Goal: Task Accomplishment & Management: Manage account settings

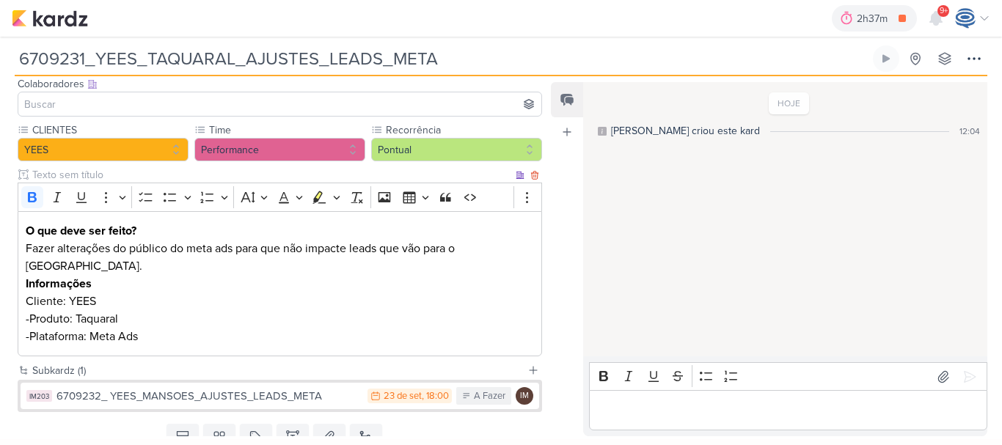
scroll to position [95, 0]
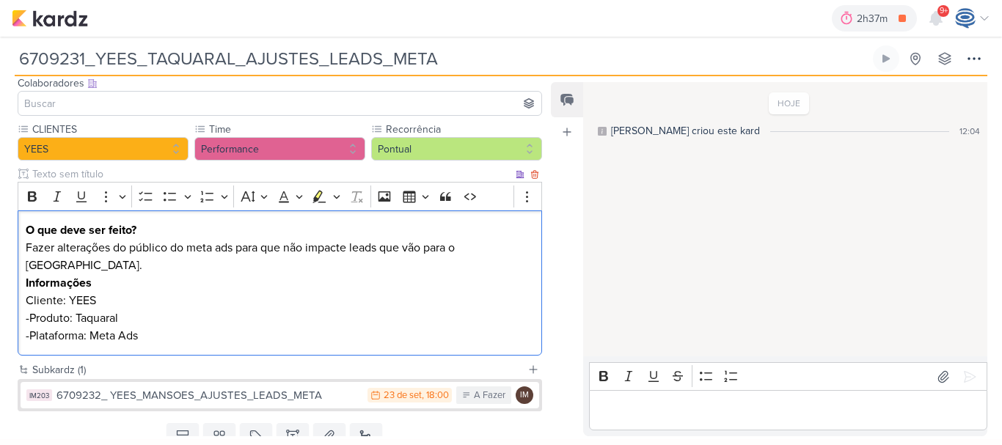
click at [119, 266] on p "Fazer alterações do público do meta ads para que não impacte leads que vão para…" at bounding box center [280, 256] width 509 height 35
drag, startPoint x: 55, startPoint y: 243, endPoint x: 177, endPoint y: 246, distance: 121.8
click at [177, 246] on p "Fazer alterações do público do meta ads para que não impacte leads que vão para…" at bounding box center [280, 256] width 509 height 35
click at [238, 252] on p "Fazer alterações do público do meta ads para que não impacte leads que vão para…" at bounding box center [280, 256] width 509 height 35
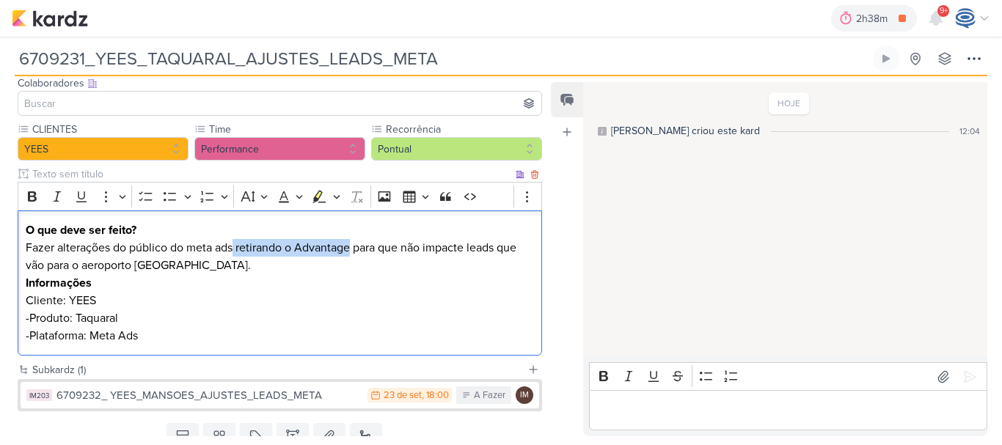
drag, startPoint x: 235, startPoint y: 253, endPoint x: 350, endPoint y: 255, distance: 114.4
click at [350, 255] on p "Fazer alterações do público do meta ads retirando o Advantage para que não impa…" at bounding box center [280, 256] width 509 height 35
click at [23, 202] on button "Bold" at bounding box center [32, 197] width 22 height 22
click at [187, 295] on p "Cliente: YEES" at bounding box center [280, 301] width 509 height 18
drag, startPoint x: 432, startPoint y: 260, endPoint x: 447, endPoint y: 260, distance: 15.4
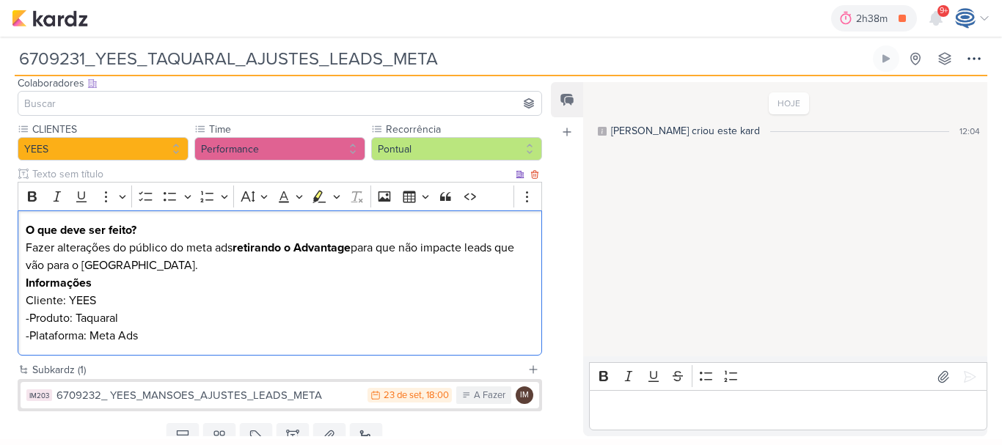
click at [447, 260] on p "Fazer alterações do público do meta ads retirando o Advantage para que não impa…" at bounding box center [280, 256] width 509 height 35
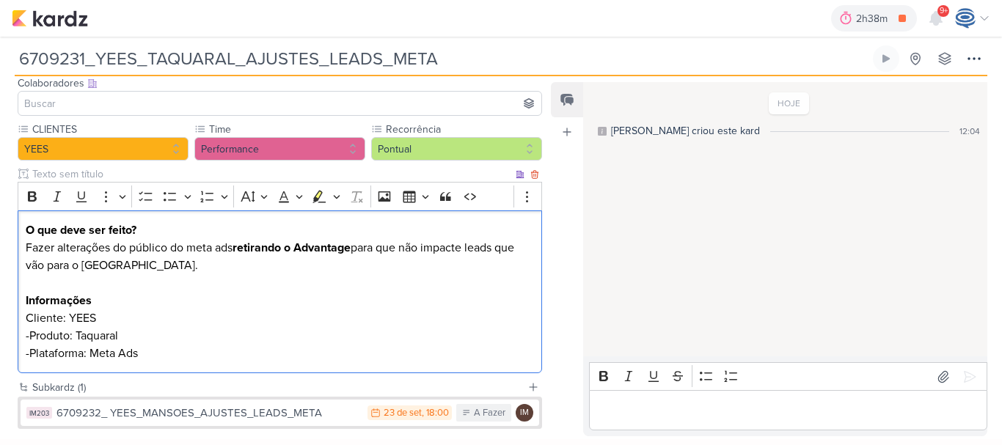
click at [213, 363] on div "O que deve ser feito? Fazer alterações do público do meta ads retirando o Advan…" at bounding box center [280, 293] width 524 height 164
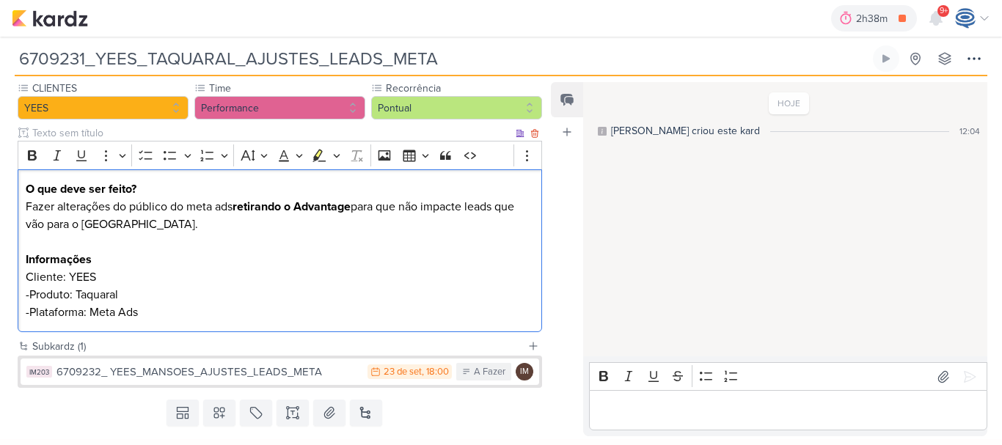
scroll to position [169, 0]
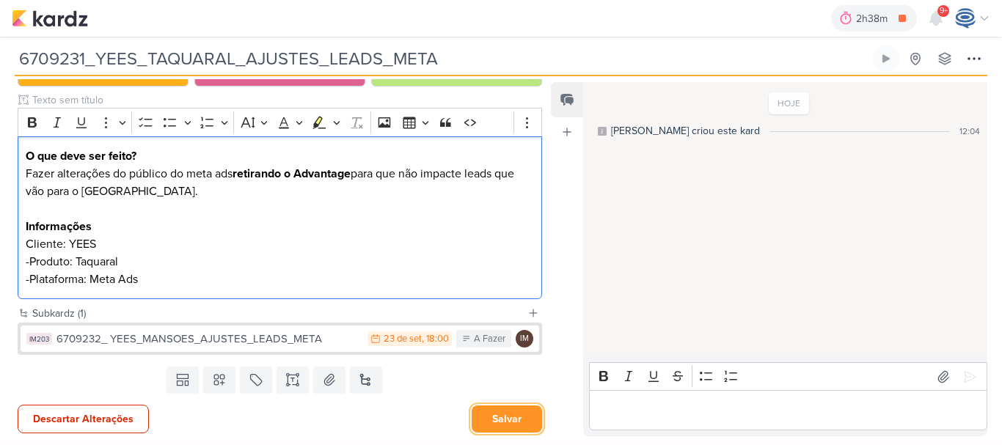
click at [492, 408] on button "Salvar" at bounding box center [507, 419] width 70 height 27
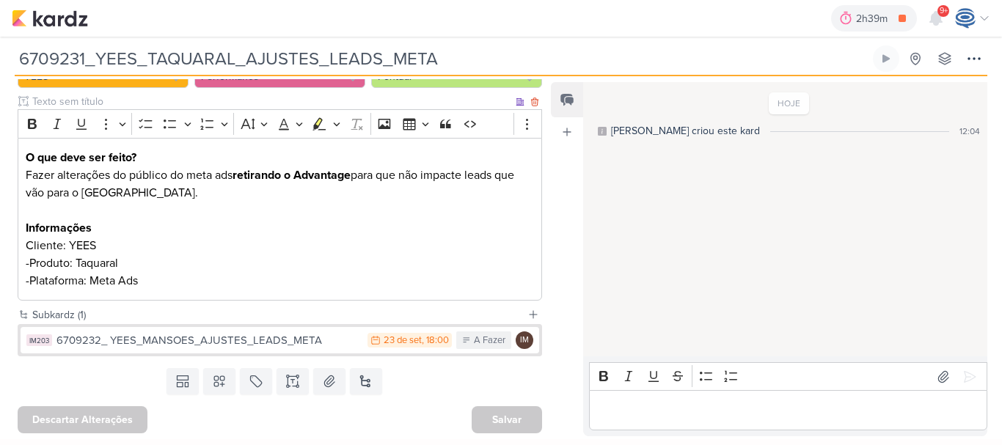
scroll to position [0, 0]
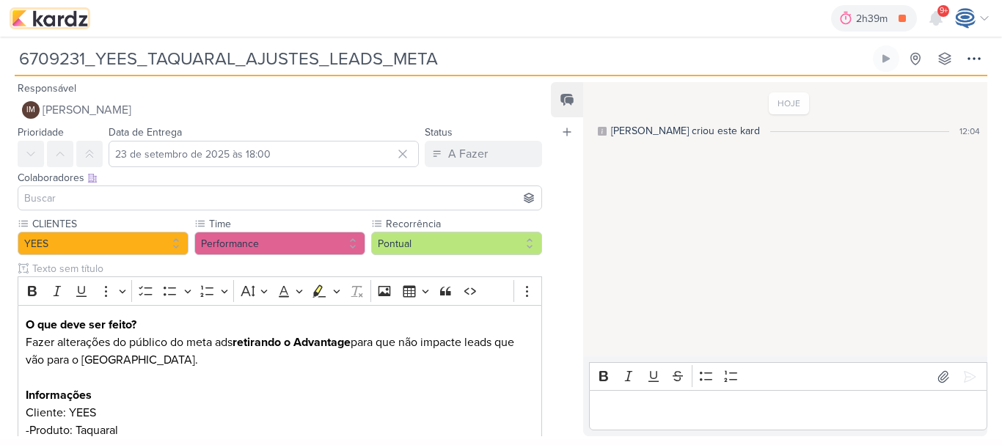
click at [65, 15] on img at bounding box center [50, 19] width 76 height 18
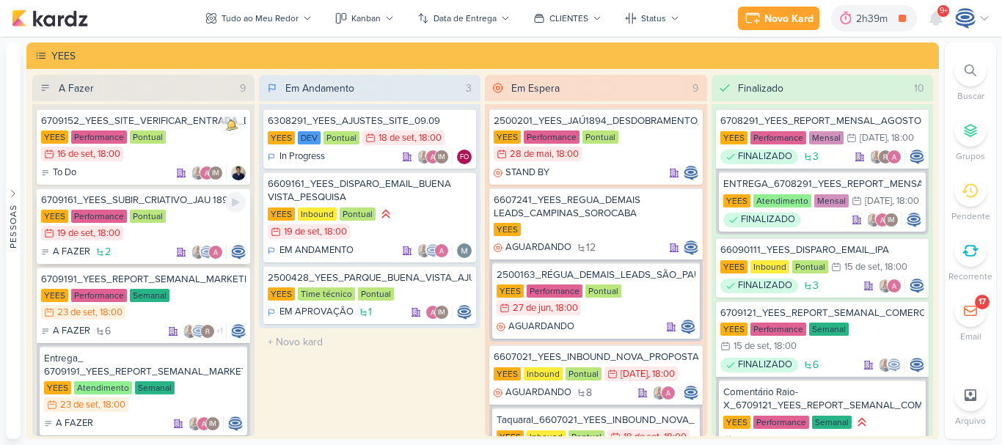
click at [192, 219] on div "YEES Performance Pontual 19/9 [DATE] 18:00" at bounding box center [143, 226] width 205 height 32
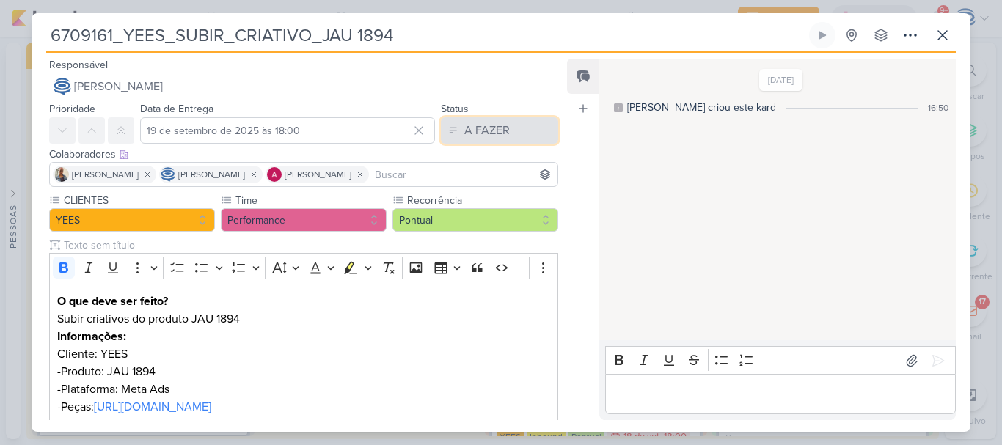
click at [456, 135] on button "A FAZER" at bounding box center [499, 130] width 117 height 26
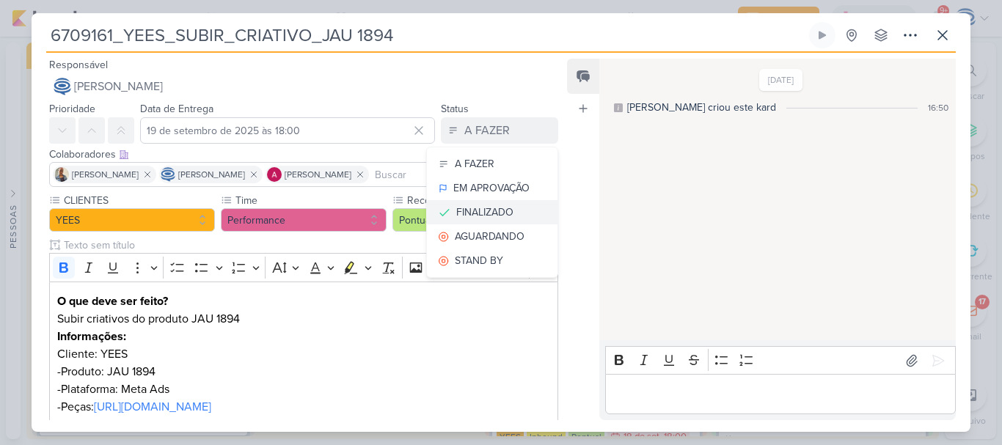
click at [485, 213] on div "FINALIZADO" at bounding box center [484, 212] width 57 height 15
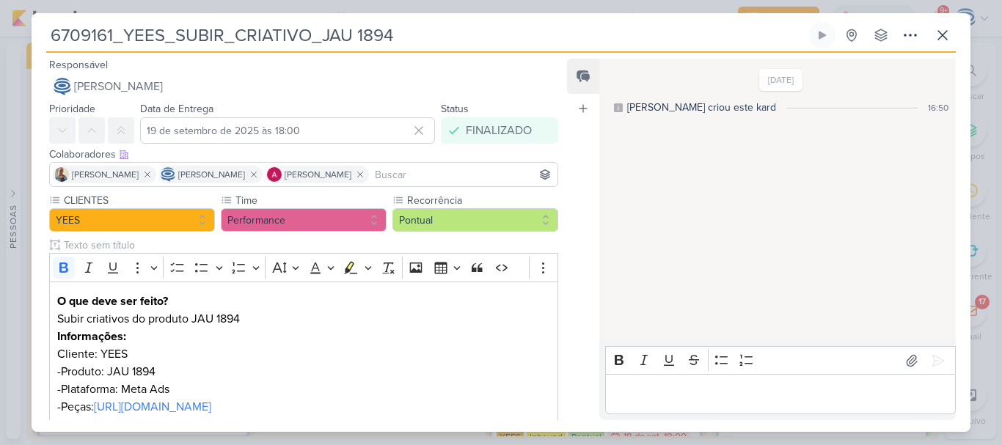
drag, startPoint x: 426, startPoint y: 32, endPoint x: 32, endPoint y: 49, distance: 394.3
click at [32, 49] on div "6709161_YEES_SUBIR_CRIATIVO_JAU 1894 Criado por [PERSON_NAME] nenhum grupo disp…" at bounding box center [501, 227] width 939 height 410
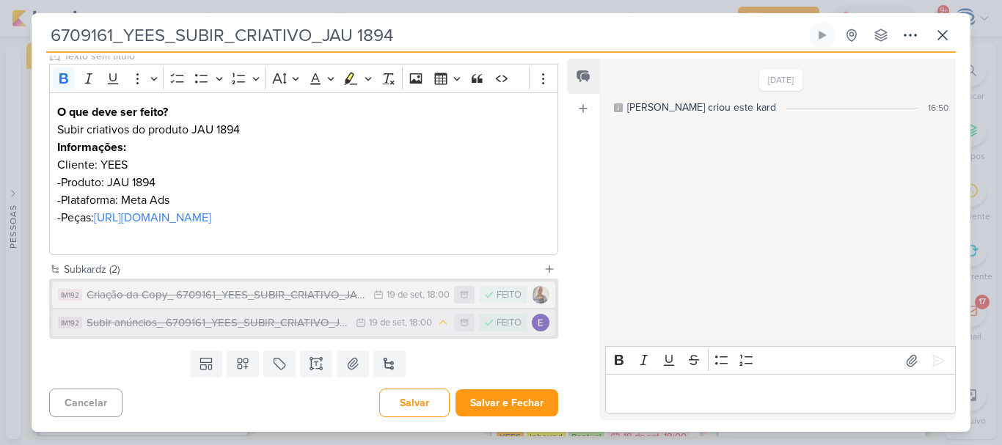
click at [392, 322] on div "19 de set" at bounding box center [387, 323] width 36 height 10
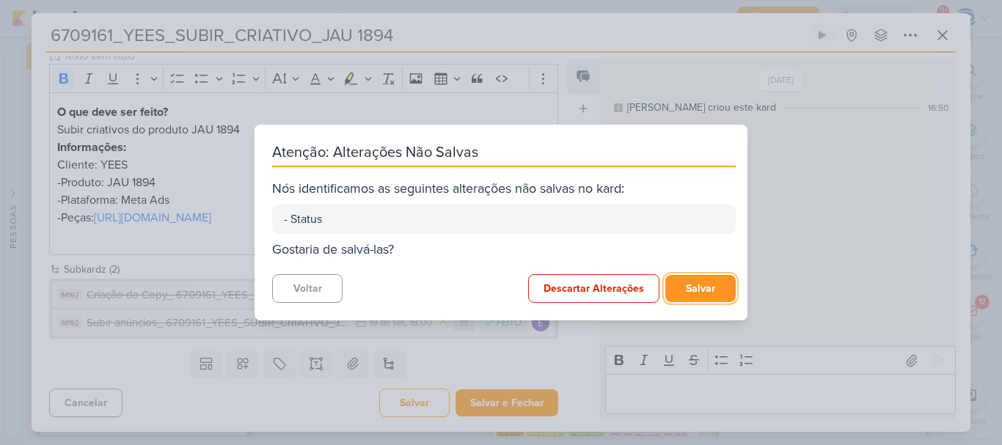
click at [701, 288] on button "Salvar" at bounding box center [700, 288] width 70 height 27
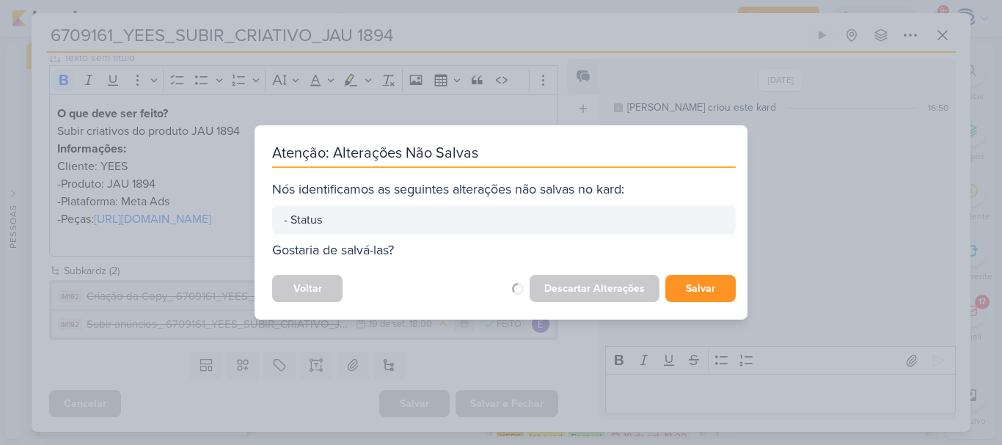
scroll to position [188, 0]
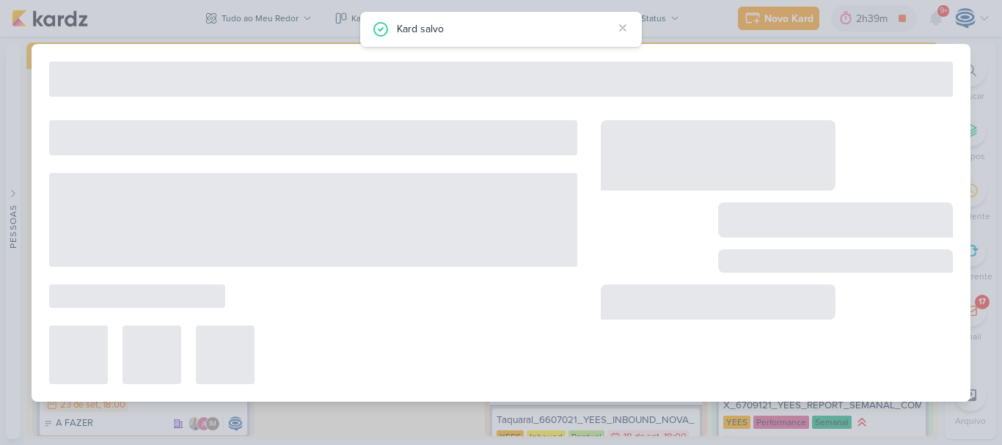
type input "Subir anúncios_ 6709161_YEES_SUBIR_CRIATIVO_JAU 1894"
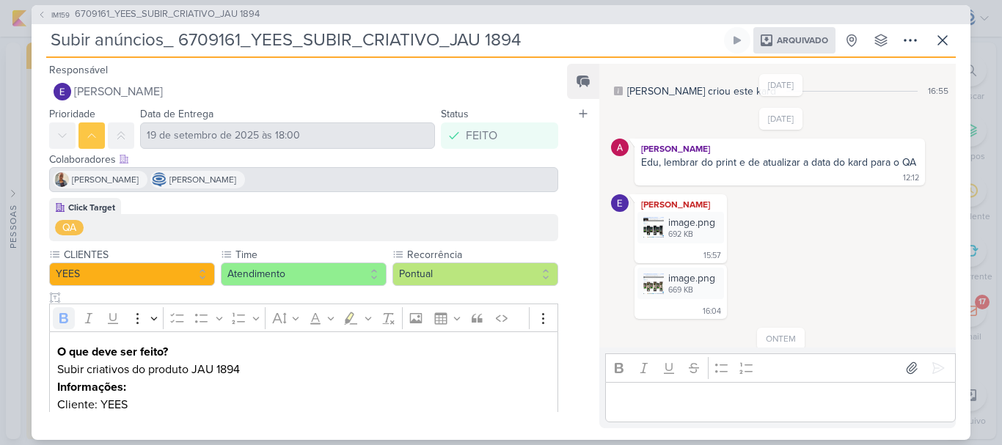
scroll to position [21, 0]
click at [940, 52] on button at bounding box center [942, 40] width 26 height 26
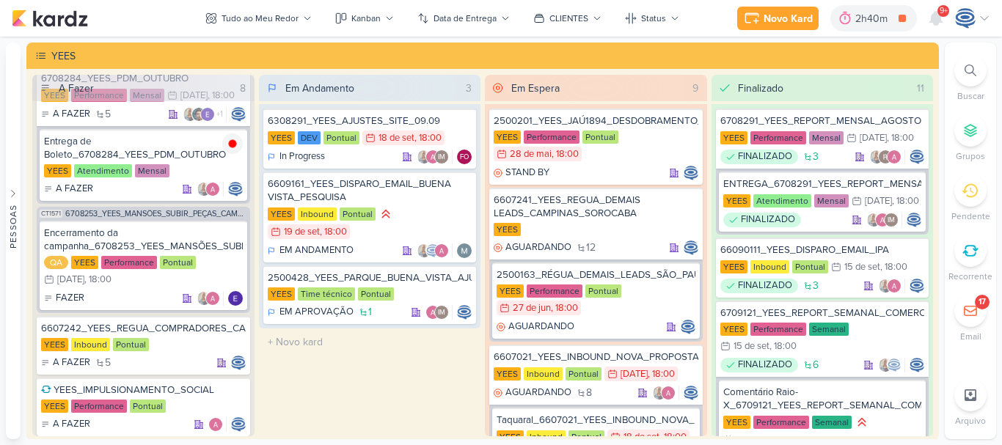
scroll to position [860, 0]
click at [230, 147] on icon at bounding box center [232, 142] width 7 height 7
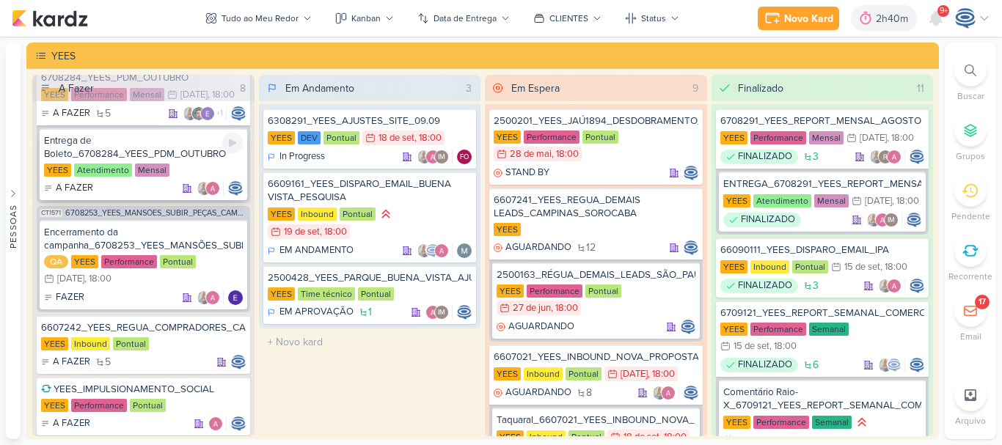
click at [152, 161] on div "Entrega de Boleto_6708284_YEES_PDM_OUTUBRO" at bounding box center [143, 147] width 199 height 26
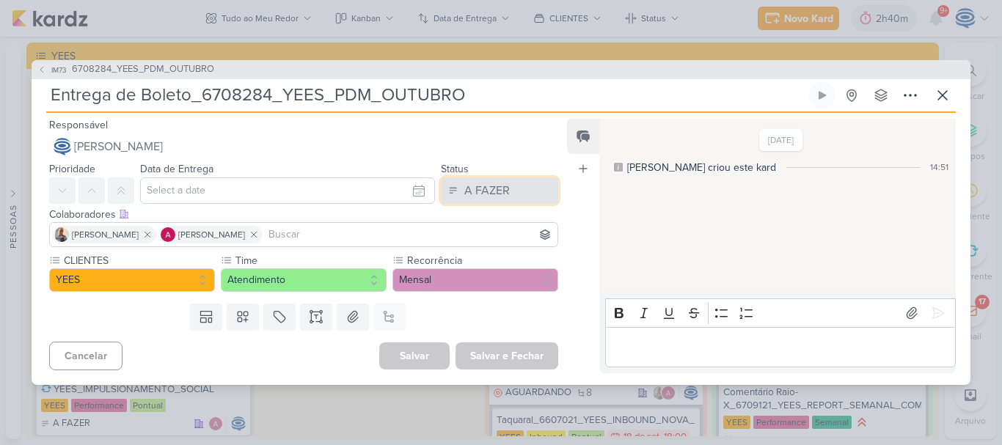
click at [476, 189] on div "A FAZER" at bounding box center [486, 191] width 45 height 18
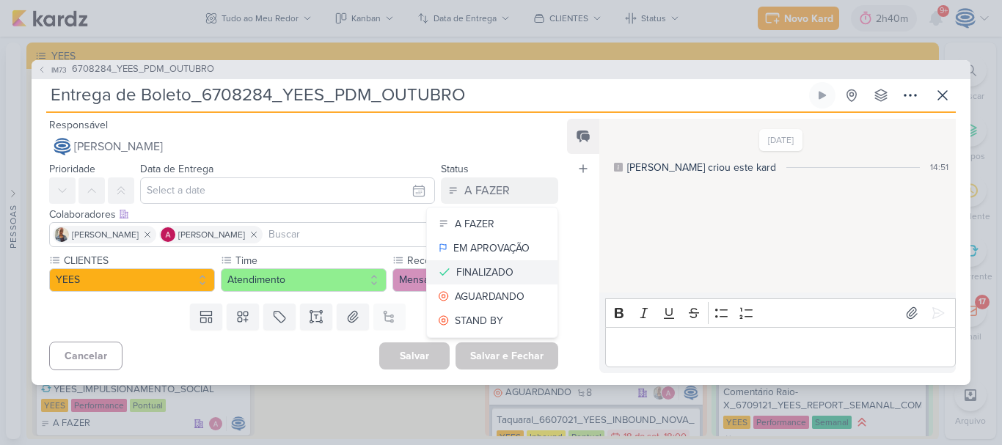
click at [471, 271] on div "FINALIZADO" at bounding box center [484, 272] width 57 height 15
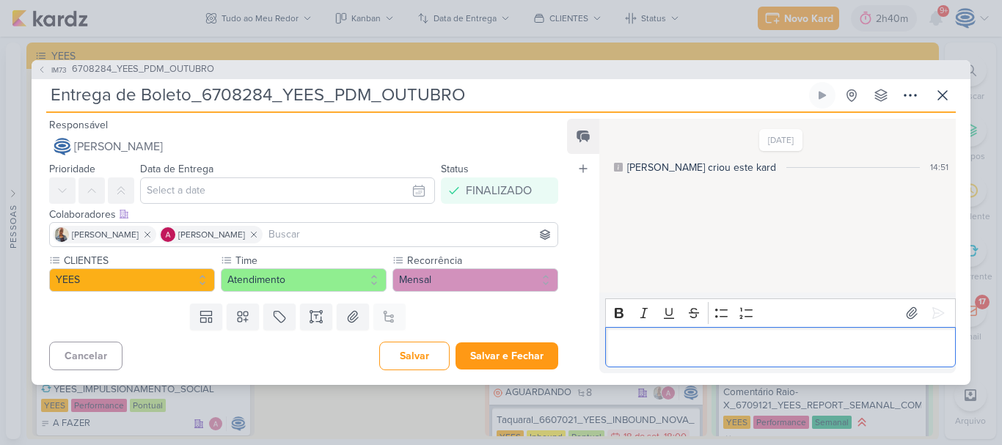
click at [704, 354] on p "Editor editing area: main" at bounding box center [779, 347] width 335 height 18
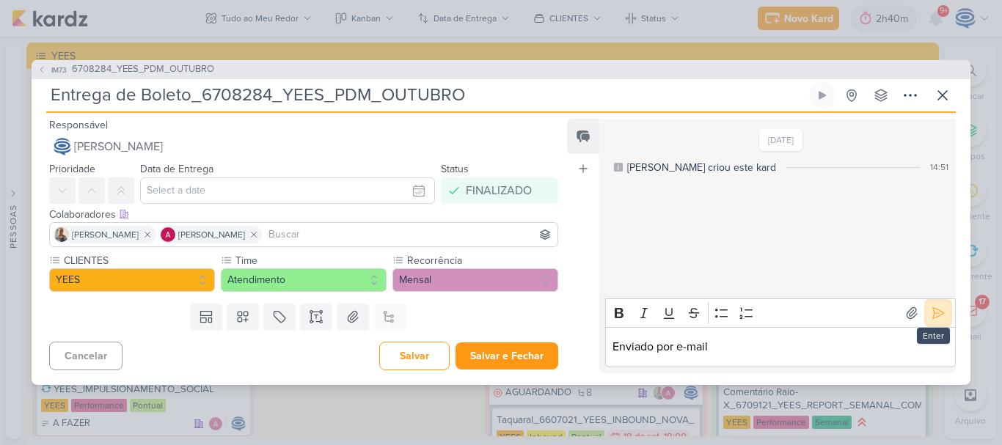
click at [938, 318] on icon at bounding box center [938, 313] width 15 height 15
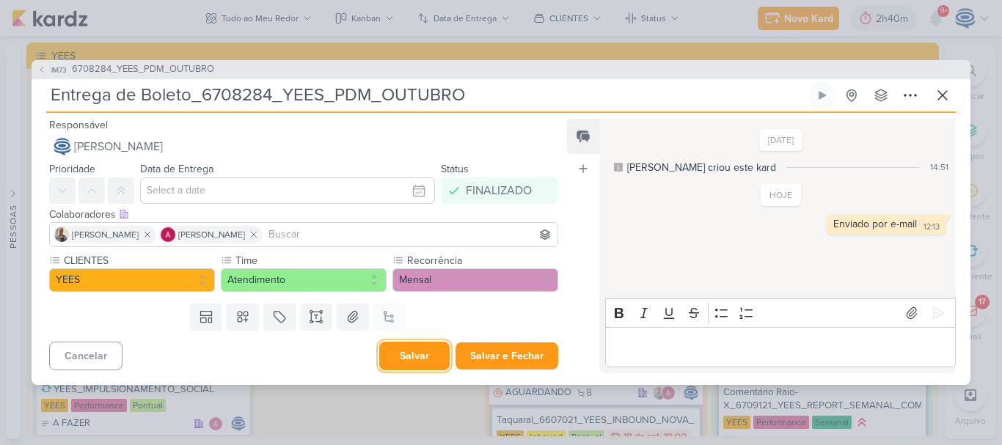
click at [425, 355] on button "Salvar" at bounding box center [414, 356] width 70 height 29
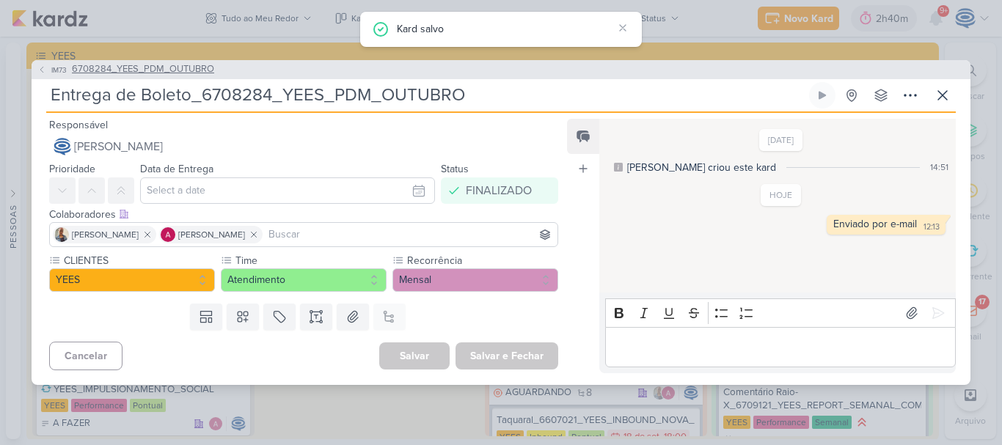
click at [179, 73] on span "6708284_YEES_PDM_OUTUBRO" at bounding box center [143, 69] width 142 height 15
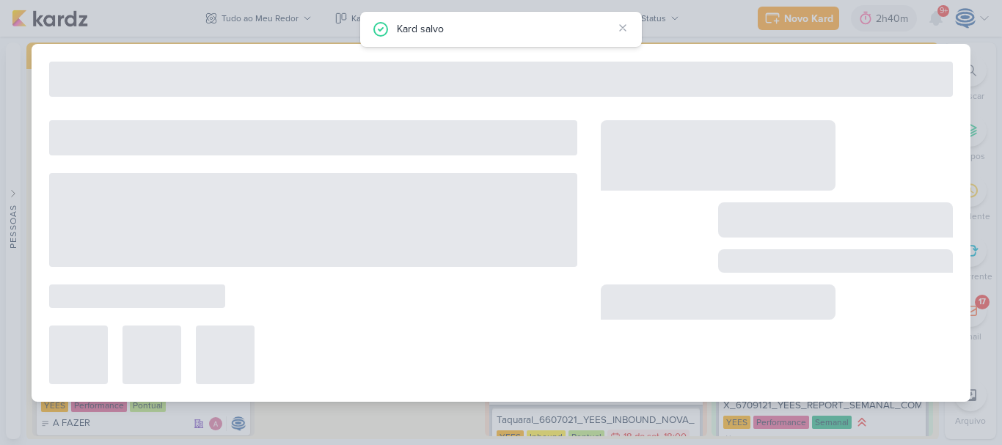
type input "6708284_YEES_PDM_OUTUBRO"
type input "[DATE] 18:00"
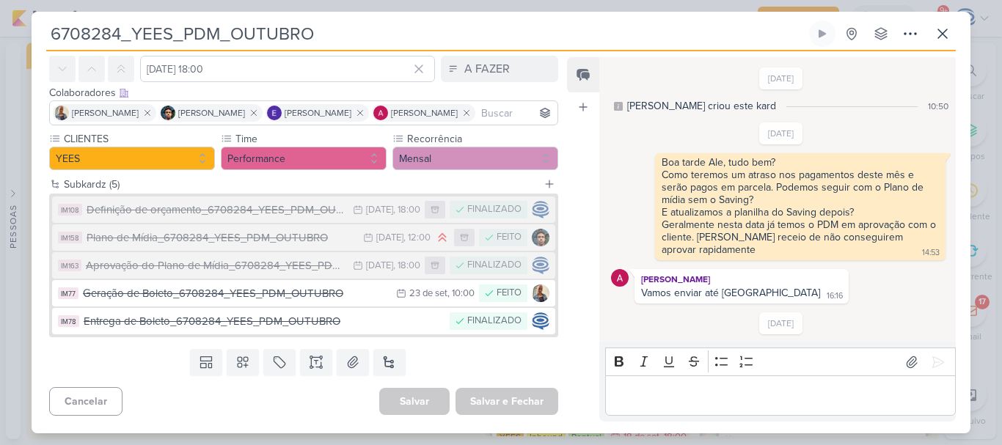
scroll to position [95, 0]
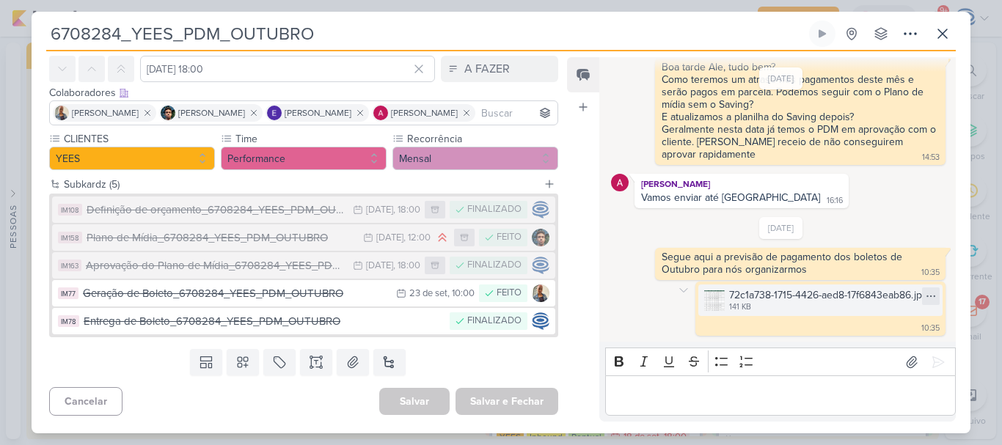
click at [922, 295] on div at bounding box center [931, 297] width 18 height 18
click at [868, 345] on div "Baixar" at bounding box center [855, 344] width 28 height 15
click at [392, 369] on button at bounding box center [389, 362] width 32 height 26
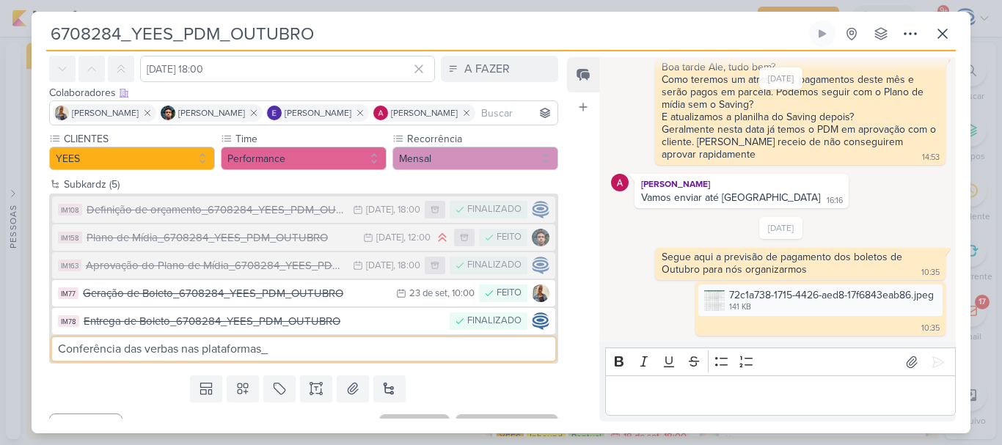
type input "Conferência das verbas nas plataformas_"
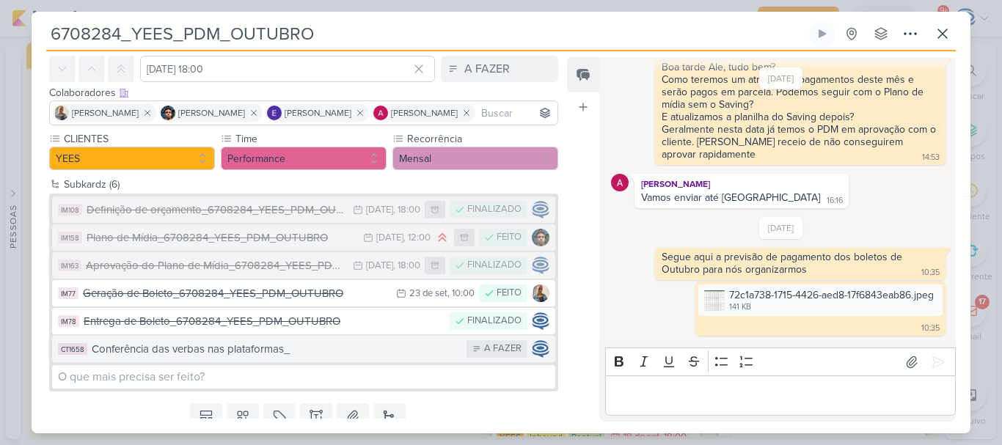
click at [341, 347] on div "Conferência das verbas nas plataformas_" at bounding box center [275, 349] width 367 height 17
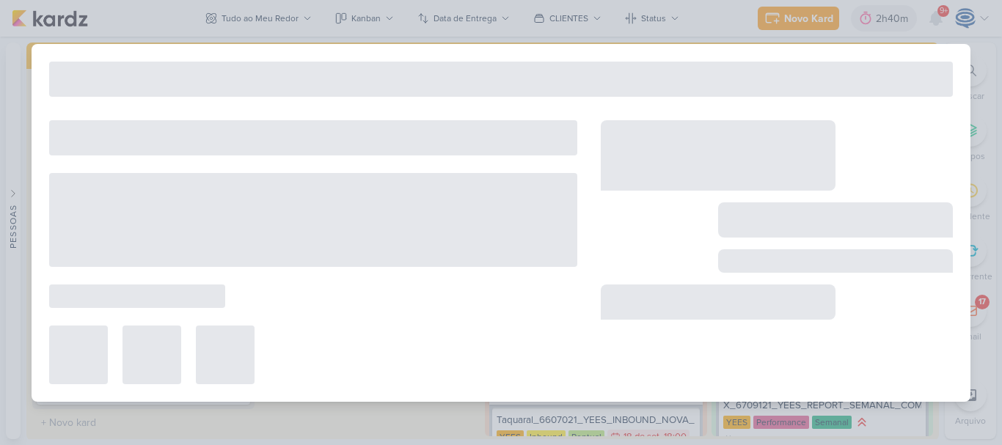
type input "Conferência das verbas nas plataformas_"
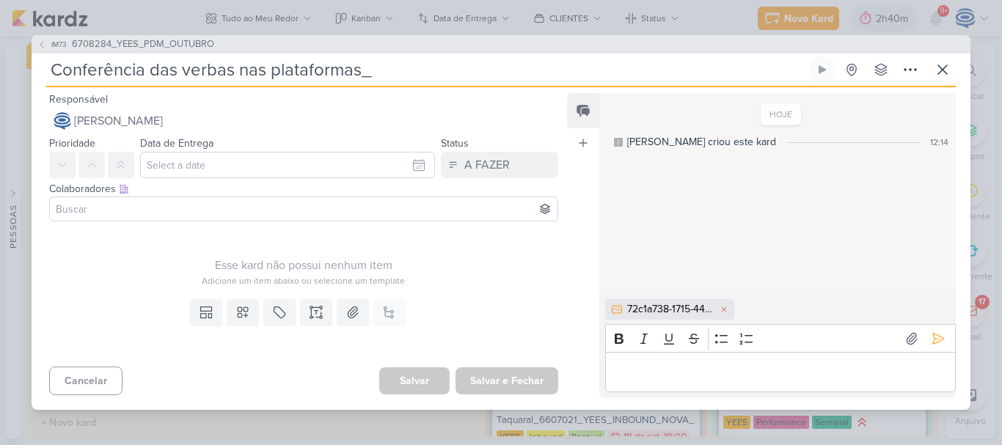
click at [893, 378] on p "Editor editing area: main" at bounding box center [779, 373] width 335 height 18
click at [933, 337] on icon at bounding box center [938, 338] width 11 height 11
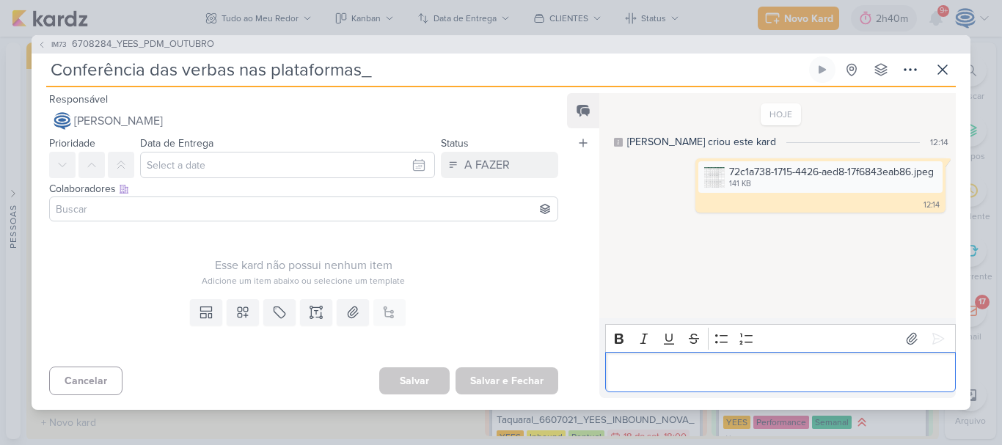
click at [724, 376] on p "Editor editing area: main" at bounding box center [779, 373] width 335 height 18
click at [312, 306] on icon at bounding box center [316, 312] width 15 height 15
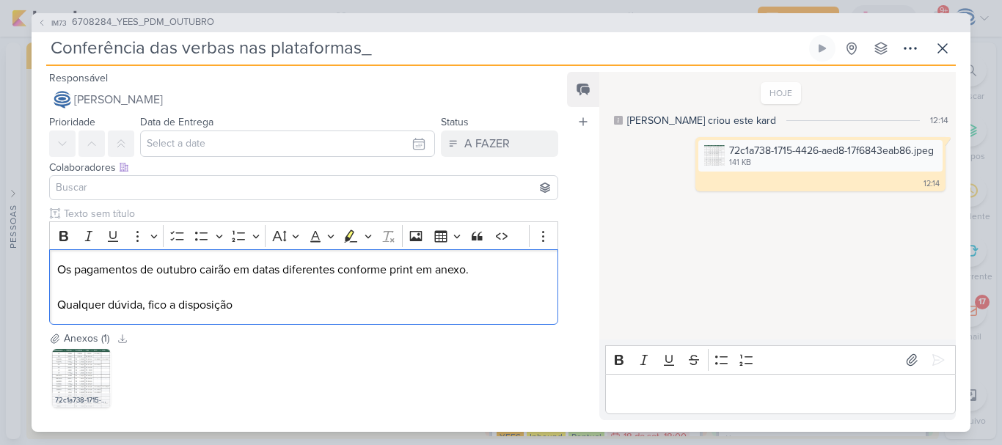
click at [544, 322] on div "Os pagamentos de outubro cairão em datas diferentes conforme print em anexo. Qu…" at bounding box center [303, 287] width 509 height 76
click at [55, 268] on div "Os pagamentos de outubro cairão em datas diferentes conforme print em anexo. Qu…" at bounding box center [303, 287] width 509 height 76
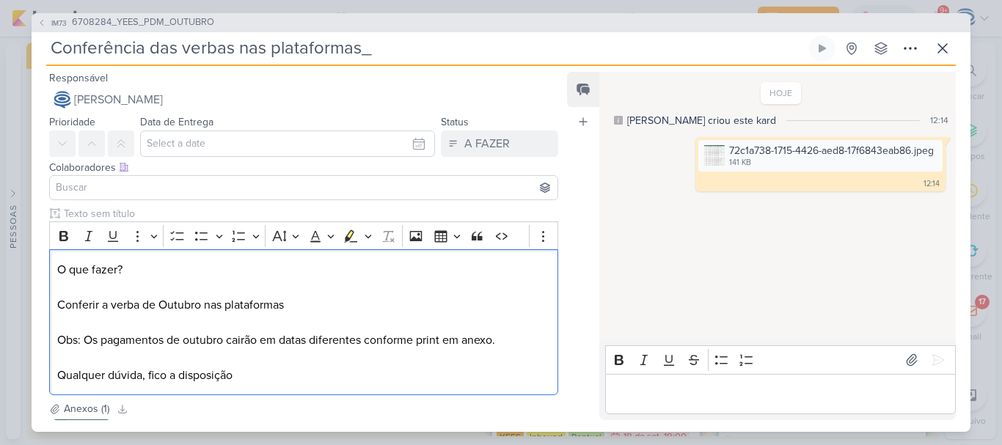
scroll to position [66, 0]
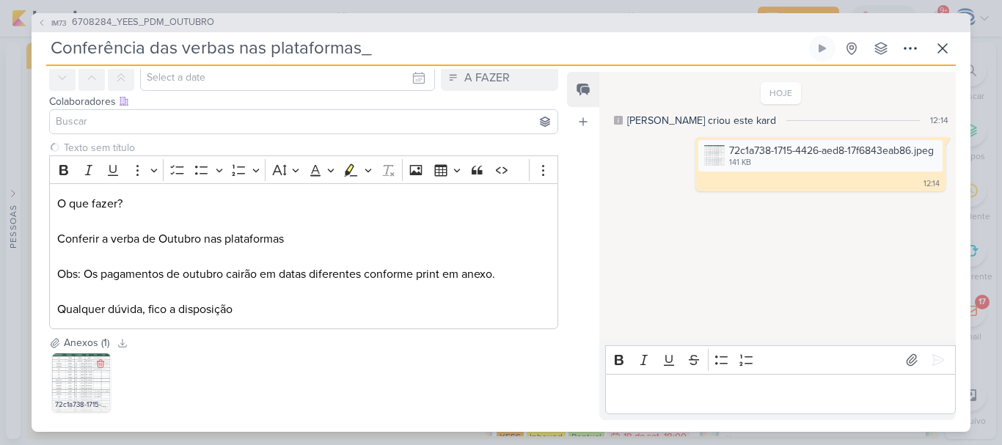
click at [70, 360] on img at bounding box center [81, 383] width 59 height 59
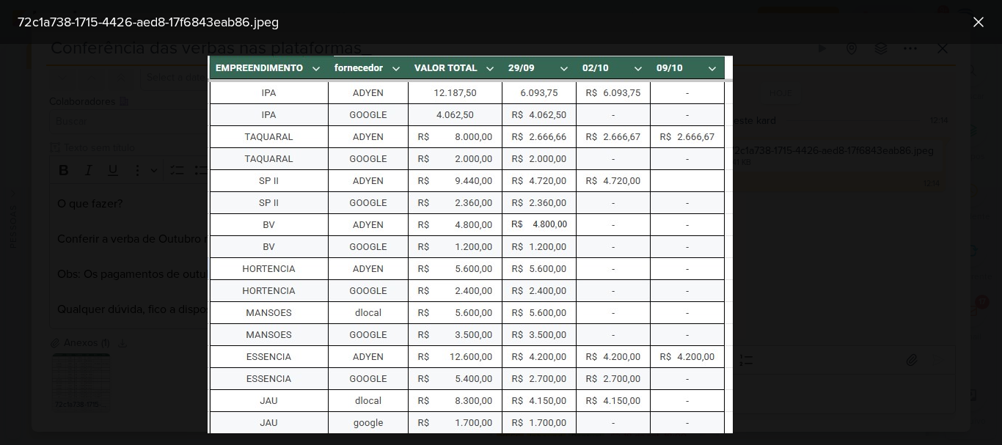
scroll to position [0, 0]
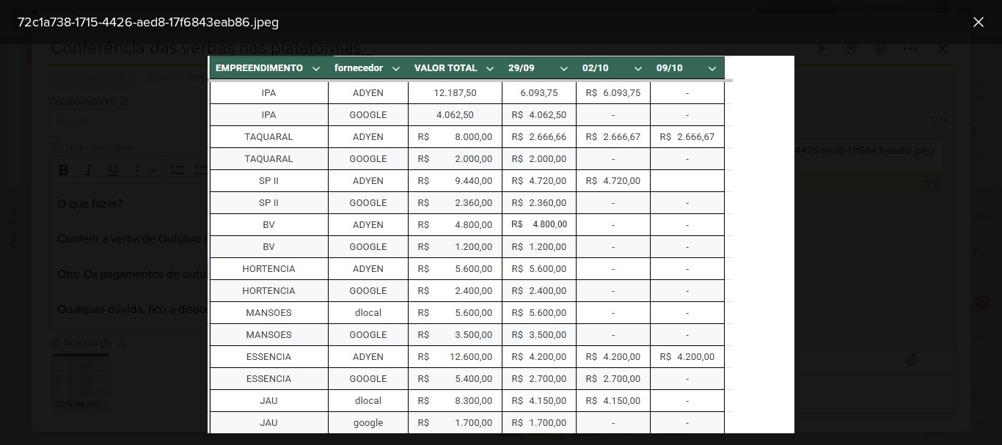
click at [856, 145] on div at bounding box center [501, 244] width 1002 height 401
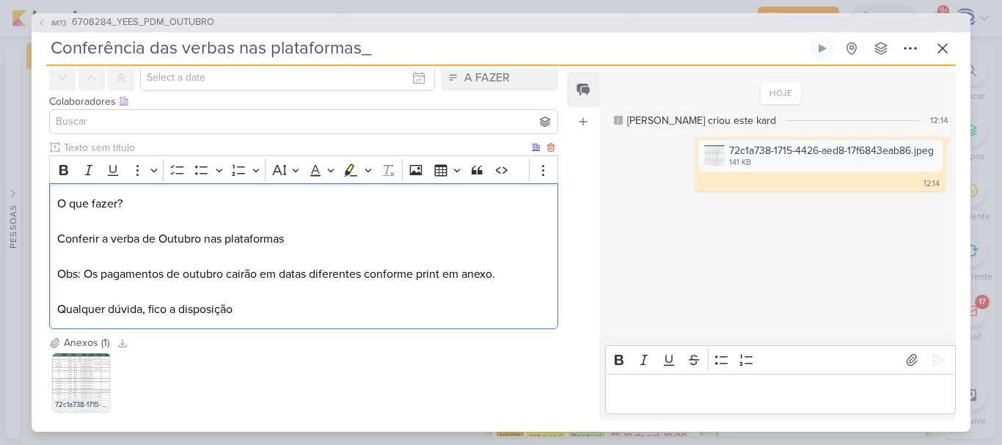
click at [500, 274] on p "O que fazer? ⁠⁠⁠⁠⁠⁠⁠Conferir a verba de Outubro nas plataformas Obs: Os pagamen…" at bounding box center [303, 256] width 493 height 123
click at [334, 249] on p "O que fazer? Conferir a verba de Outubro nas plataformas Obs: Os pagamentos de …" at bounding box center [303, 256] width 493 height 123
click at [327, 244] on p "O que fazer? Conferir a verba de Outubro nas plataformas ⁠⁠⁠⁠⁠⁠⁠ Obs: Os pagame…" at bounding box center [303, 256] width 493 height 123
drag, startPoint x: 184, startPoint y: 197, endPoint x: 51, endPoint y: 189, distance: 133.0
click at [50, 189] on div "O que fazer? Conferir a verba de Outubro nas plataformas conforme. Obs: Os paga…" at bounding box center [303, 256] width 509 height 146
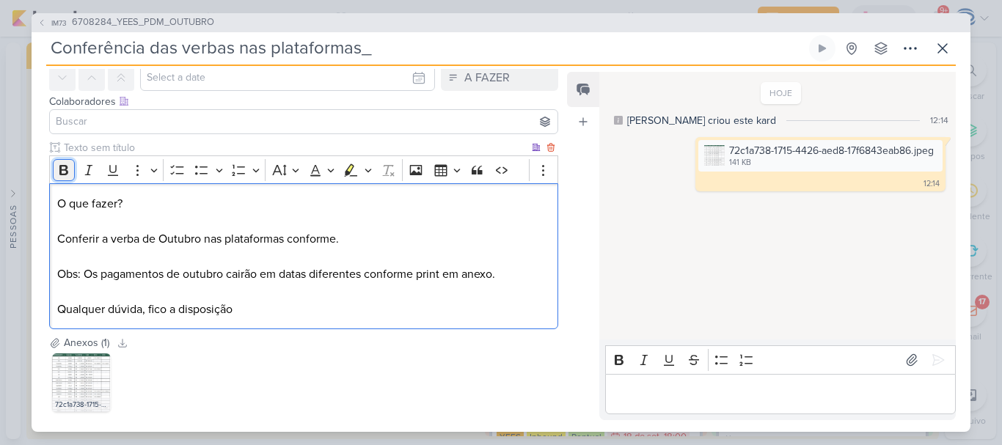
click at [60, 169] on icon "Editor toolbar" at bounding box center [63, 170] width 9 height 10
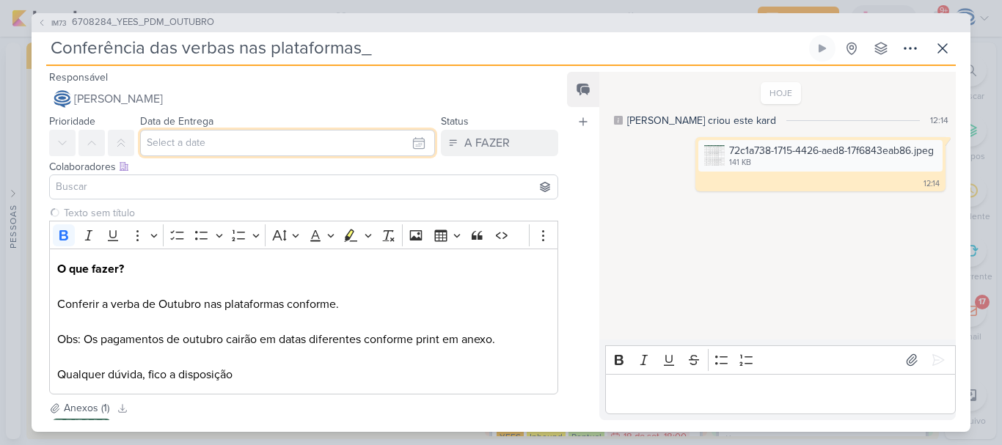
click at [263, 151] on input "text" at bounding box center [287, 143] width 295 height 26
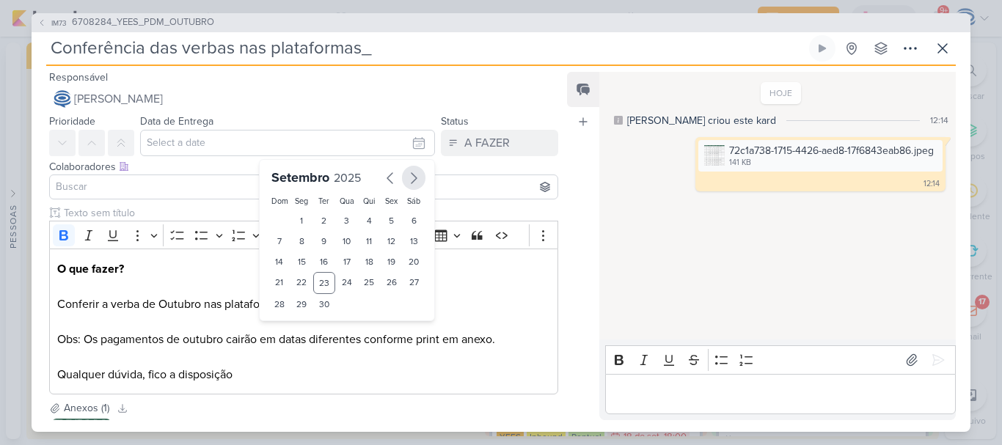
click at [415, 180] on icon "button" at bounding box center [414, 178] width 18 height 18
click at [338, 223] on div "1" at bounding box center [346, 221] width 23 height 21
type input "[DATE] 23:59"
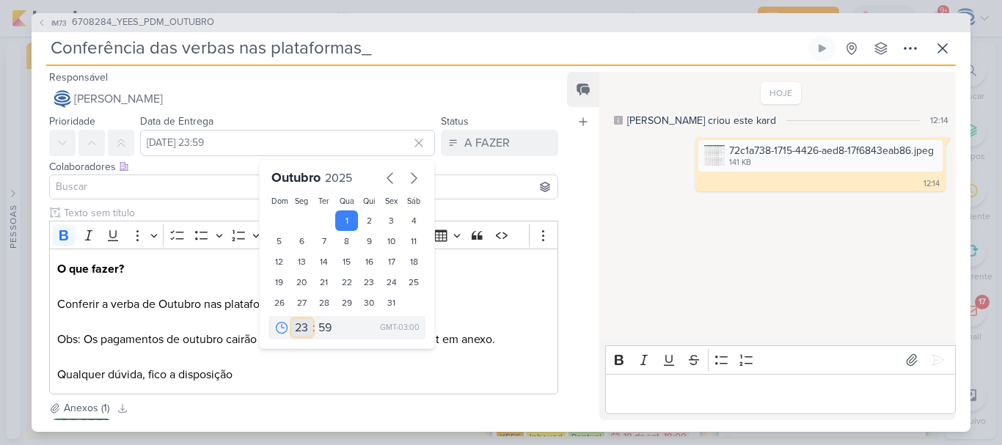
click at [300, 328] on select "00 01 02 03 04 05 06 07 08 09 10 11 12 13 14 15 16 17 18 19 20 21 22 23" at bounding box center [302, 328] width 21 height 18
select select "18"
click at [292, 319] on select "00 01 02 03 04 05 06 07 08 09 10 11 12 13 14 15 16 17 18 19 20 21 22 23" at bounding box center [302, 328] width 21 height 18
type input "[DATE] 18:59"
click at [320, 324] on select "00 05 10 15 20 25 30 35 40 45 50 55 59" at bounding box center [325, 328] width 21 height 18
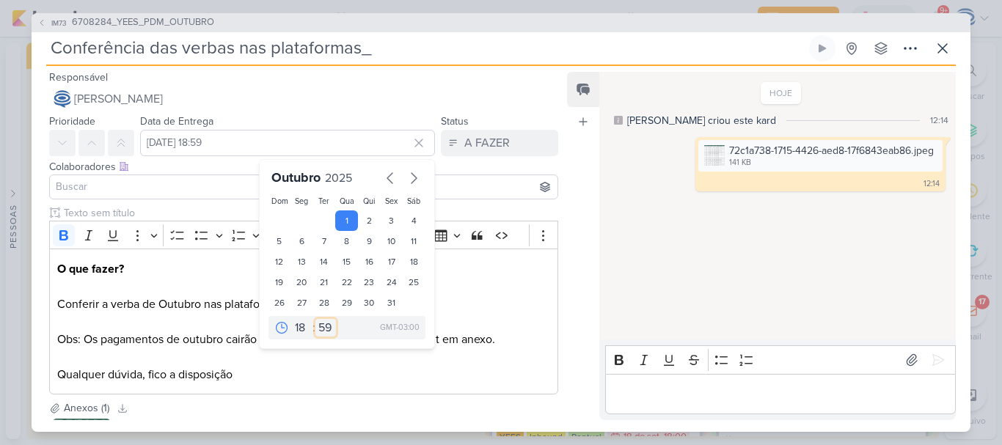
select select "0"
click at [315, 319] on select "00 05 10 15 20 25 30 35 40 45 50 55 59" at bounding box center [325, 328] width 21 height 18
type input "[DATE] 18:00"
drag, startPoint x: 255, startPoint y: 17, endPoint x: 67, endPoint y: 26, distance: 188.0
click at [67, 26] on div "IM73 6708284_YEES_PDM_OUTUBRO" at bounding box center [501, 22] width 939 height 19
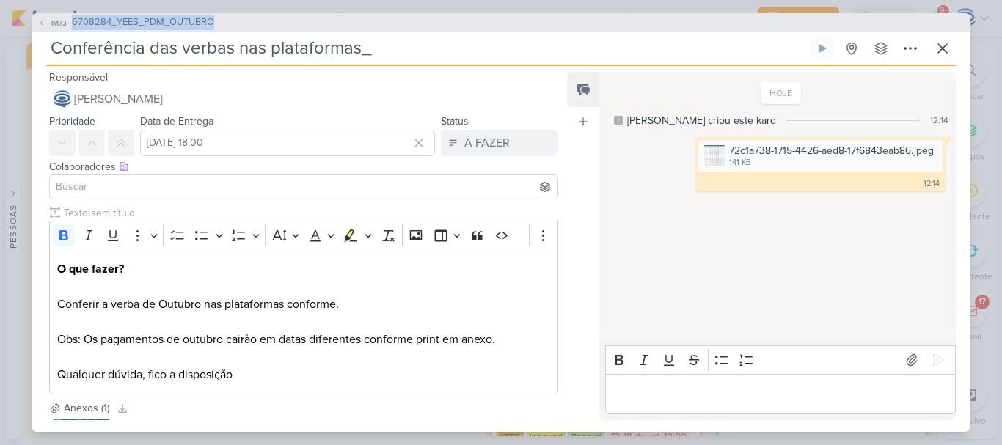
copy button "6708284_YEES_PDM_OUTUBRO"
click at [402, 49] on input "Conferência das verbas nas plataformas_" at bounding box center [426, 48] width 760 height 26
paste input "6708284_YEES_PDM_OUTUBRO"
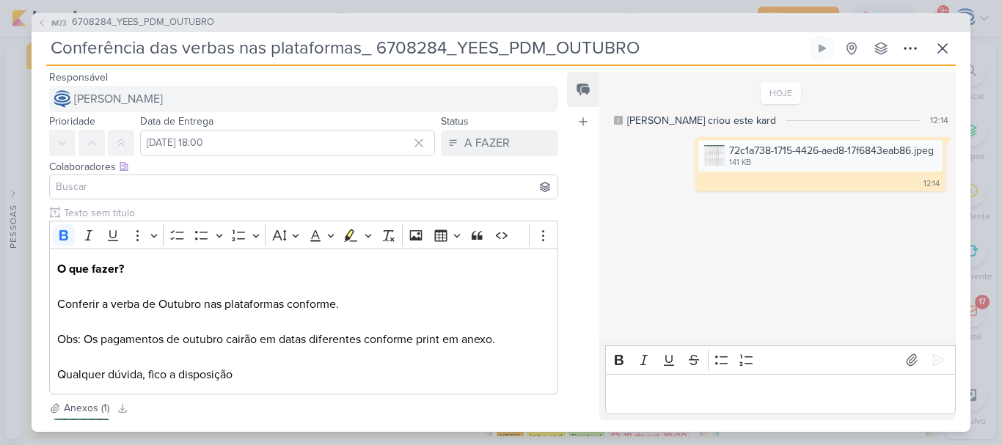
type input "Conferência das verbas nas plataformas_ 6708284_YEES_PDM_OUTUBRO"
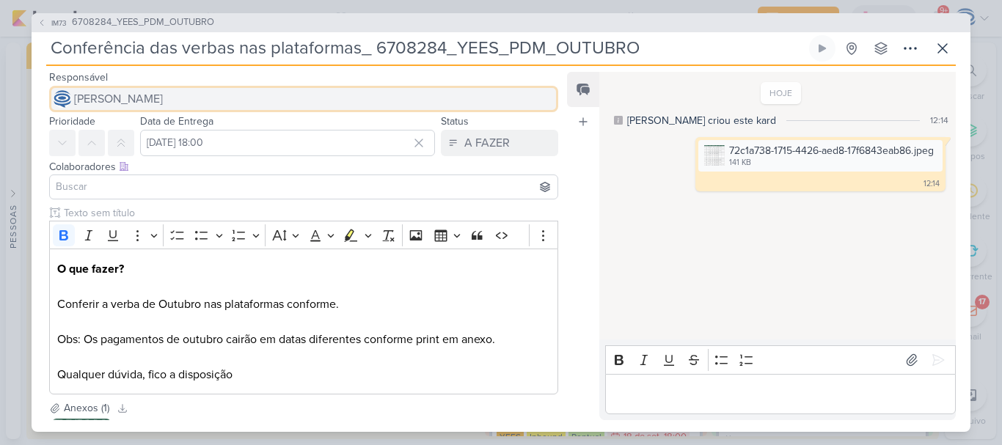
click at [264, 102] on button "[PERSON_NAME]" at bounding box center [303, 99] width 509 height 26
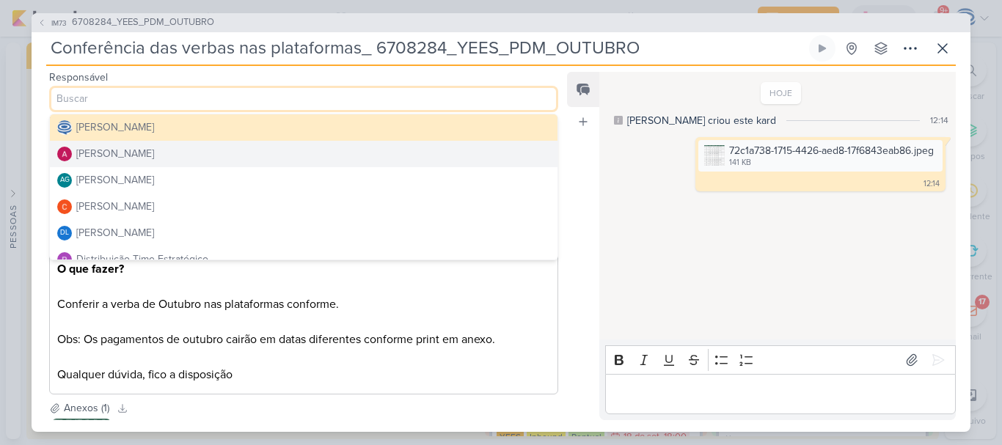
click at [233, 158] on button "[PERSON_NAME]" at bounding box center [304, 154] width 508 height 26
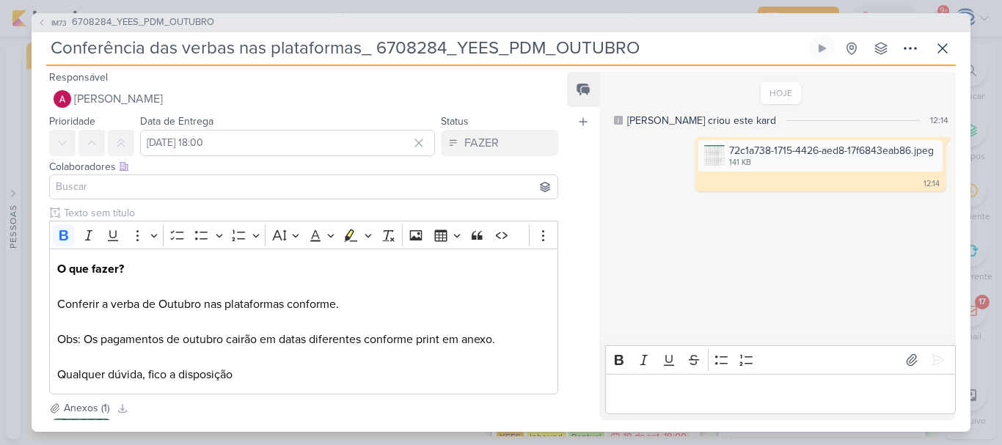
click at [205, 184] on input at bounding box center [304, 187] width 502 height 18
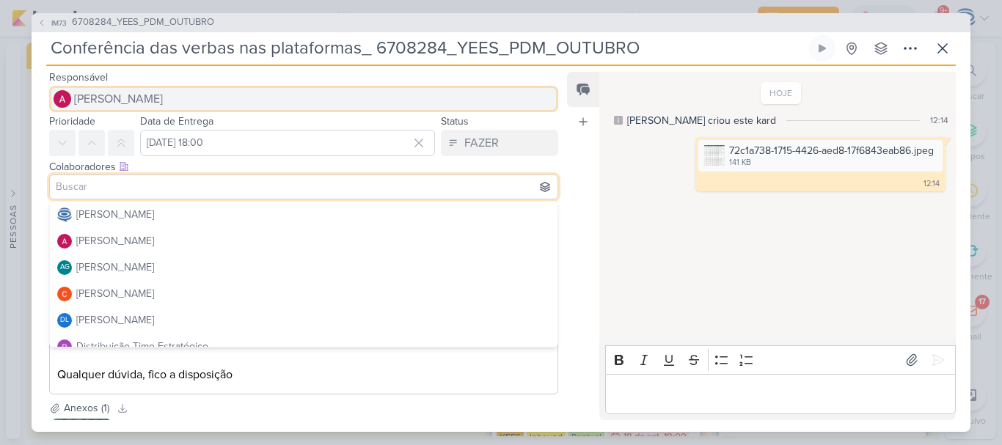
click at [192, 100] on button "[PERSON_NAME]" at bounding box center [303, 99] width 509 height 26
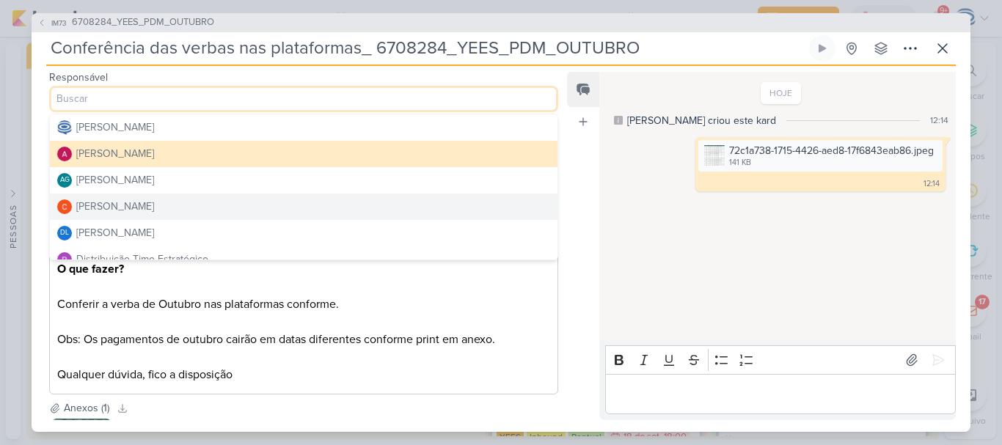
scroll to position [48, 0]
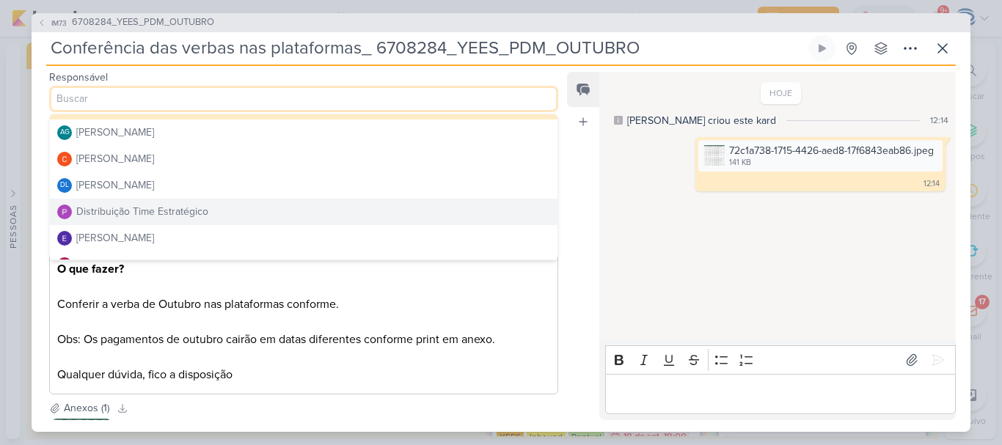
click at [186, 209] on div "Distribuição Time Estratégico" at bounding box center [142, 211] width 132 height 15
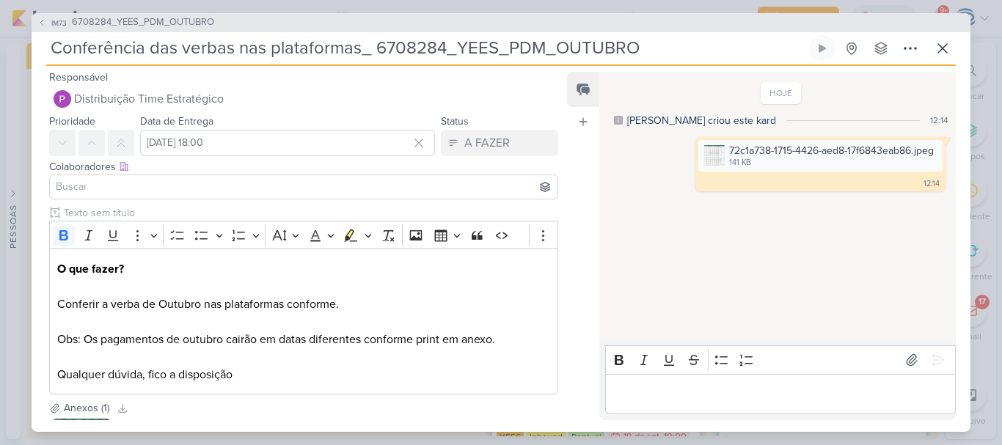
click at [183, 185] on input at bounding box center [304, 187] width 502 height 18
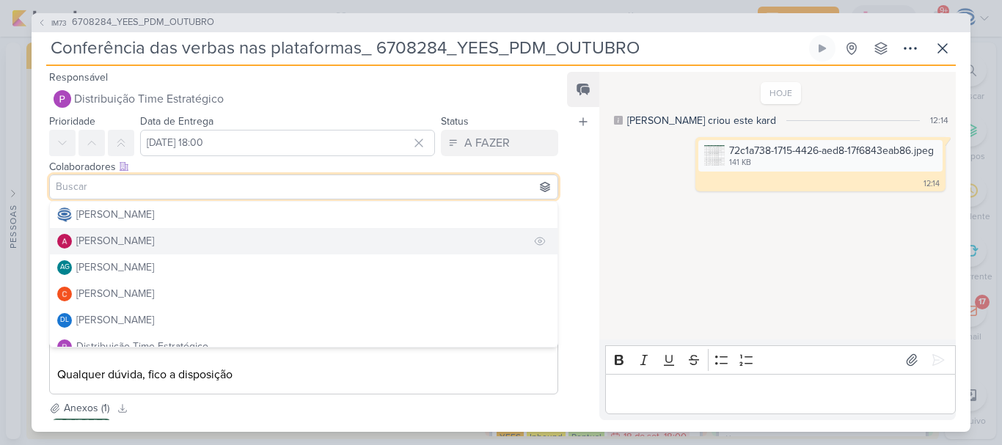
click at [178, 244] on button "[PERSON_NAME]" at bounding box center [304, 241] width 508 height 26
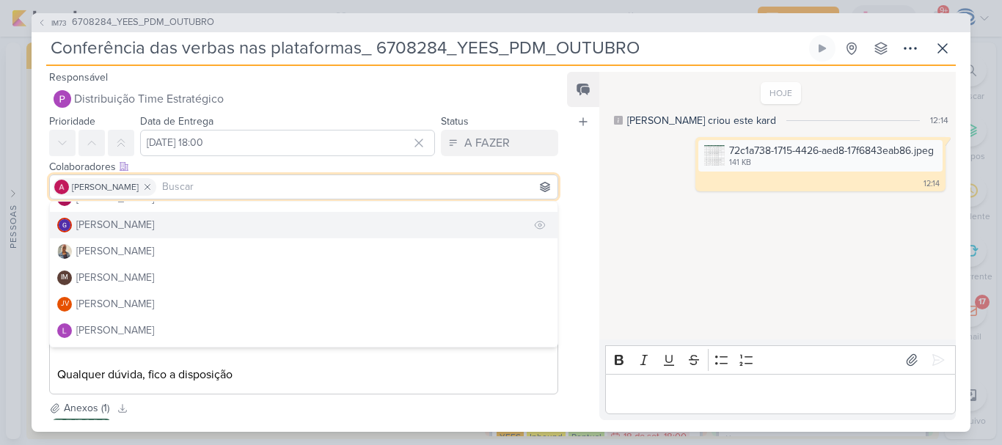
scroll to position [202, 0]
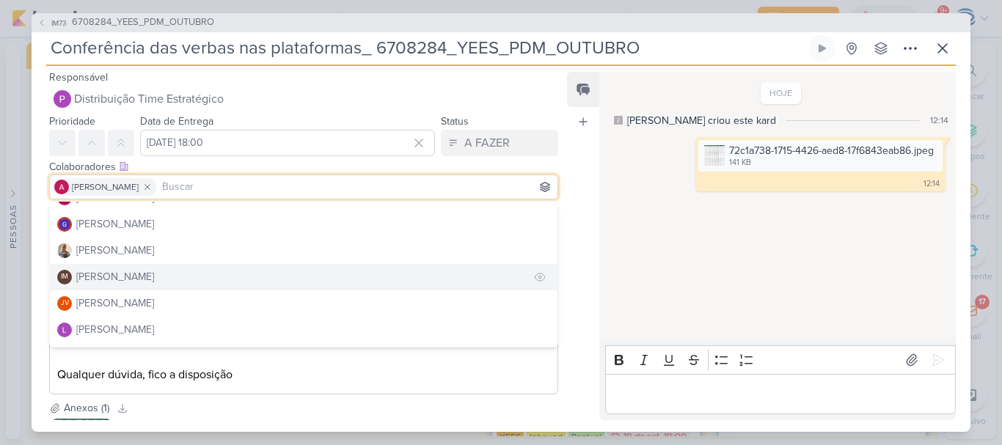
click at [154, 279] on div "[PERSON_NAME]" at bounding box center [115, 276] width 78 height 15
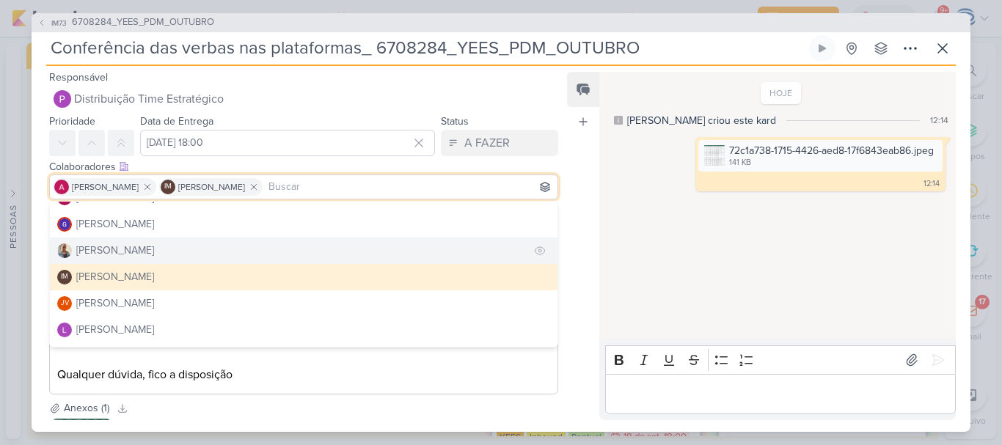
click at [174, 257] on button "[PERSON_NAME]" at bounding box center [304, 251] width 508 height 26
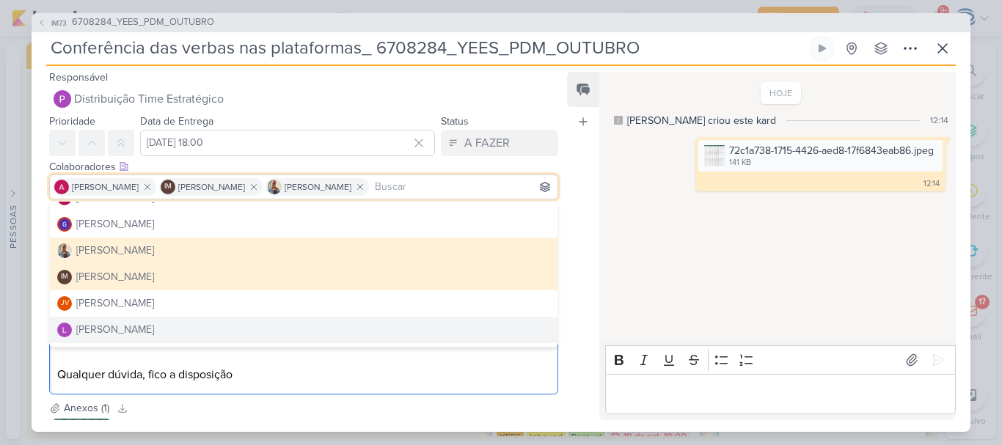
click at [274, 374] on p "O que fazer? Conferir a verba de Outubro nas plataformas conforme. Obs: Os paga…" at bounding box center [303, 321] width 493 height 123
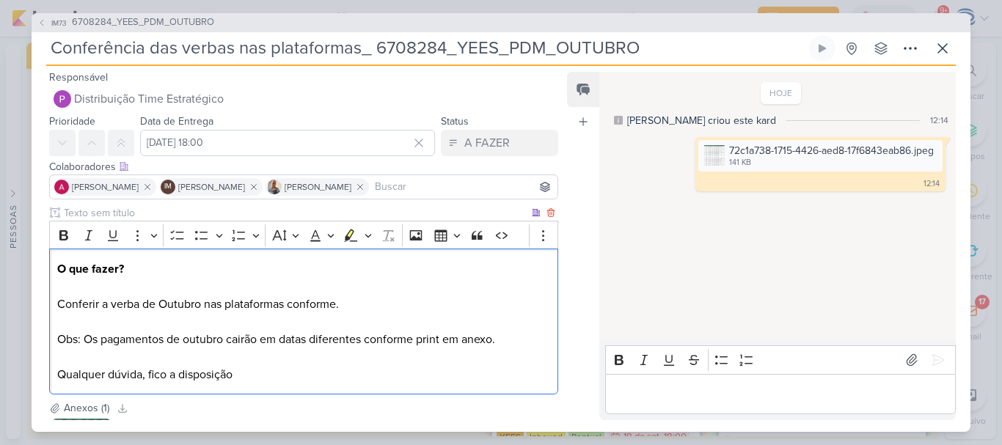
scroll to position [142, 0]
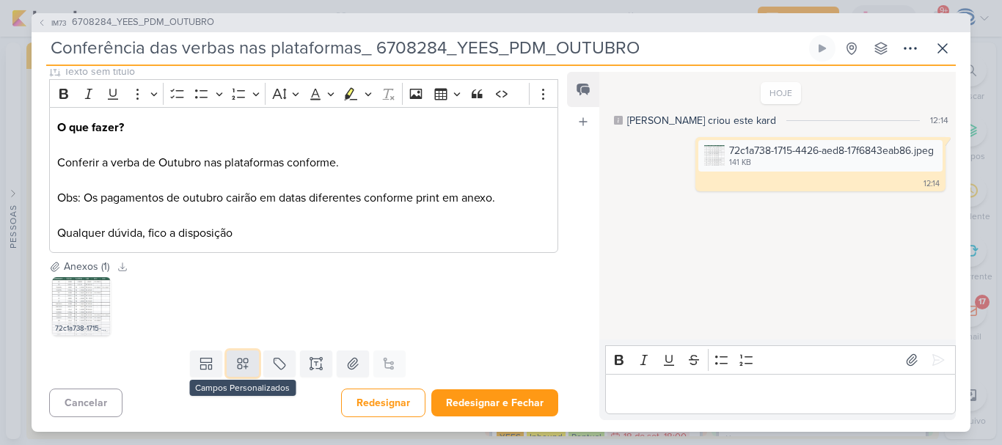
click at [238, 368] on icon at bounding box center [243, 364] width 10 height 10
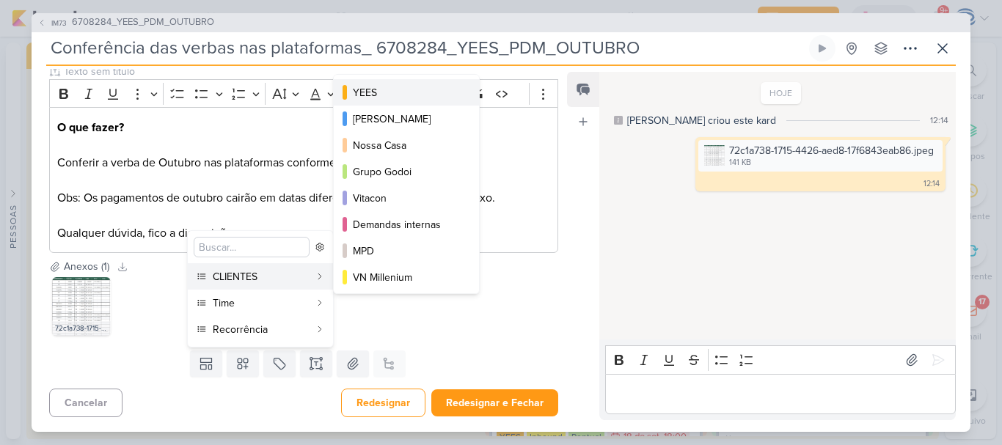
click at [373, 103] on button "YEES" at bounding box center [406, 92] width 145 height 26
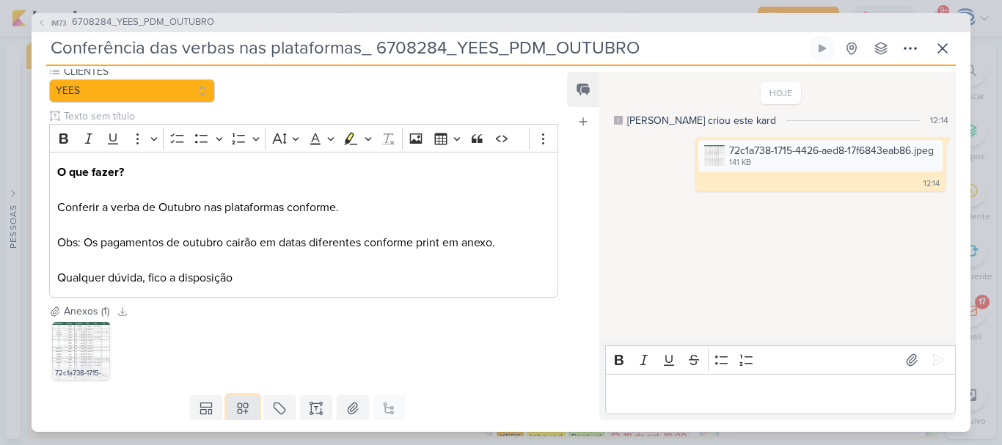
click at [238, 396] on button at bounding box center [243, 408] width 32 height 26
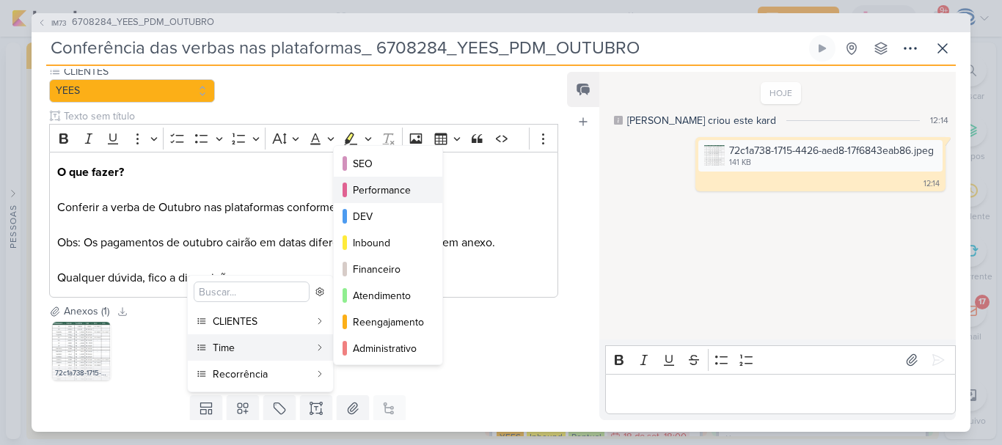
click at [385, 191] on div "Performance" at bounding box center [389, 190] width 72 height 15
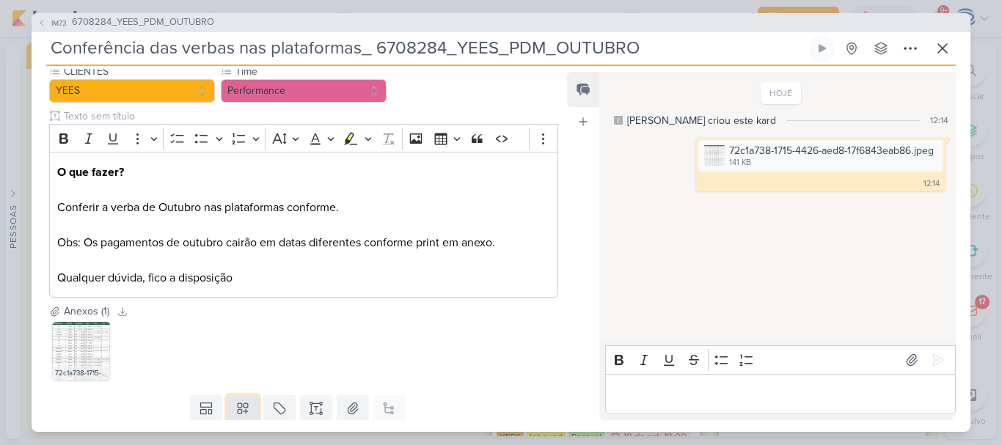
click at [238, 413] on icon at bounding box center [243, 408] width 10 height 10
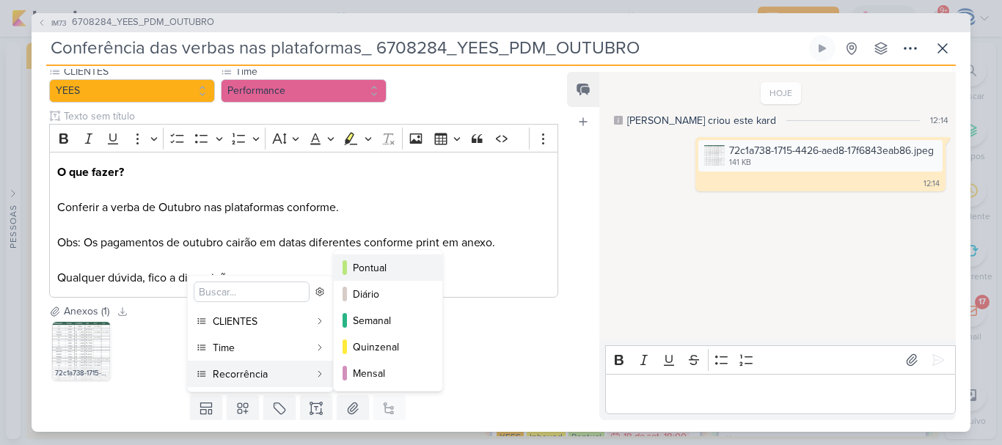
click at [377, 271] on div "Pontual" at bounding box center [389, 267] width 72 height 15
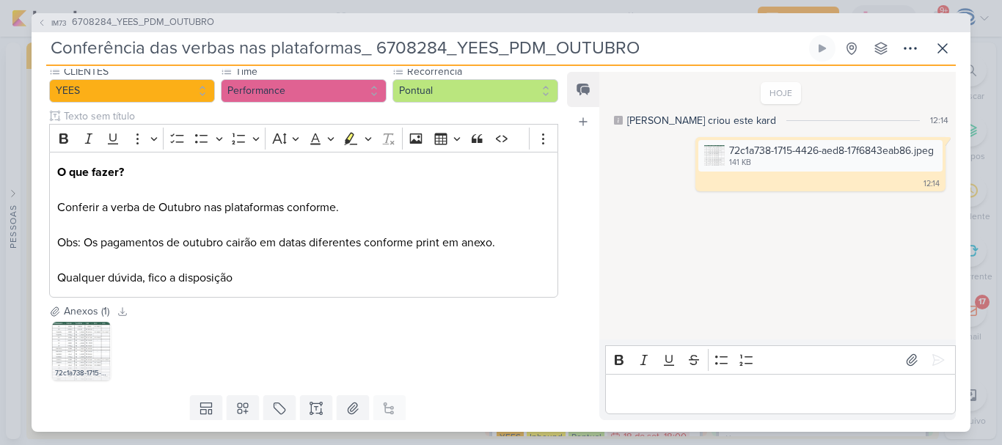
click at [489, 341] on div "72c1a738-1715-4426-aed8-17f6843eab86.jpeg" at bounding box center [303, 351] width 509 height 65
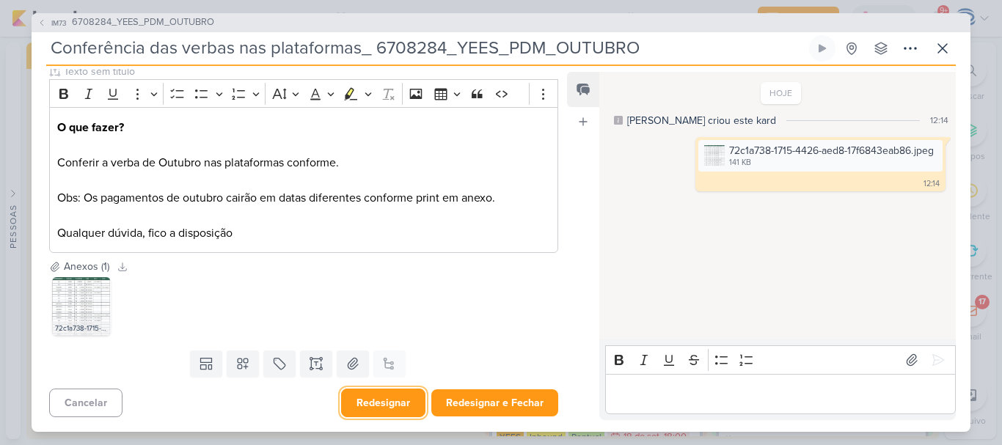
click at [372, 402] on button "Redesignar" at bounding box center [383, 403] width 84 height 29
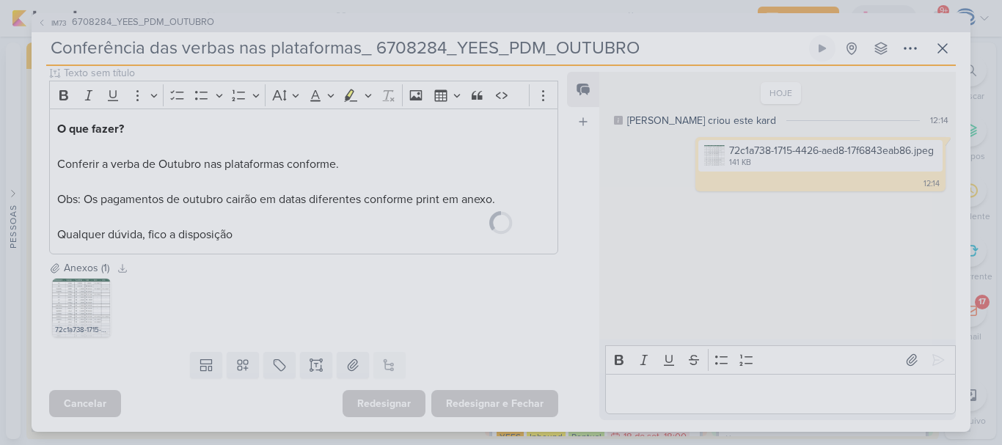
scroll to position [186, 0]
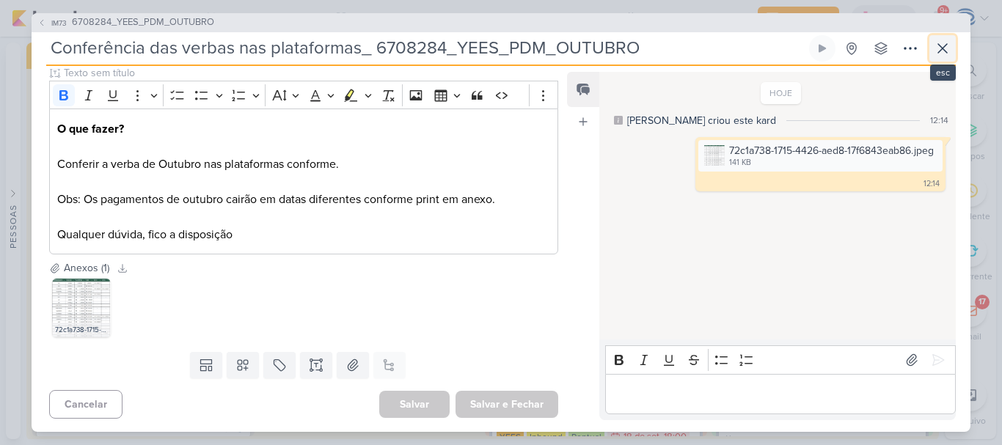
click at [941, 54] on icon at bounding box center [943, 49] width 18 height 18
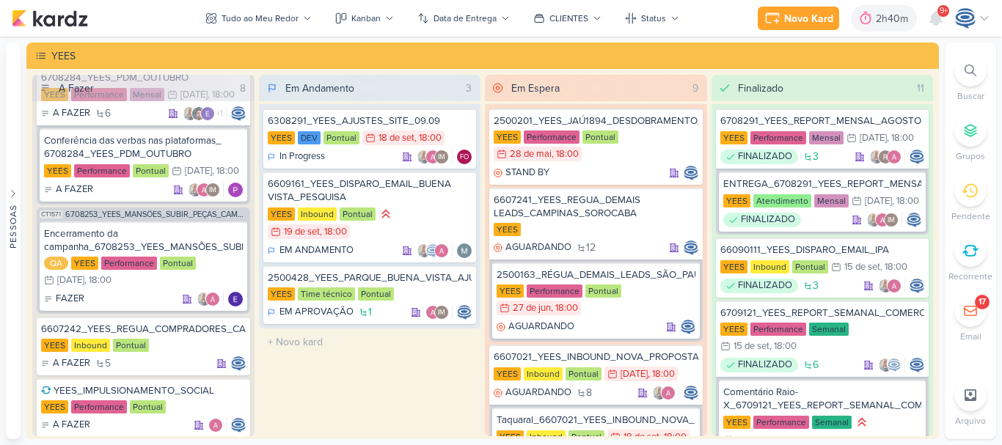
click at [977, 64] on div at bounding box center [970, 70] width 32 height 32
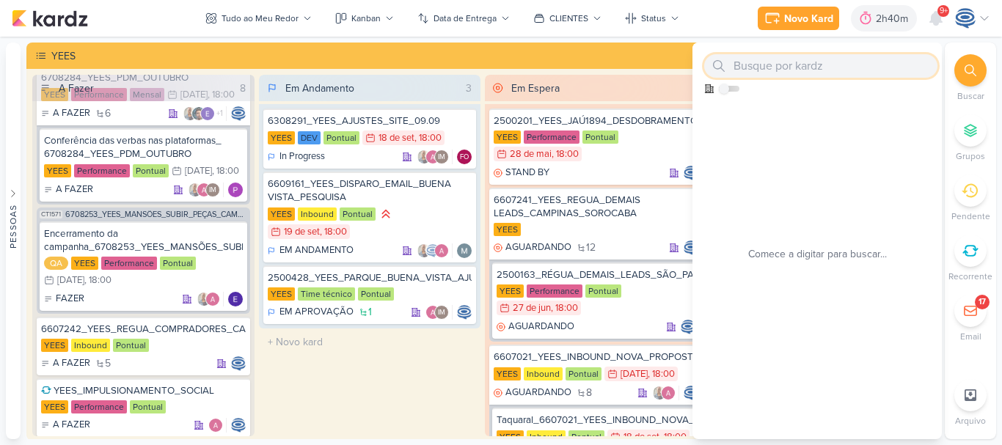
paste input "7709021_MPD_AJUSTE_COPY_ANÚNCIO"
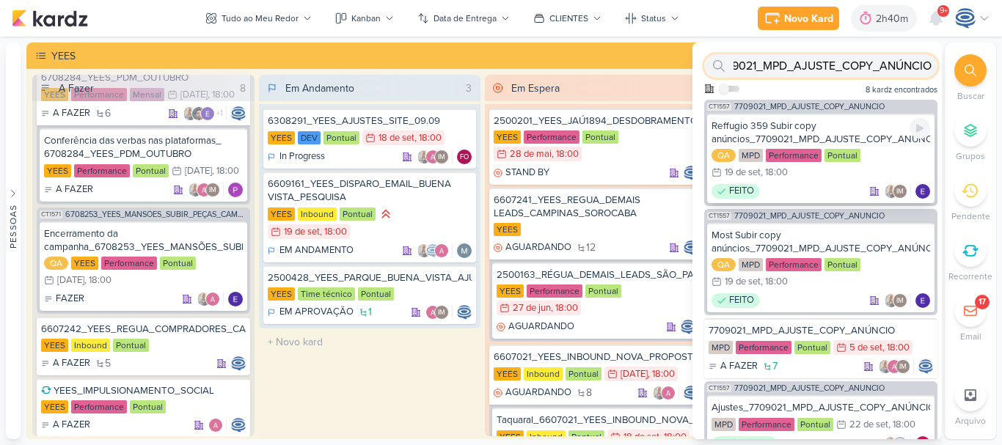
type input "7709021_MPD_AJUSTE_COPY_ANÚNCIO"
click at [829, 127] on div "Reffugio 359 Subir copy anúncios_7709021_MPD_AJUSTE_COPY_ANÚNCIO" at bounding box center [821, 133] width 219 height 26
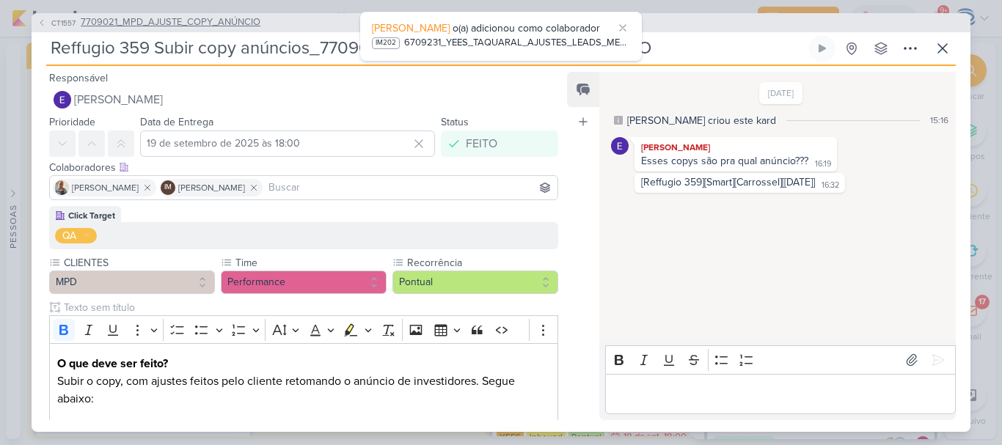
click at [208, 26] on span "7709021_MPD_AJUSTE_COPY_ANÚNCIO" at bounding box center [171, 22] width 180 height 15
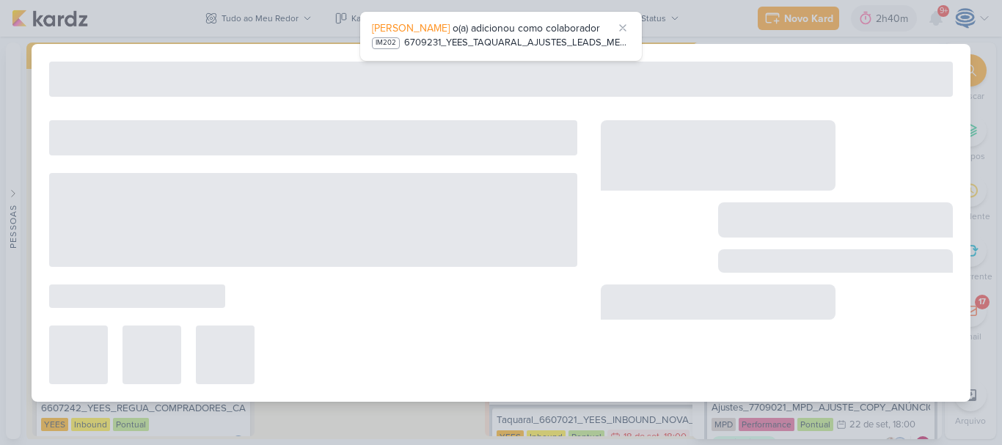
type input "7709021_MPD_AJUSTE_COPY_ANÚNCIO"
type input "[DATE] 18:00"
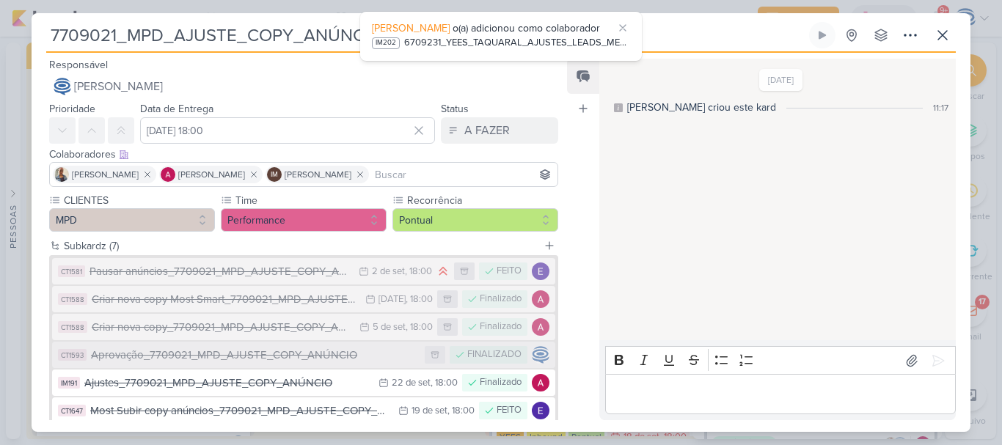
scroll to position [116, 0]
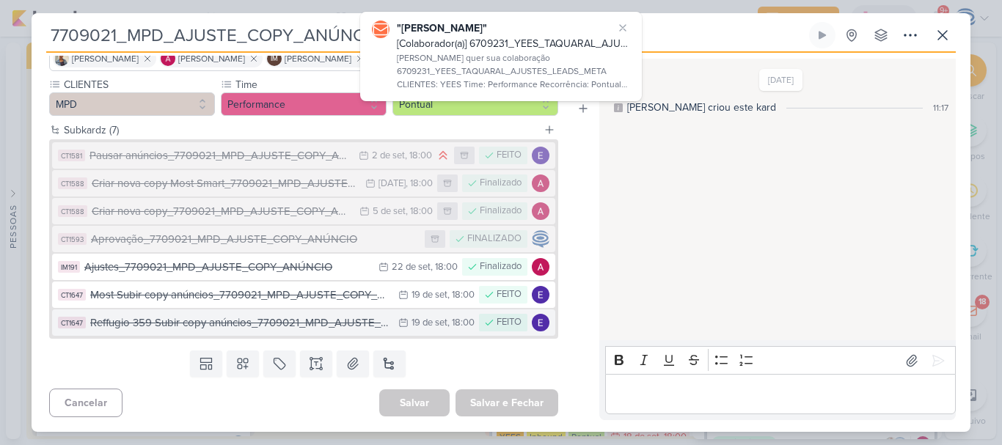
click at [325, 324] on div "Reffugio 359 Subir copy anúncios_7709021_MPD_AJUSTE_COPY_ANÚNCIO" at bounding box center [240, 323] width 301 height 17
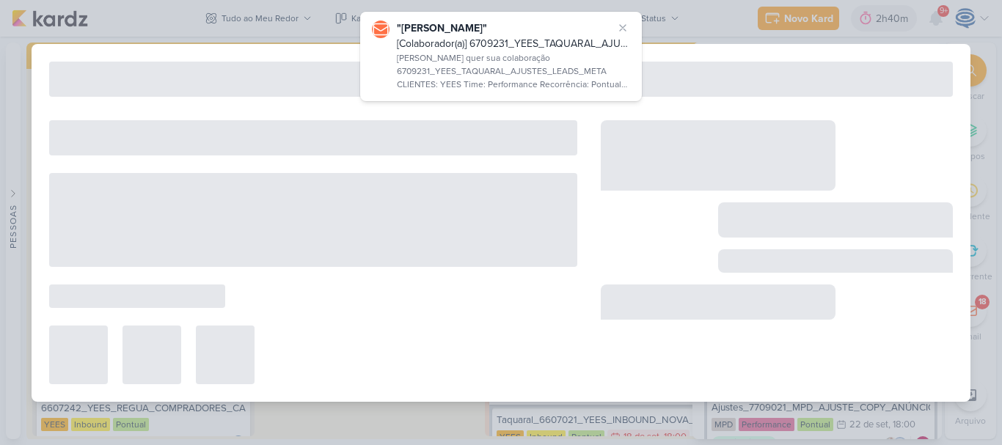
type input "Reffugio 359 Subir copy anúncios_7709021_MPD_AJUSTE_COPY_ANÚNCIO"
type input "19 de setembro de 2025 às 18:00"
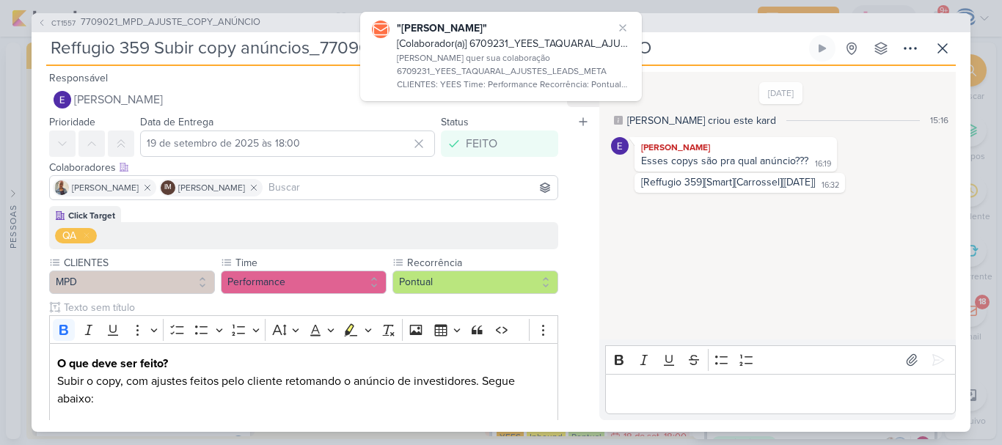
scroll to position [1, 0]
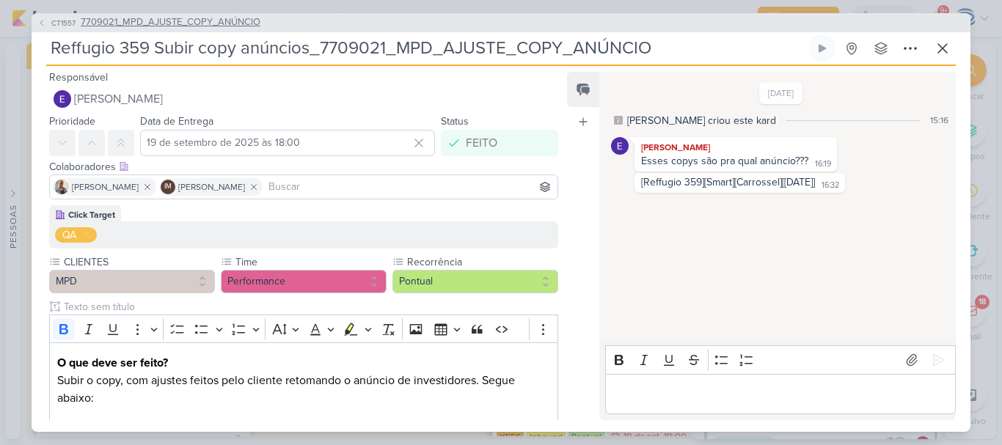
click at [197, 21] on span "7709021_MPD_AJUSTE_COPY_ANÚNCIO" at bounding box center [171, 22] width 180 height 15
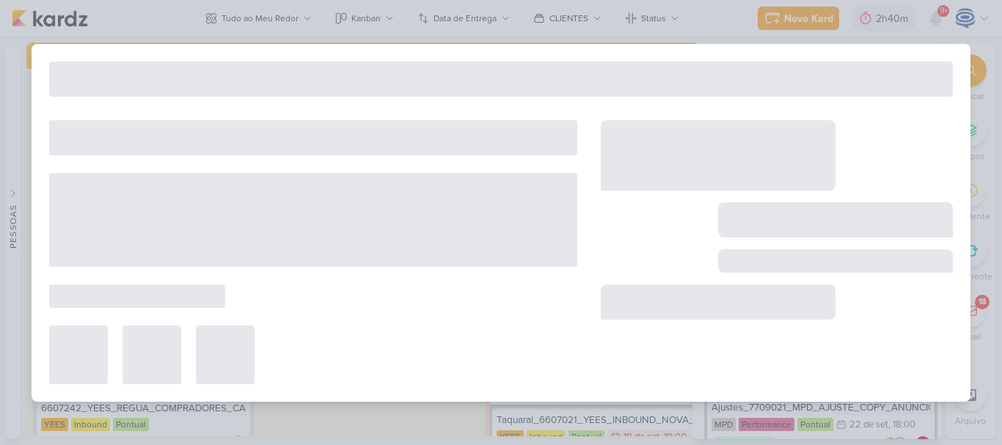
type input "7709021_MPD_AJUSTE_COPY_ANÚNCIO"
type input "[DATE] 18:00"
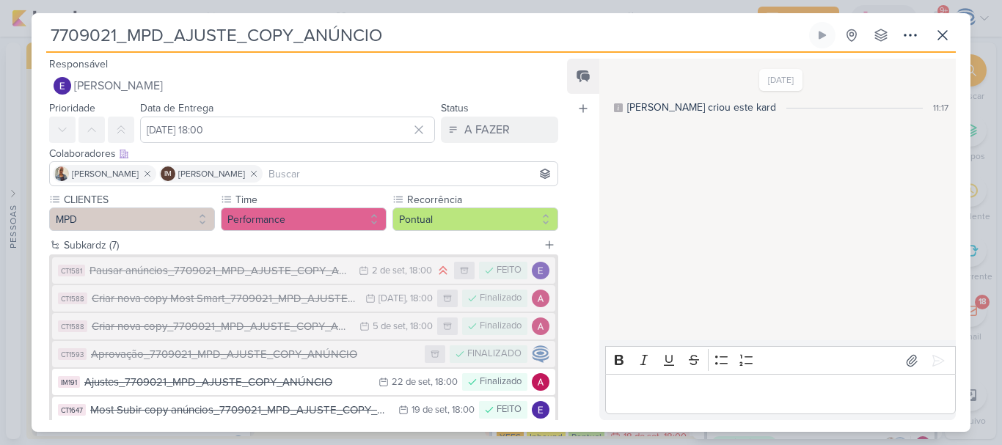
scroll to position [0, 0]
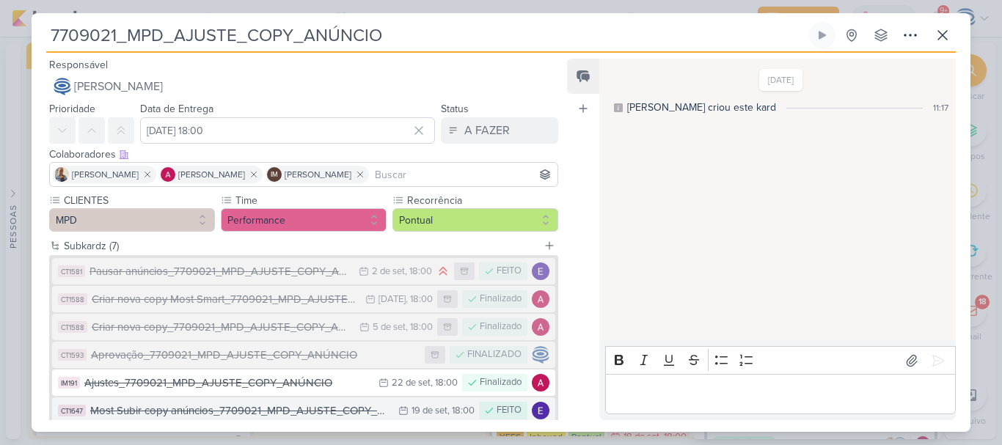
click at [175, 403] on div "Most Subir copy anúncios_7709021_MPD_AJUSTE_COPY_ANÚNCIO" at bounding box center [240, 411] width 301 height 17
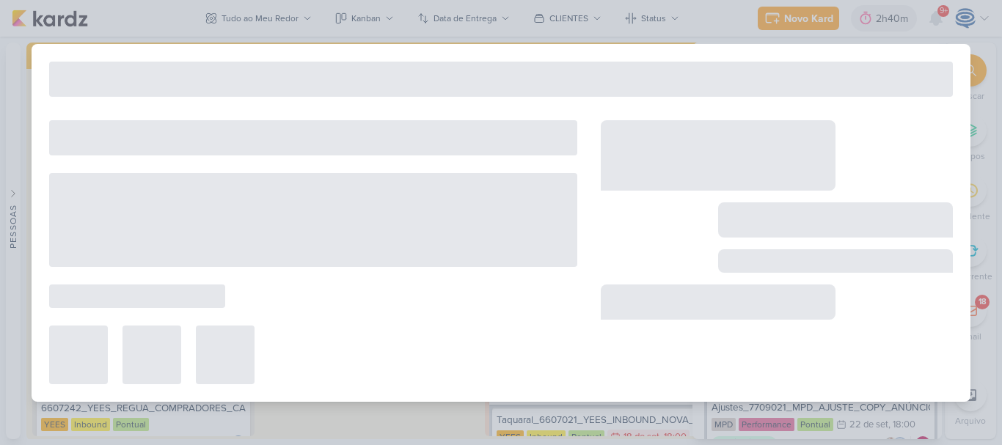
type input "Most Subir copy anúncios_7709021_MPD_AJUSTE_COPY_ANÚNCIO"
type input "19 de setembro de 2025 às 18:00"
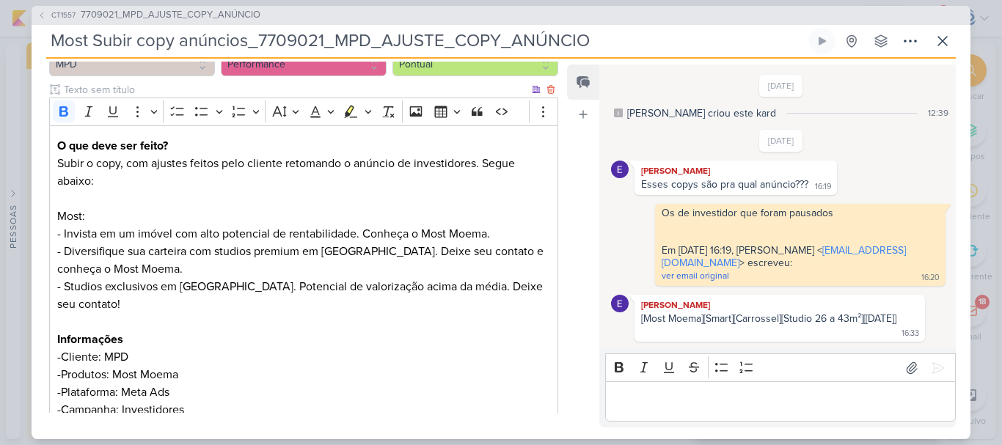
scroll to position [291, 0]
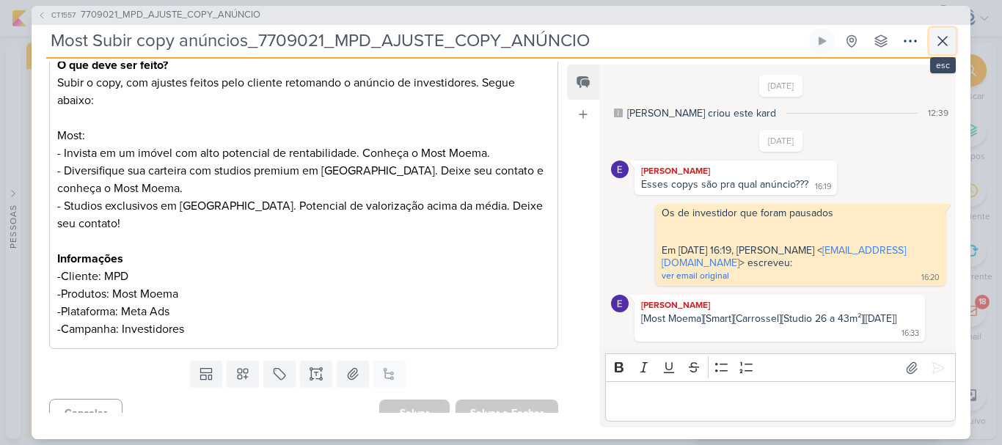
click at [937, 37] on icon at bounding box center [943, 41] width 18 height 18
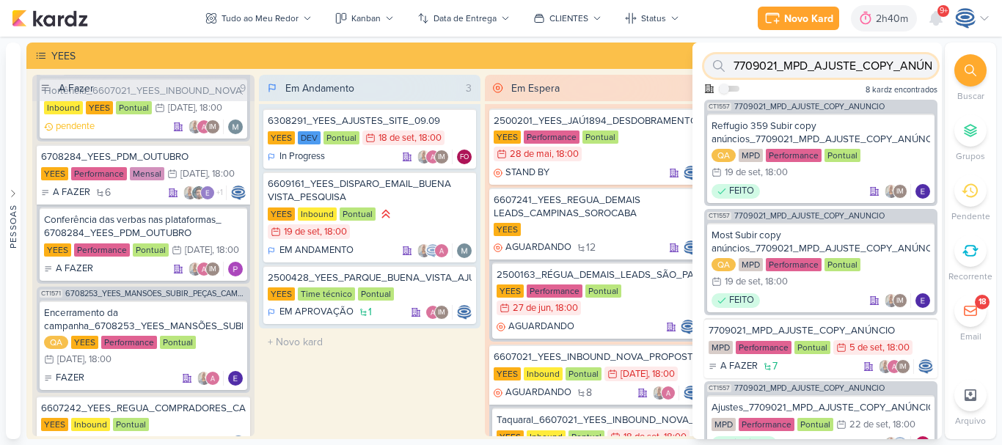
click at [877, 62] on input "7709021_MPD_AJUSTE_COPY_ANÚNCIO" at bounding box center [820, 65] width 233 height 23
paste input "409121_MPD_MOST_DESDOBRAMENTO_CRIATIVOS"
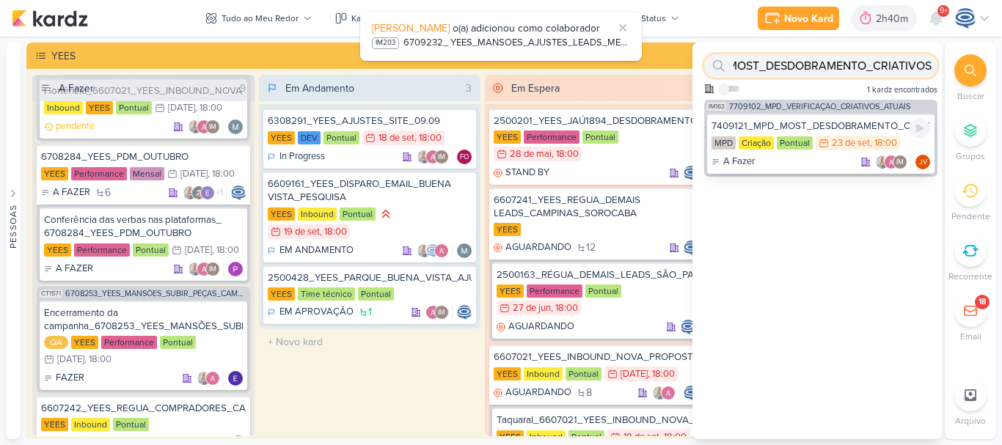
type input "7409121_MPD_MOST_DESDOBRAMENTO_CRIATIVOS"
click at [828, 121] on div "7409121_MPD_MOST_DESDOBRAMENTO_CRIATIVOS" at bounding box center [821, 126] width 219 height 13
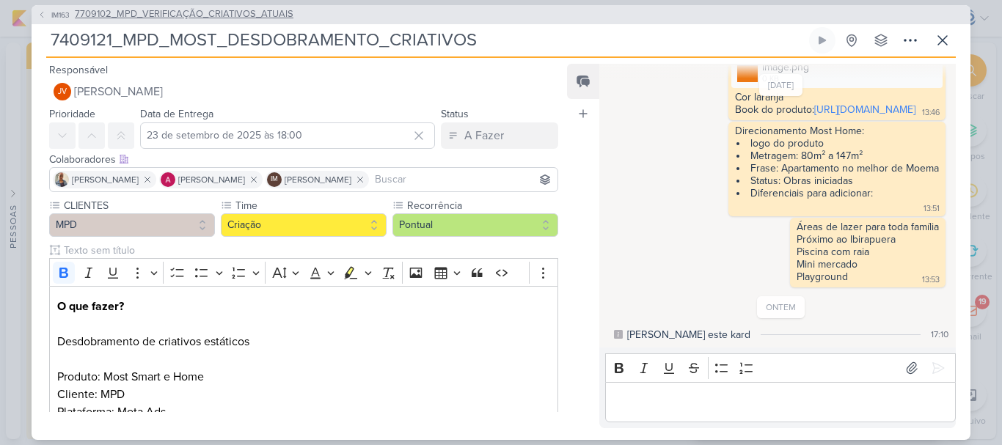
click at [224, 12] on div "IM163 7709102_MPD_VERIFICAÇÃO_CRIATIVOS_ATUAIS" at bounding box center [501, 14] width 939 height 19
click at [224, 12] on span "7709102_MPD_VERIFICAÇÃO_CRIATIVOS_ATUAIS" at bounding box center [184, 14] width 219 height 15
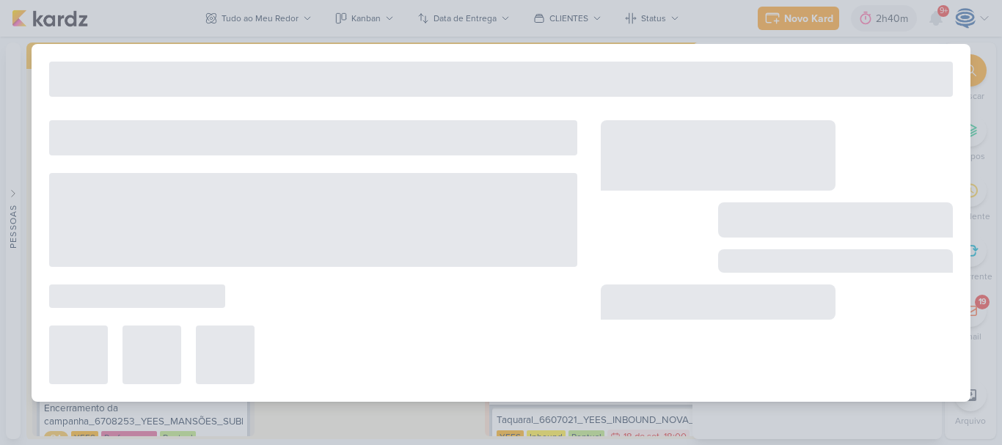
type input "7709102_MPD_VERIFICAÇÃO_CRIATIVOS_ATUAIS"
type input "[DATE] 18:00"
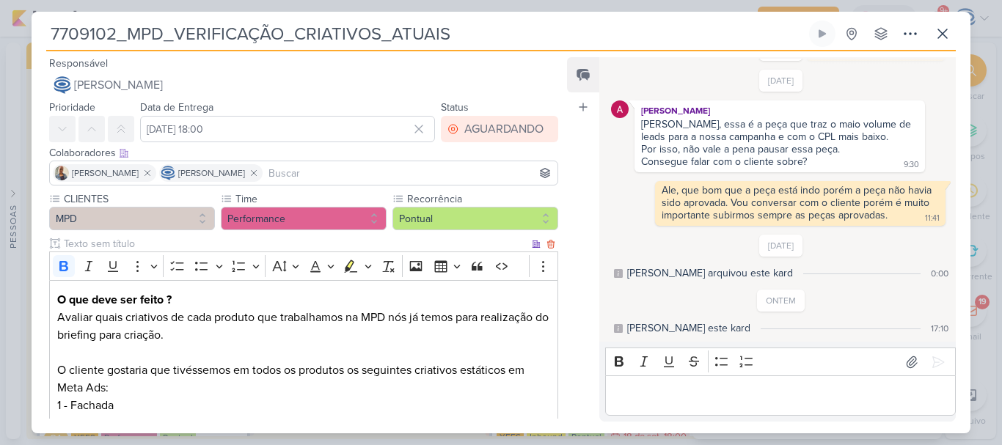
scroll to position [336, 0]
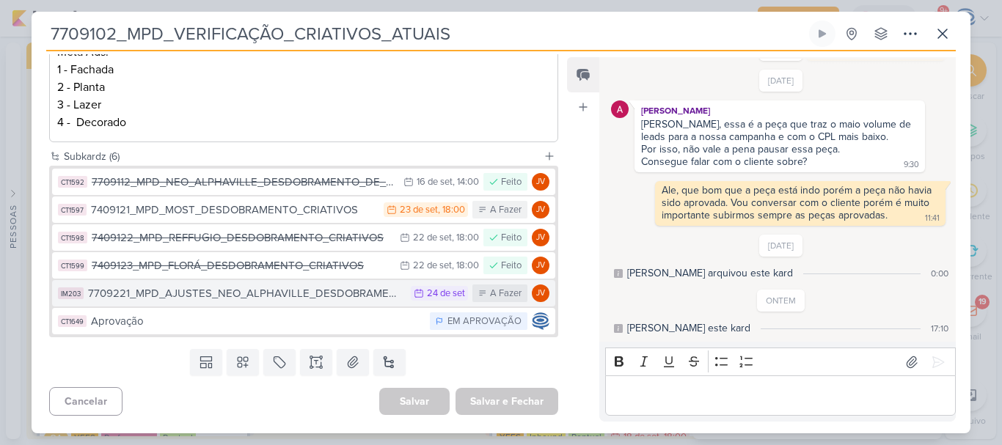
click at [334, 291] on div "7709221_MPD_AJUSTES_NEO_ALPHAVILLE_DESDOBRAMENTO_DE_PEÇAS" at bounding box center [245, 293] width 315 height 17
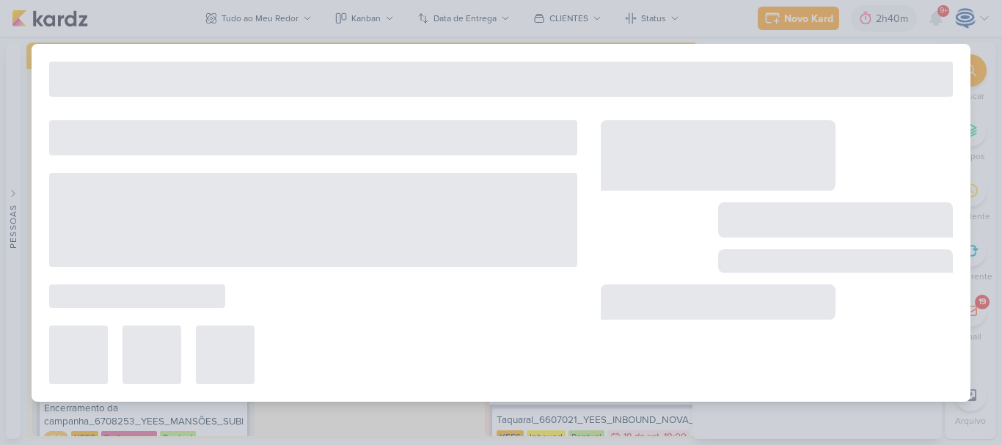
type input "7709221_MPD_AJUSTES_NEO_ALPHAVILLE_DESDOBRAMENTO_DE_PEÇAS"
type input "24 de setembro de 2025 às 23:59"
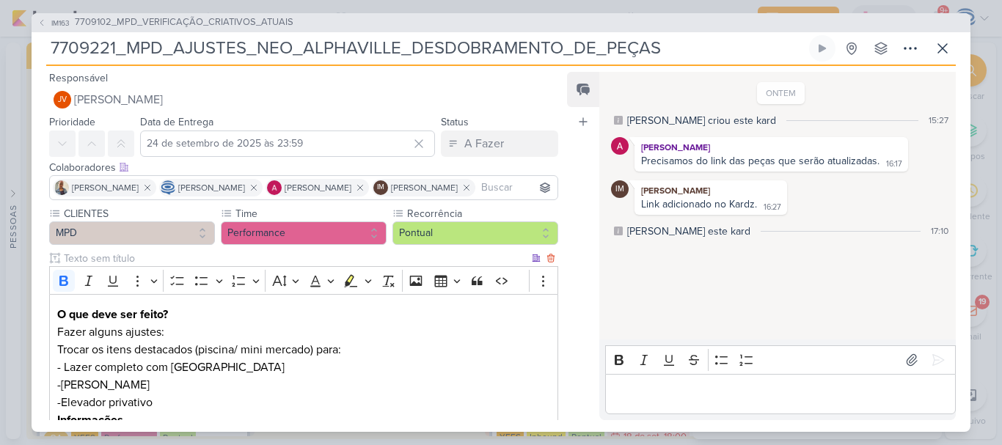
scroll to position [263, 0]
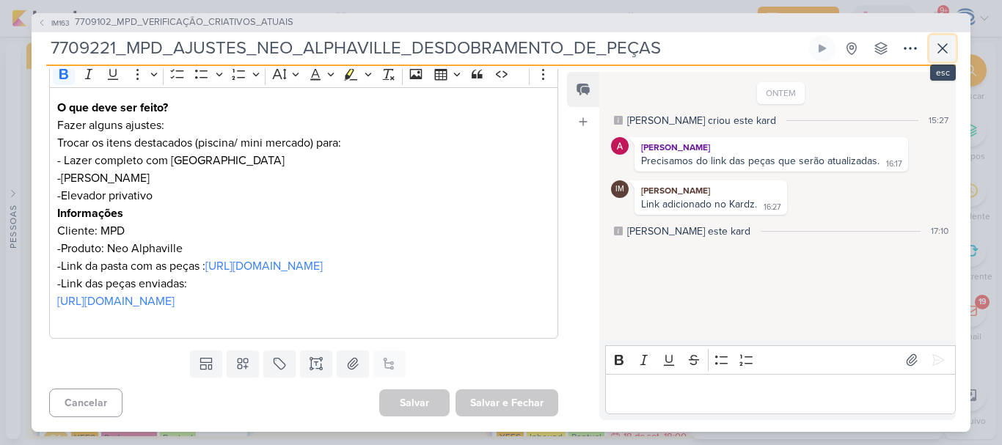
click at [935, 57] on button at bounding box center [942, 48] width 26 height 26
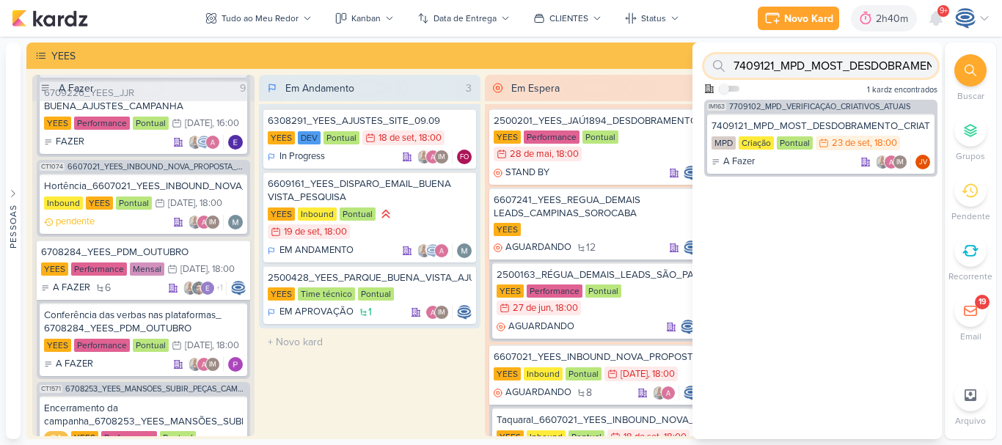
click at [890, 63] on input "7409121_MPD_MOST_DESDOBRAMENTO_CRIATIVOS" at bounding box center [820, 65] width 233 height 23
paste input "709222_MPD_VIDEO_INFLUENCER_DECORADO"
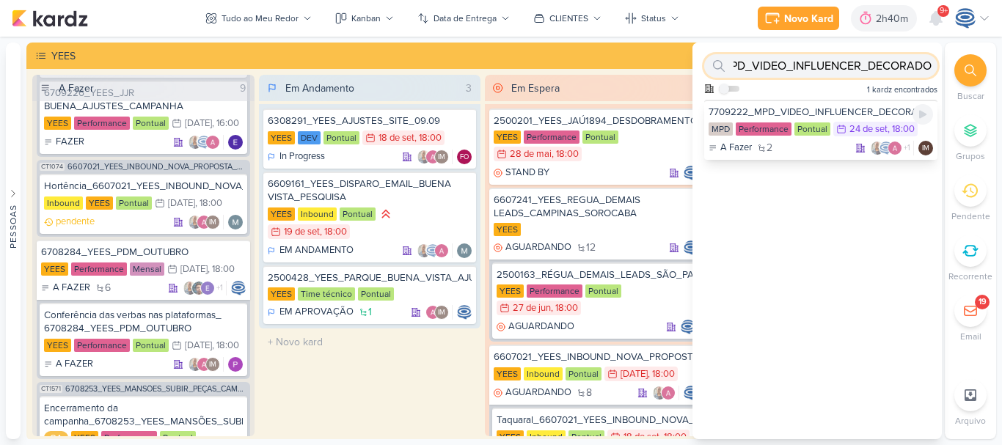
type input "7709222_MPD_VIDEO_INFLUENCER_DECORADO"
click at [847, 112] on div "7709222_MPD_VIDEO_INFLUENCER_DECORADO" at bounding box center [821, 112] width 224 height 13
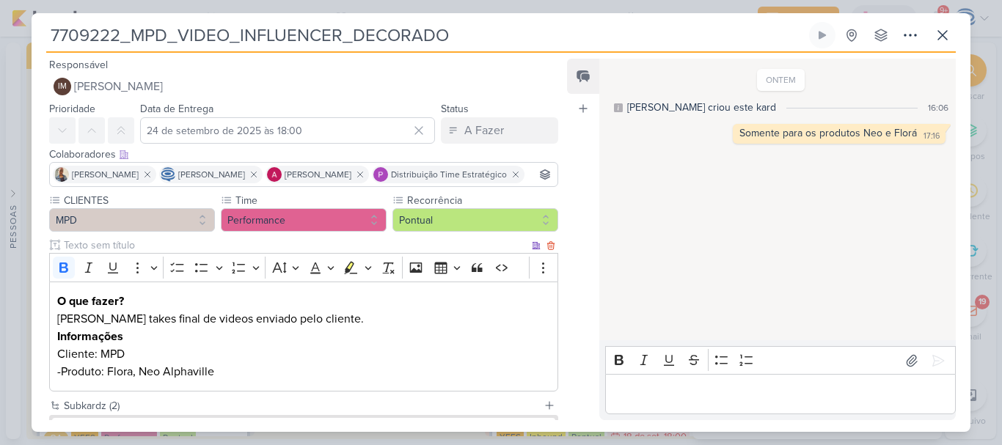
scroll to position [157, 0]
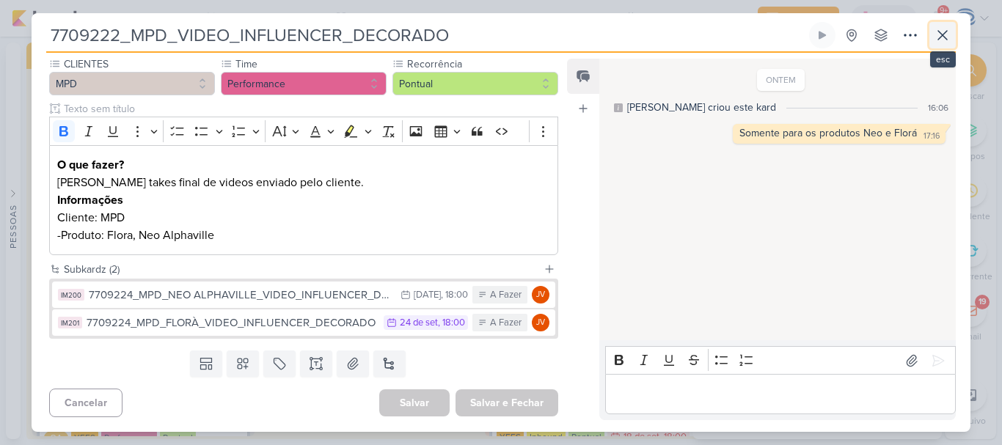
click at [934, 42] on icon at bounding box center [943, 35] width 18 height 18
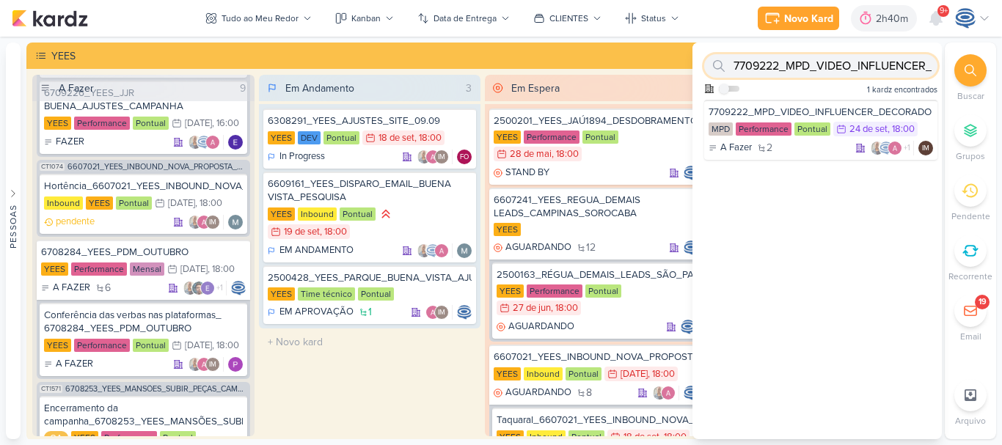
click at [898, 64] on input "7709222_MPD_VIDEO_INFLUENCER_DECORADO" at bounding box center [820, 65] width 233 height 23
click at [314, 423] on div "Em Andamento 3 6308291_YEES_AJUSTES_SITE_09.09 [GEOGRAPHIC_DATA] DEV Pontual 18…" at bounding box center [370, 256] width 222 height 362
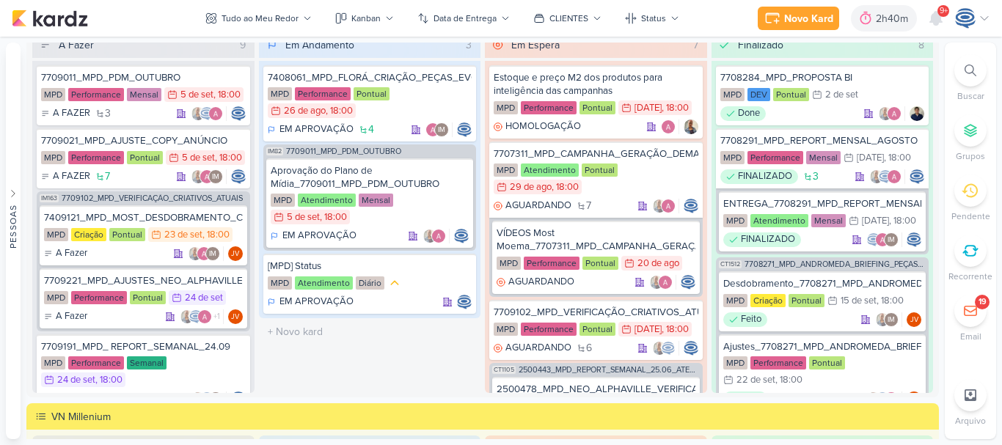
scroll to position [1366, 0]
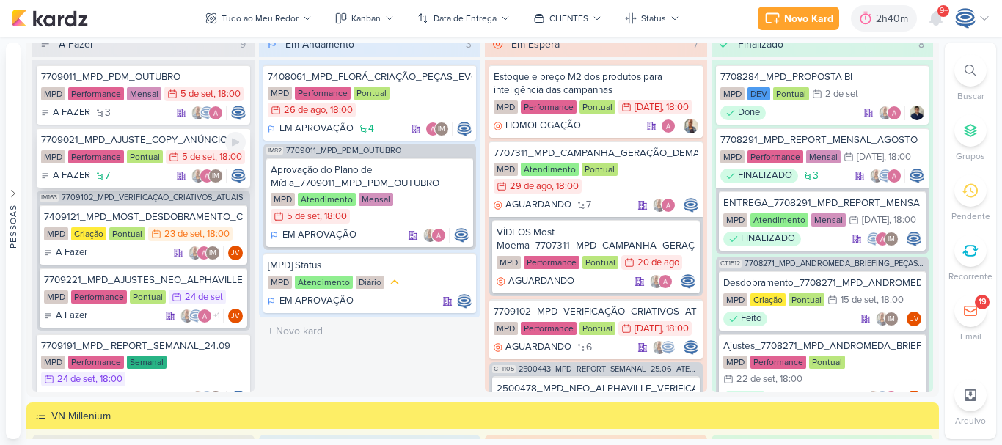
click at [192, 166] on div "MPD Performance Pontual 5/9 [DATE] 18:00" at bounding box center [143, 158] width 205 height 16
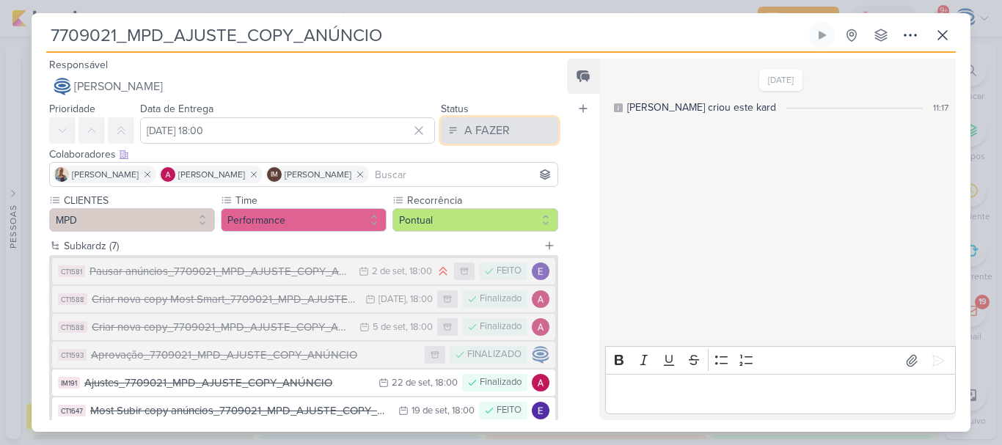
click at [488, 128] on div "A FAZER" at bounding box center [486, 131] width 45 height 18
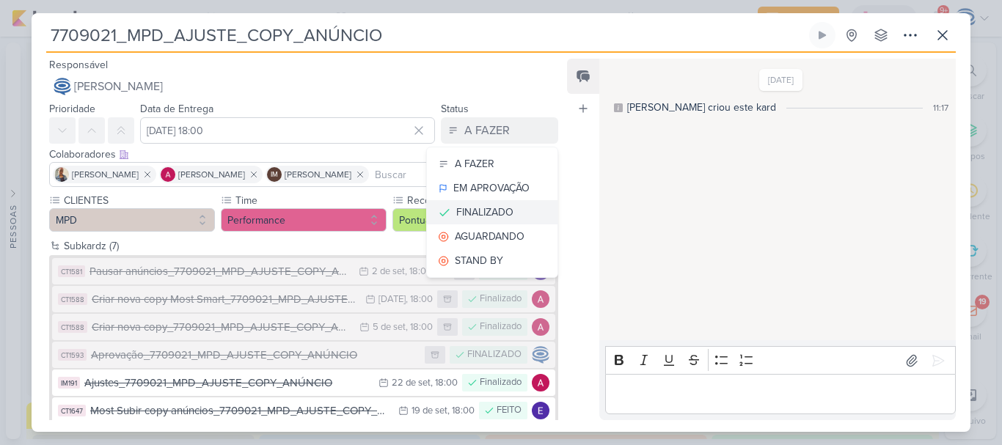
click at [475, 208] on div "FINALIZADO" at bounding box center [484, 212] width 57 height 15
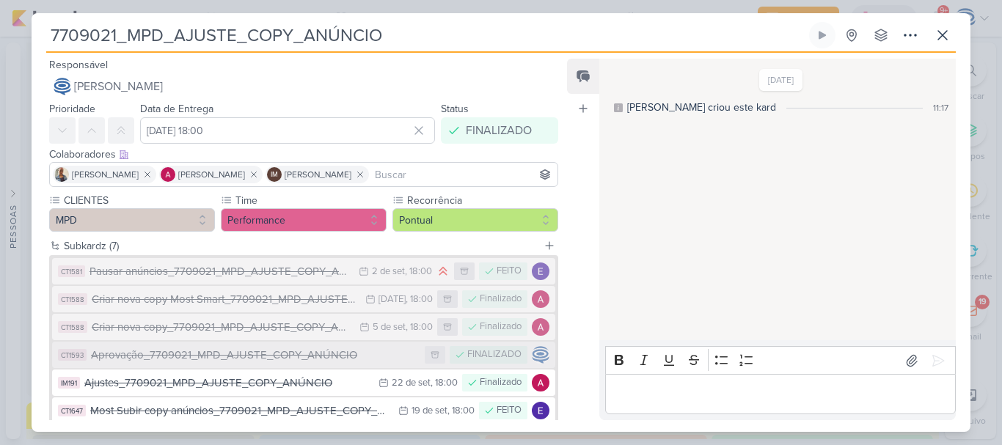
scroll to position [116, 0]
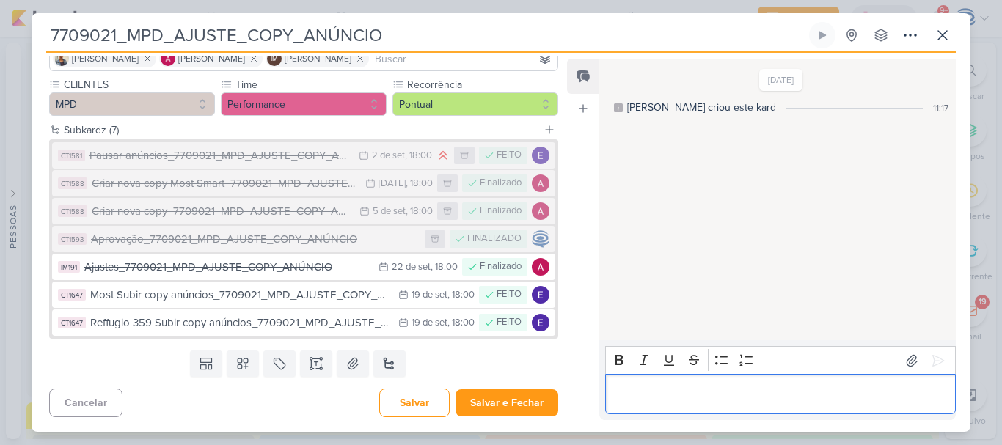
click at [638, 393] on p "Editor editing area: main" at bounding box center [779, 395] width 335 height 18
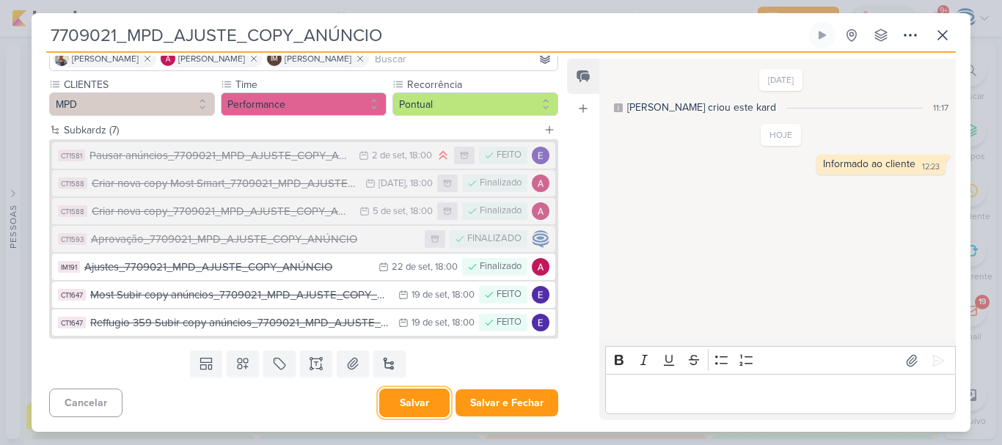
click at [413, 402] on button "Salvar" at bounding box center [414, 403] width 70 height 29
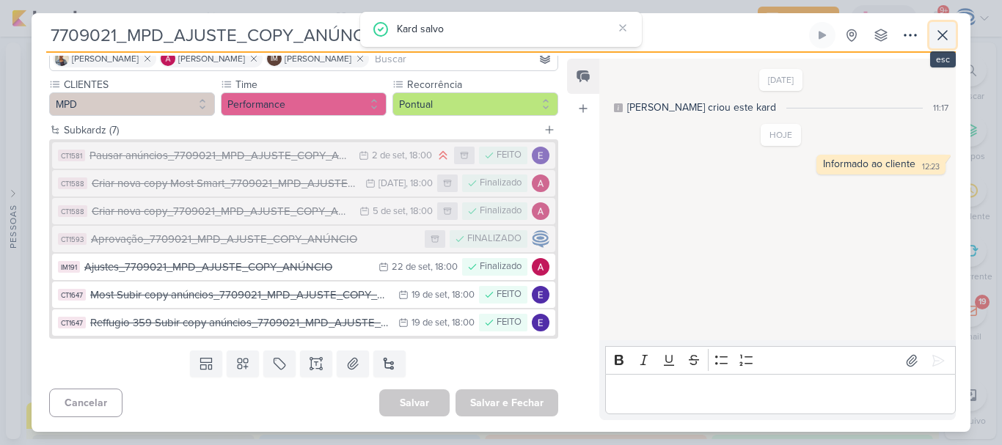
click at [940, 35] on icon at bounding box center [943, 35] width 18 height 18
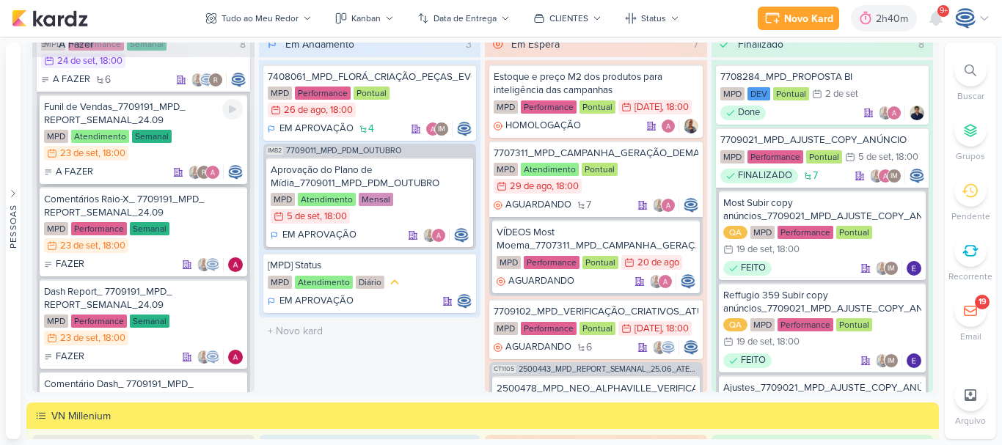
scroll to position [254, 0]
click at [205, 146] on div "MPD Atendimento Semanal 23/9 [DATE] 18:00" at bounding box center [143, 147] width 199 height 32
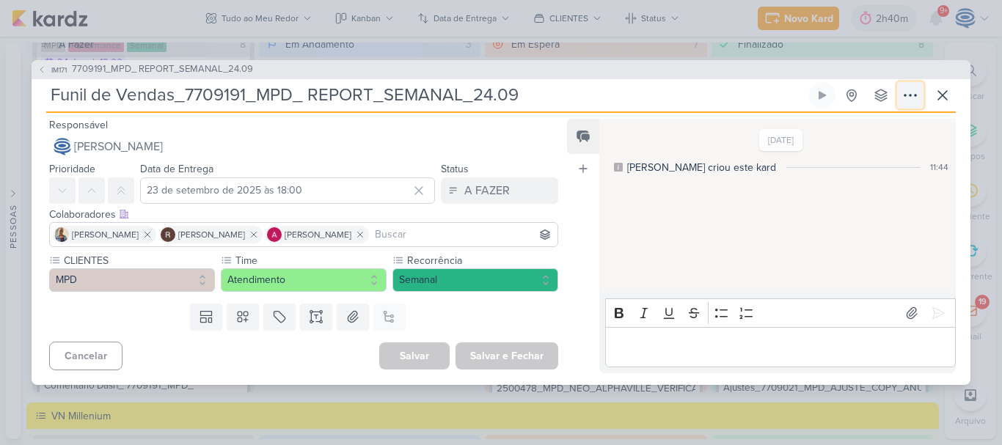
click at [910, 90] on icon at bounding box center [910, 96] width 18 height 18
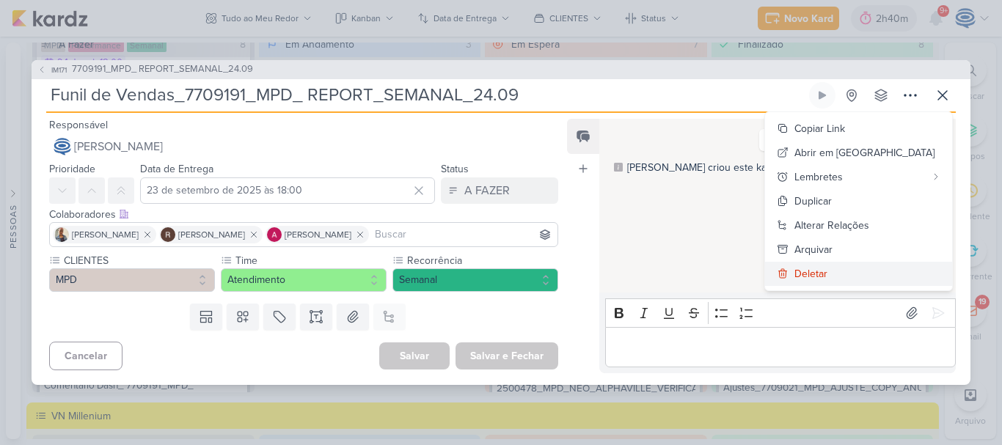
click at [827, 266] on div "Deletar" at bounding box center [810, 273] width 33 height 15
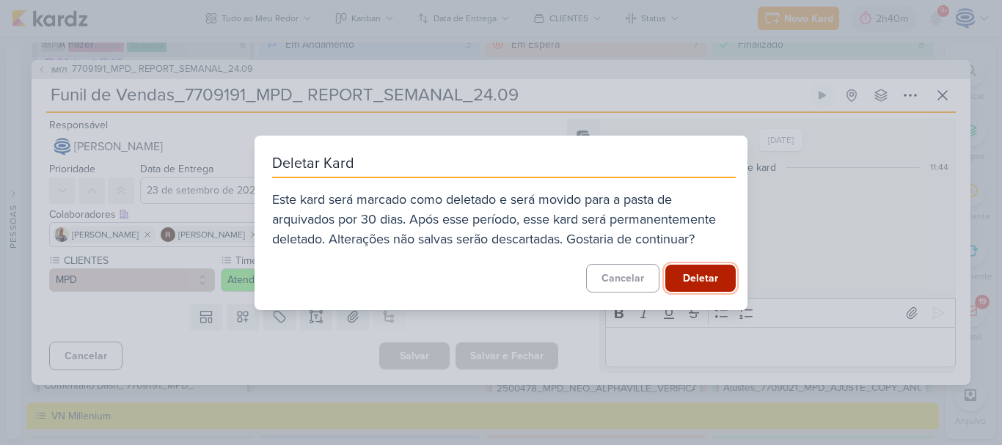
click at [703, 267] on button "Deletar" at bounding box center [700, 278] width 70 height 27
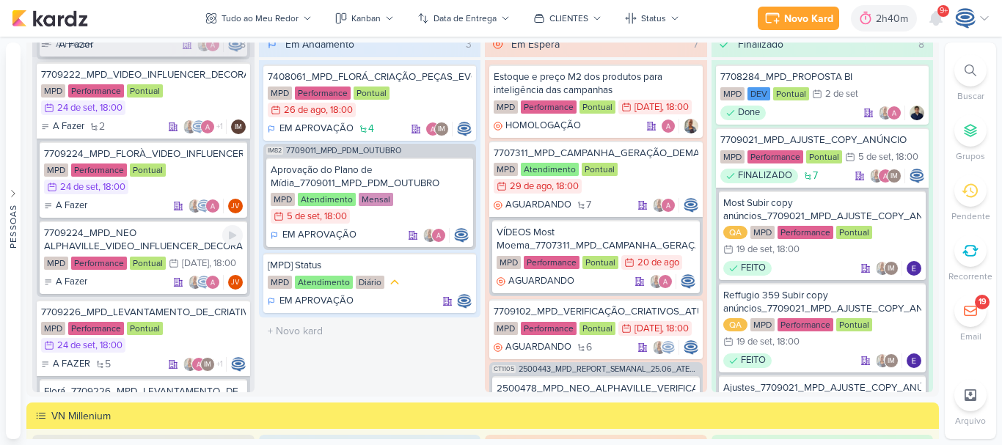
scroll to position [728, 0]
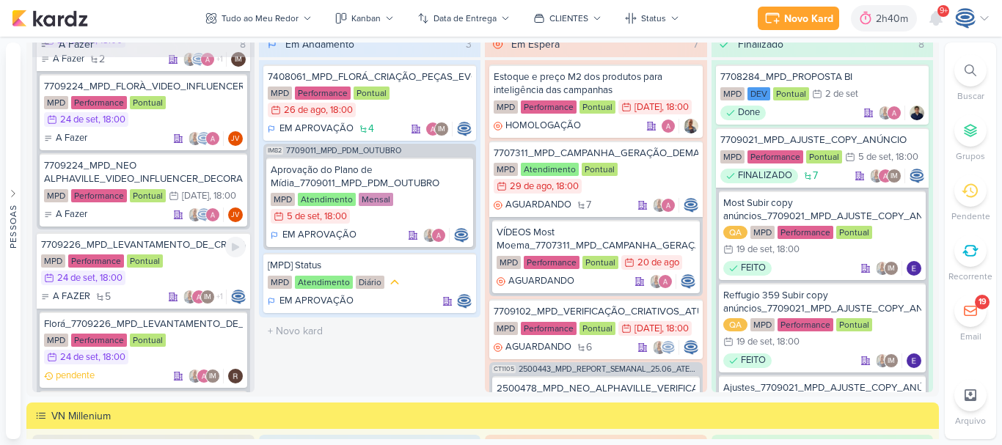
click at [188, 274] on div "MPD Performance Pontual 24/9 [DATE] 18:00" at bounding box center [143, 271] width 205 height 32
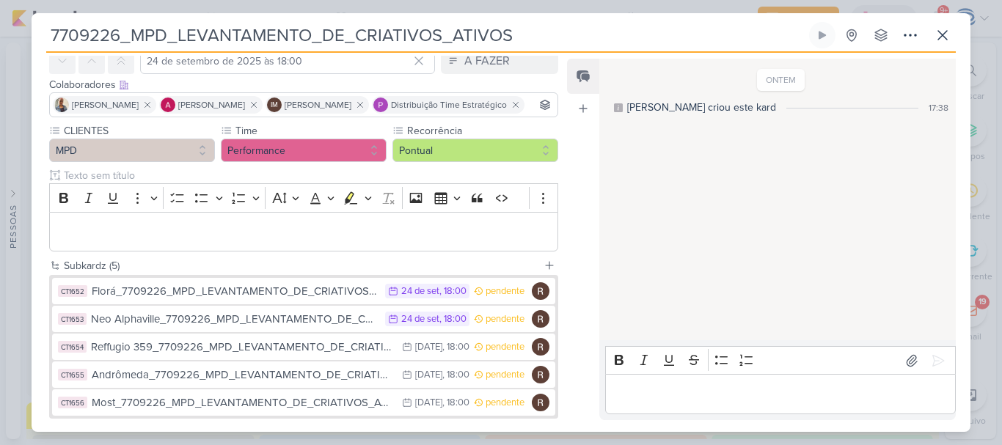
scroll to position [0, 0]
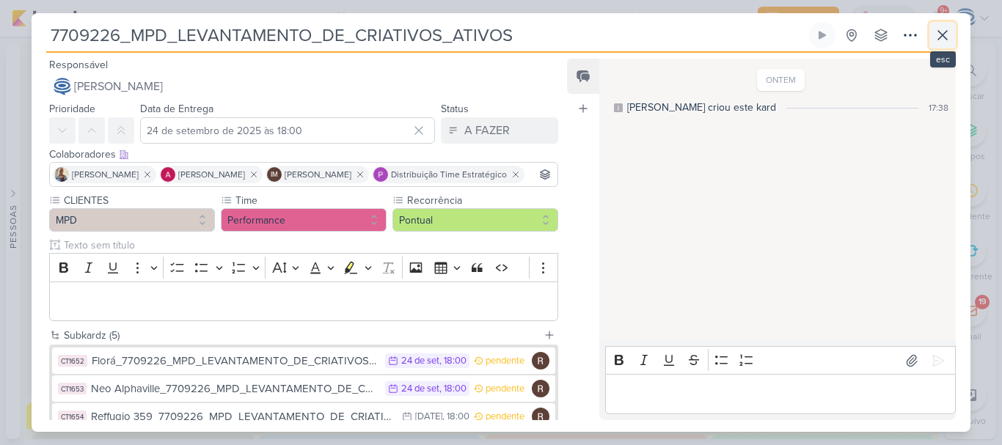
click at [940, 29] on icon at bounding box center [943, 35] width 18 height 18
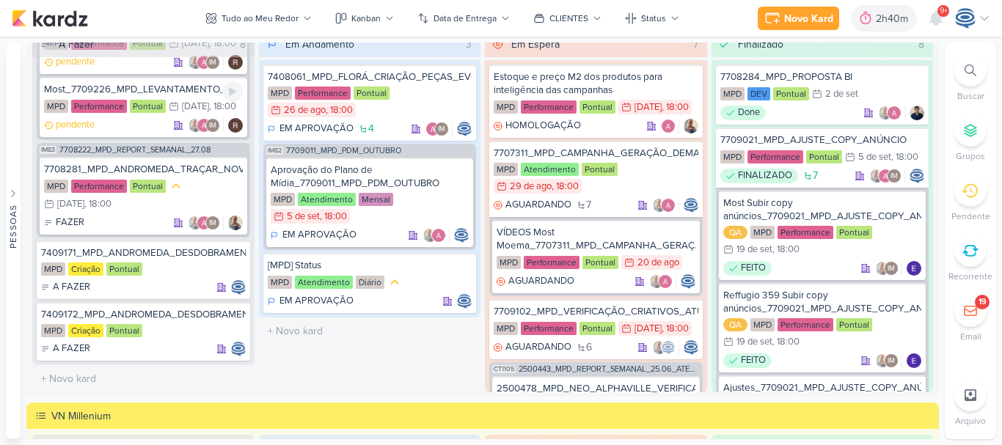
scroll to position [1338, 0]
click at [196, 180] on div "MPD Performance Pontual 26/9 [DATE] 18:00" at bounding box center [143, 196] width 199 height 34
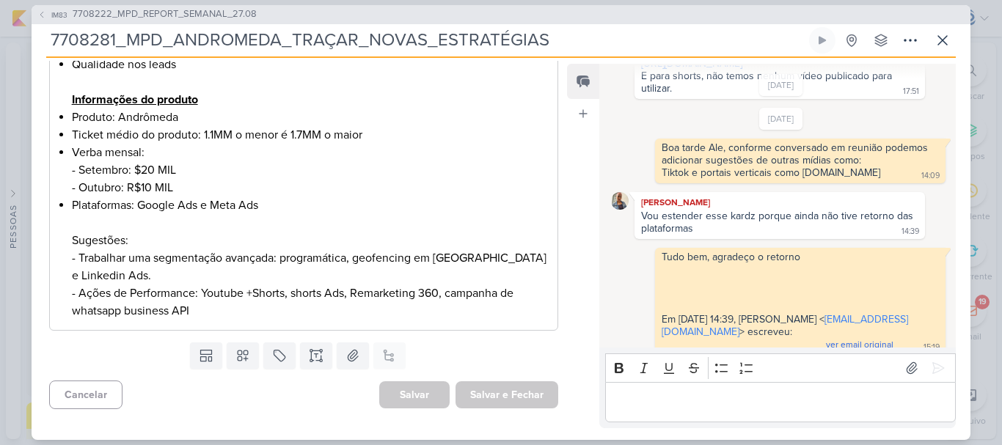
scroll to position [0, 0]
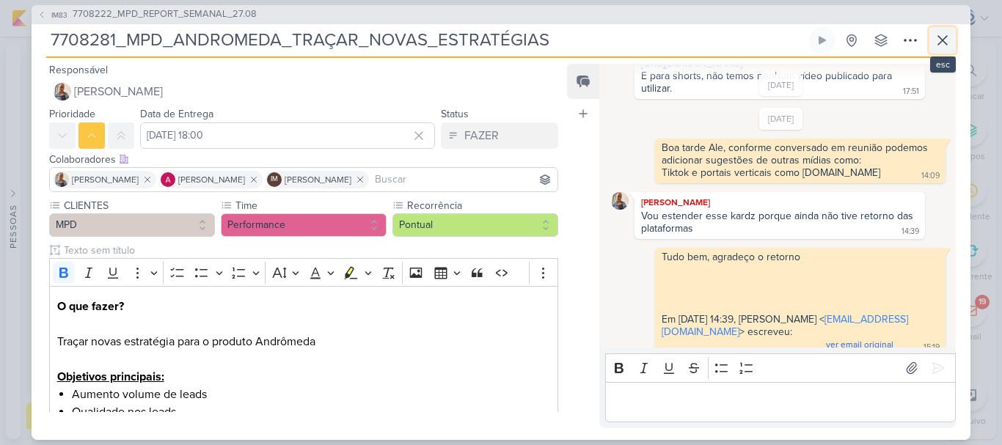
click at [940, 37] on icon at bounding box center [942, 40] width 9 height 9
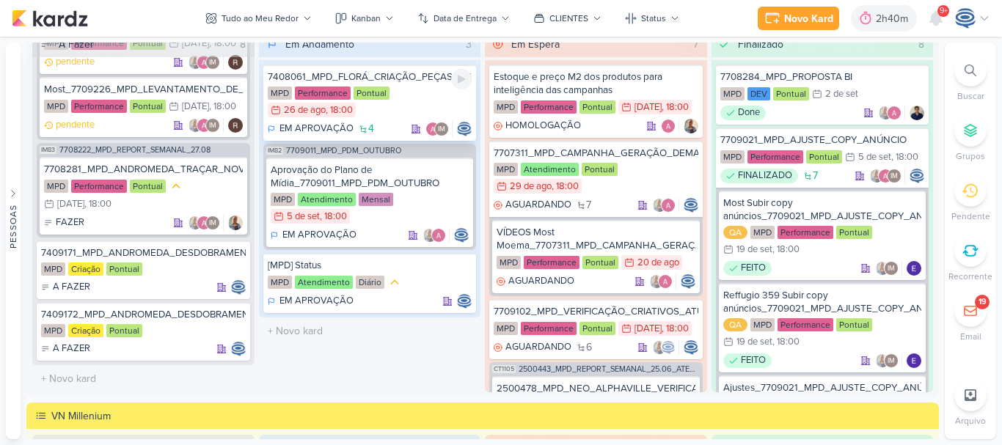
click at [419, 95] on div "MPD Performance Pontual 26/8 [DATE] 18:00" at bounding box center [370, 103] width 205 height 32
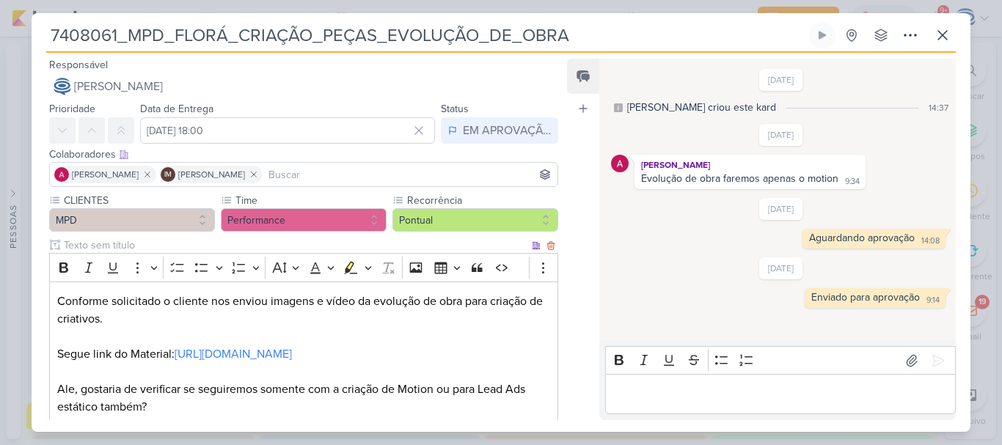
scroll to position [245, 0]
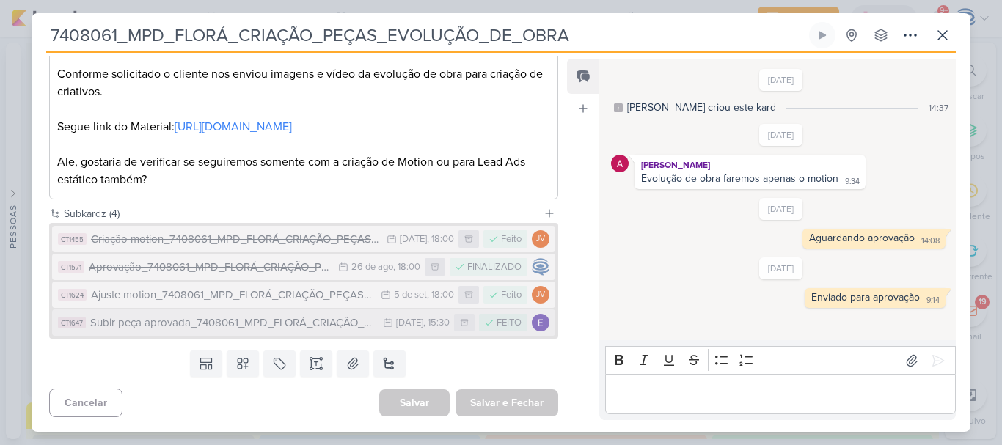
click at [257, 334] on button "CT1647 Subir peça aprovada_7408061_MPD_FLORÁ_CRIAÇÃO_PEÇAS_EVOLUÇÃO_DE_OBRA 17/…" at bounding box center [303, 323] width 503 height 26
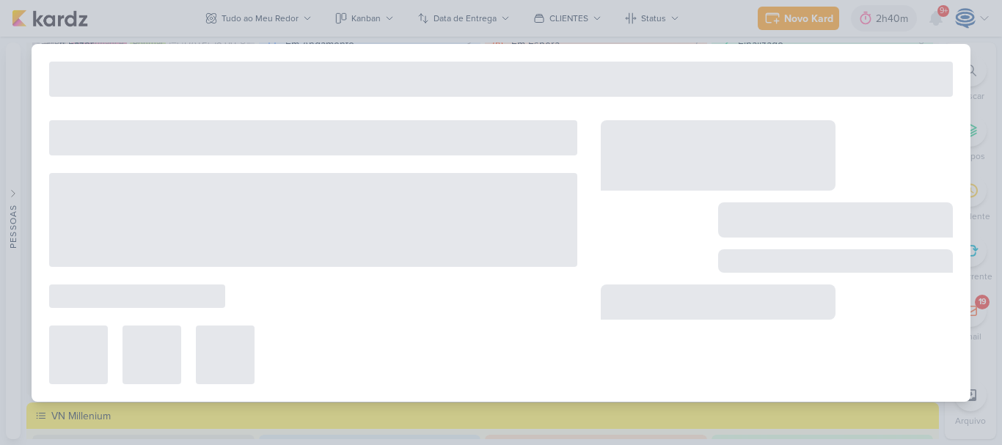
type input "Subir peça aprovada_7408061_MPD_FLORÁ_CRIAÇÃO_PEÇAS_EVOLUÇÃO_DE_OBRA"
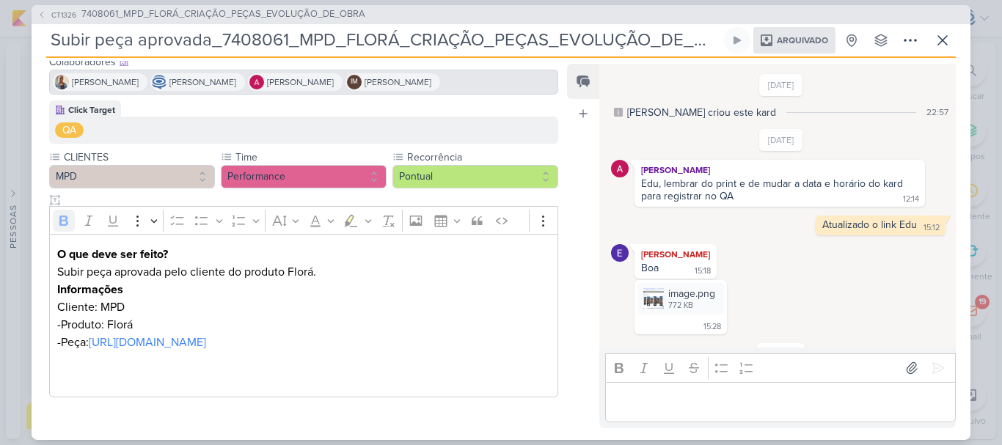
scroll to position [0, 0]
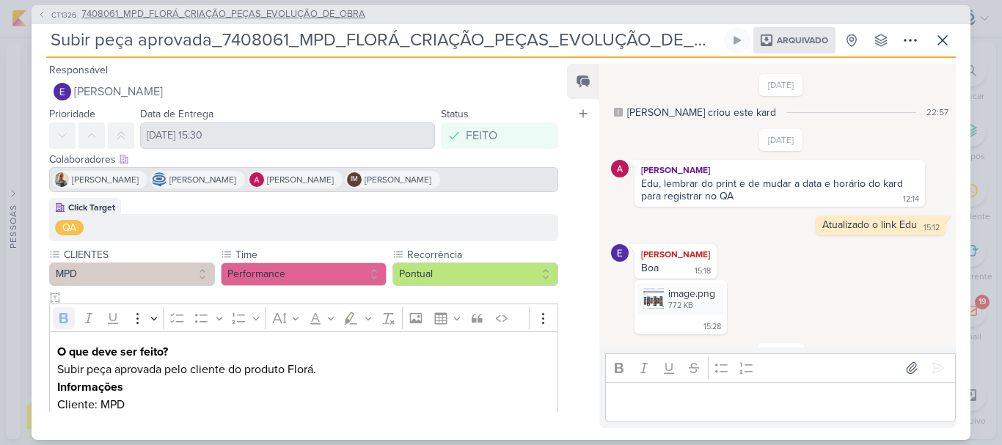
click at [299, 9] on span "7408061_MPD_FLORÁ_CRIAÇÃO_PEÇAS_EVOLUÇÃO_DE_OBRA" at bounding box center [223, 14] width 284 height 15
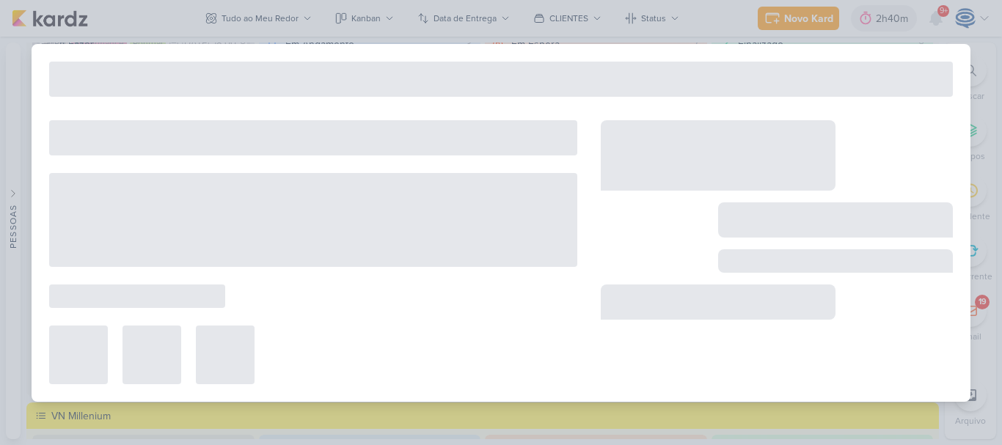
type input "7408061_MPD_FLORÁ_CRIAÇÃO_PEÇAS_EVOLUÇÃO_DE_OBRA"
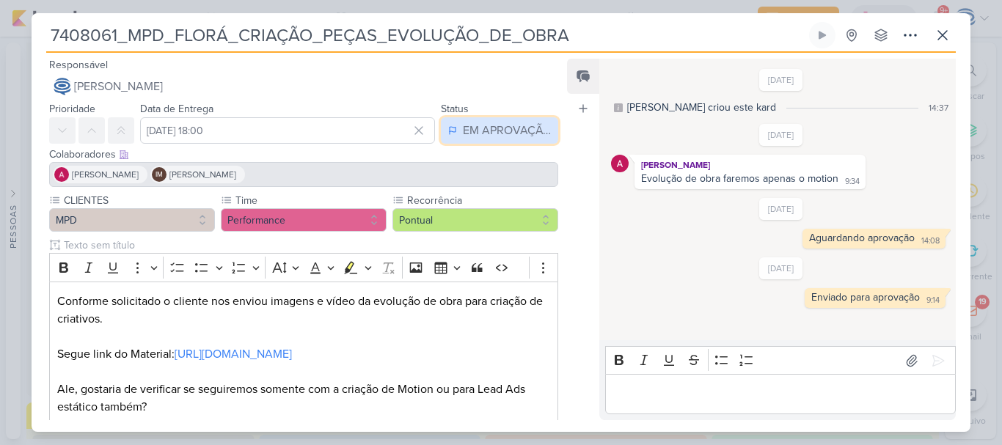
click at [491, 132] on div "EM APROVAÇÃO" at bounding box center [507, 131] width 88 height 18
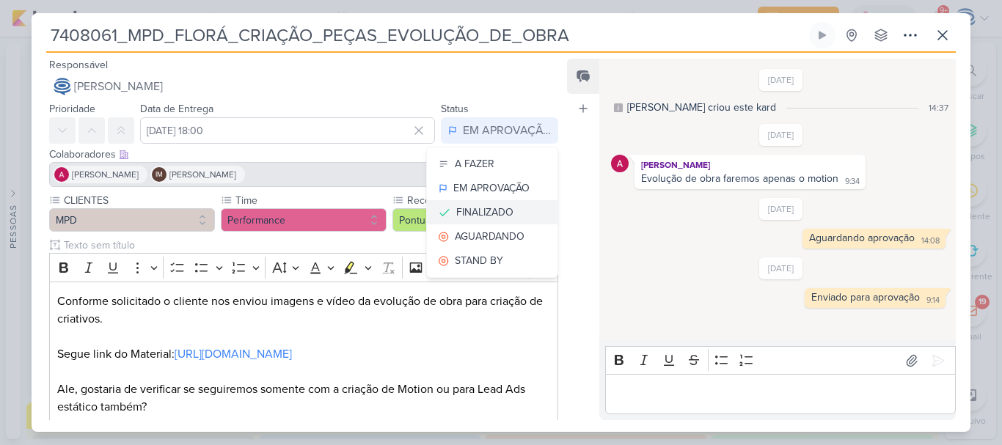
click at [470, 210] on div "FINALIZADO" at bounding box center [484, 212] width 57 height 15
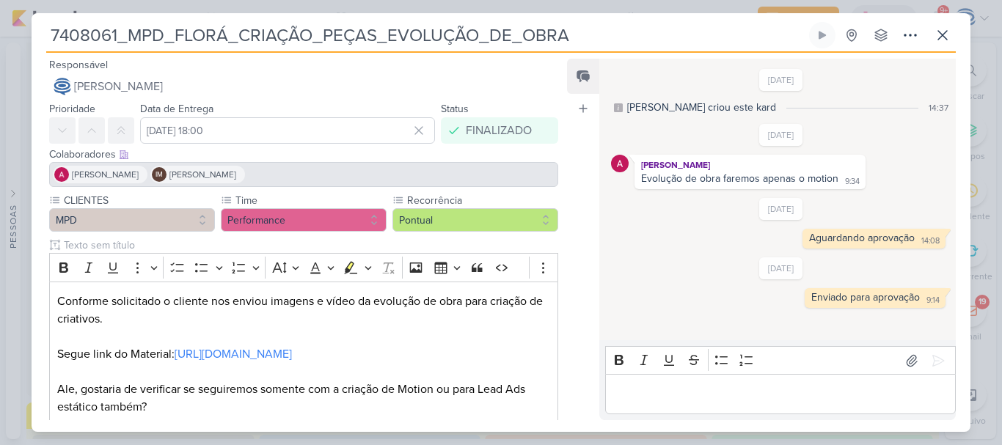
scroll to position [245, 0]
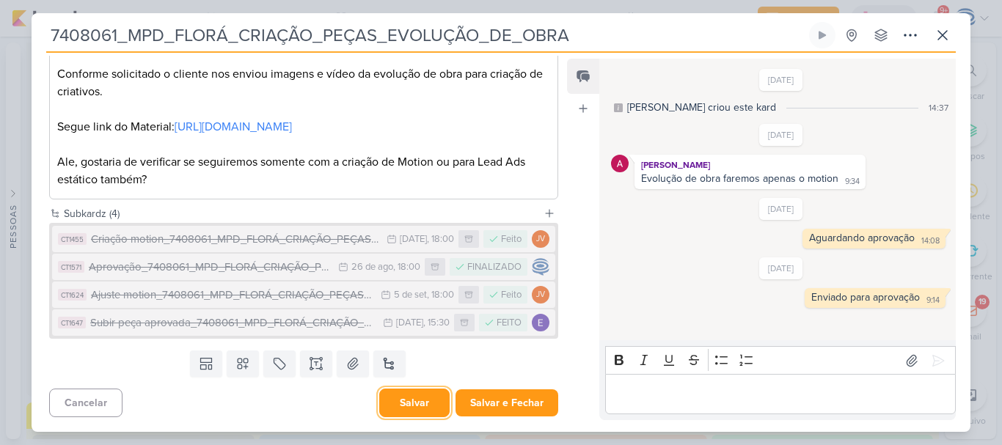
click at [427, 400] on button "Salvar" at bounding box center [414, 403] width 70 height 29
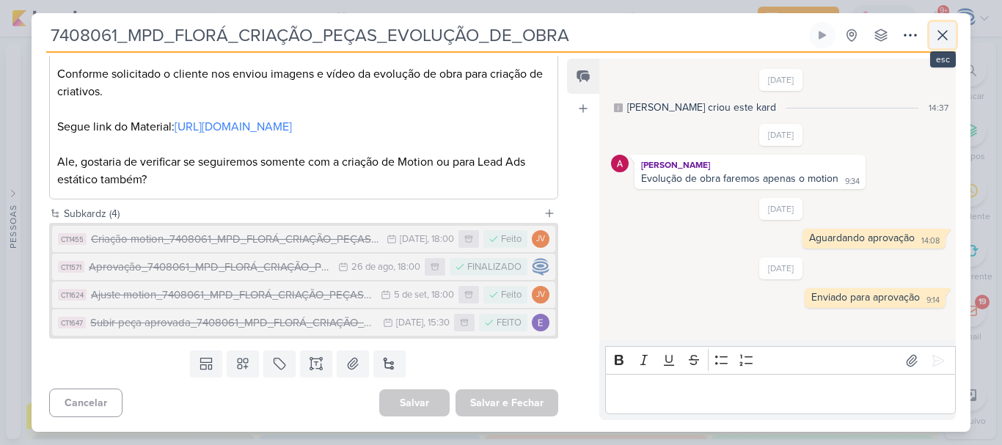
click at [934, 37] on icon at bounding box center [943, 35] width 18 height 18
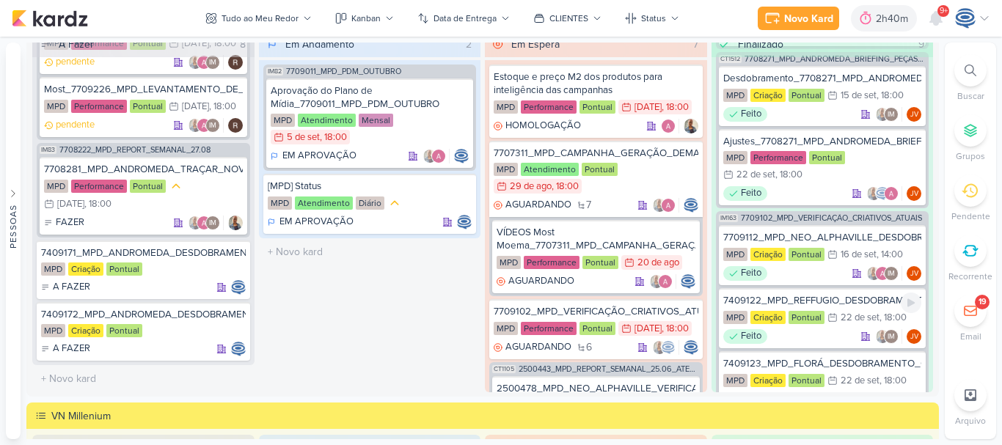
scroll to position [613, 0]
click at [797, 149] on div "Ajustes_7708271_MPD_ANDROMEDA_BRIEFING_PEÇAS_NOVO_KV_LANÇAMENTO_v3" at bounding box center [822, 142] width 199 height 13
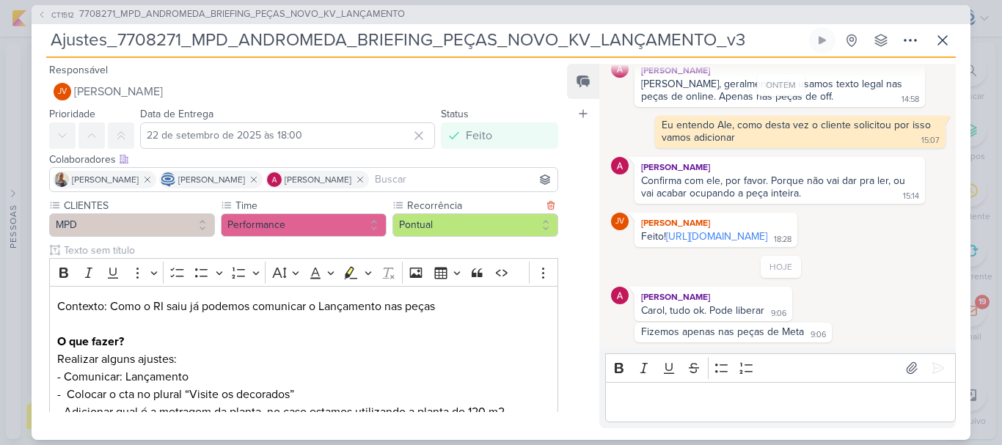
scroll to position [489, 0]
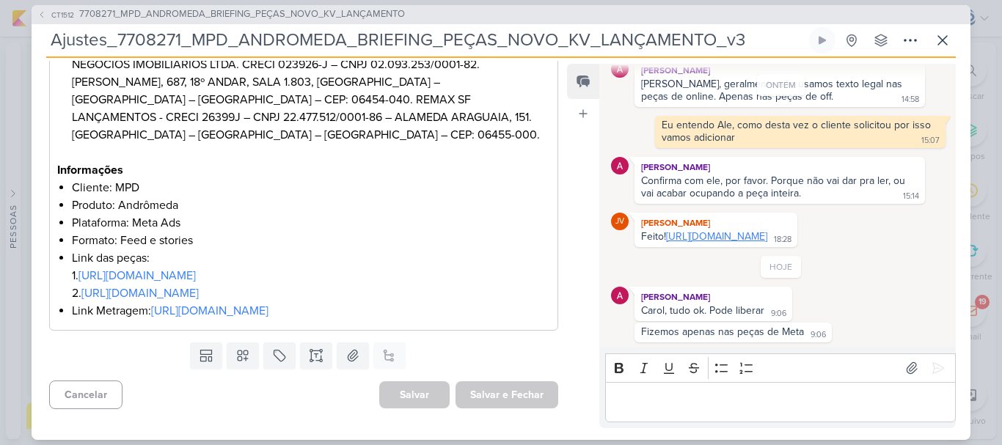
click at [714, 236] on link "[URL][DOMAIN_NAME]" at bounding box center [716, 236] width 101 height 12
drag, startPoint x: 747, startPoint y: 46, endPoint x: 458, endPoint y: 45, distance: 289.7
click at [458, 45] on input "Ajustes_7708271_MPD_ANDROMEDA_BRIEFING_PEÇAS_NOVO_KV_LANÇAMENTO_v3" at bounding box center [426, 40] width 760 height 26
click at [747, 37] on input "Ajustes_7708271_MPD_ANDROMEDA_BRIEFING_PEÇAS_NOVO_KV_LANÇAMENTO_v3" at bounding box center [426, 40] width 760 height 26
drag, startPoint x: 747, startPoint y: 37, endPoint x: 51, endPoint y: -2, distance: 697.2
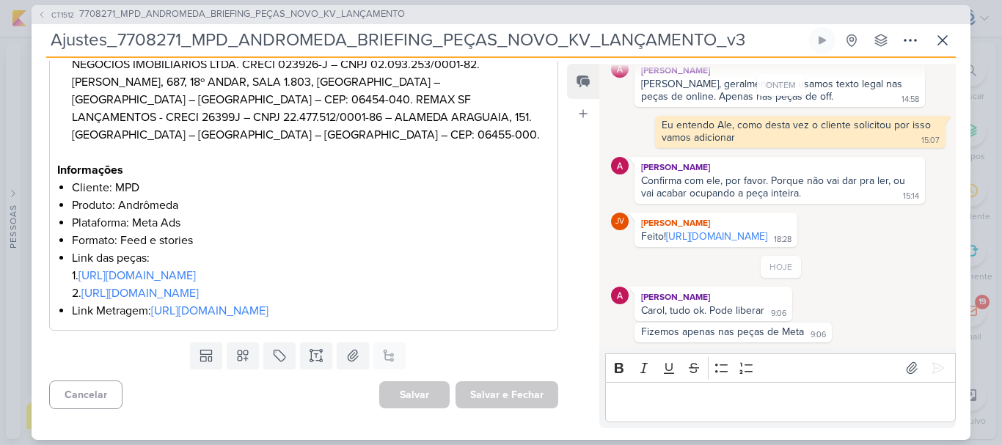
click at [51, 0] on html "1.99.0 [GEOGRAPHIC_DATA] Ctrl + k 2h40m Sessão desligada... Hoje 2h40m Semana 0…" at bounding box center [501, 222] width 1002 height 445
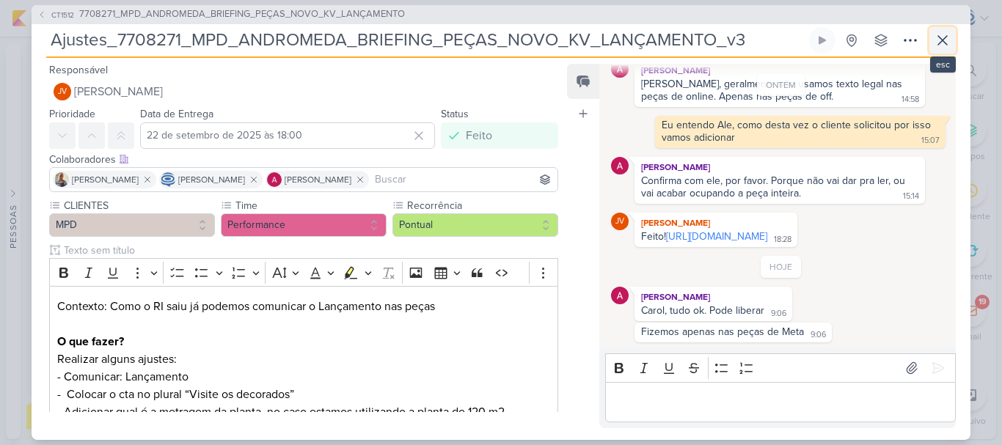
click at [945, 35] on icon at bounding box center [943, 41] width 18 height 18
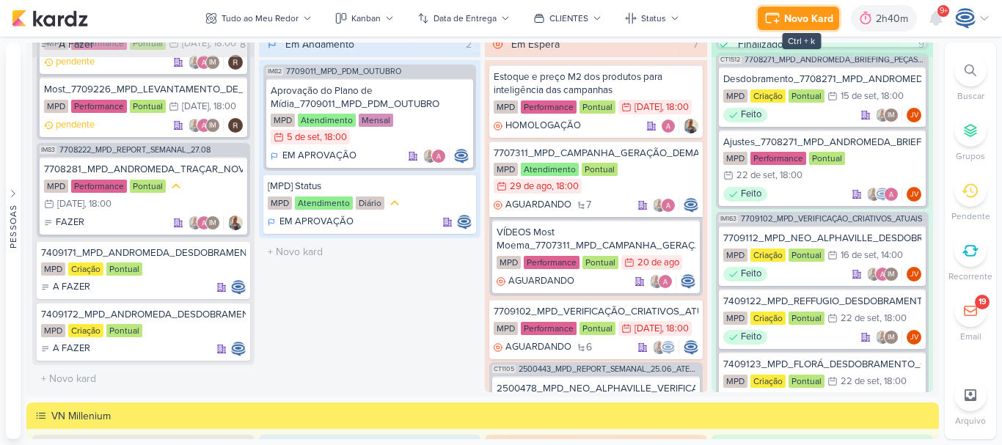
click at [782, 18] on button "Novo Kard" at bounding box center [798, 18] width 81 height 23
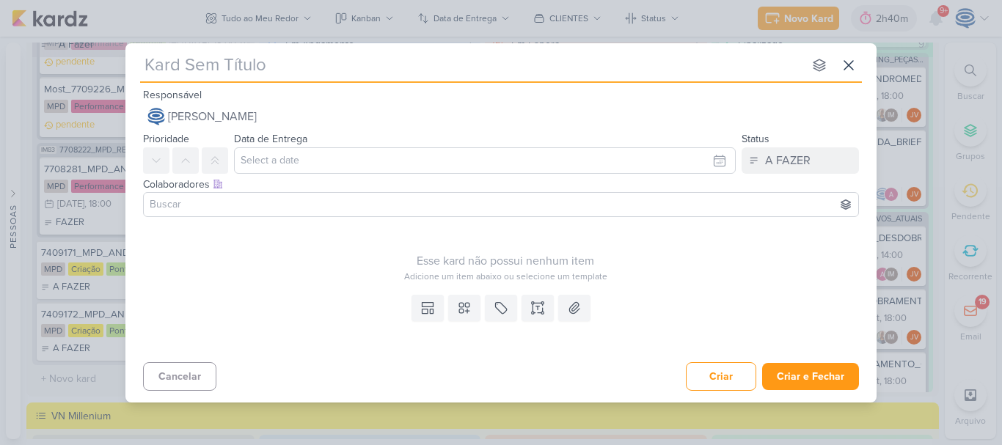
type input "6709233_YEES_39SETE_AJUSTE_GOOGLE ADS_PALAVRAS CHAVE_LOCALIZAÇÃO"
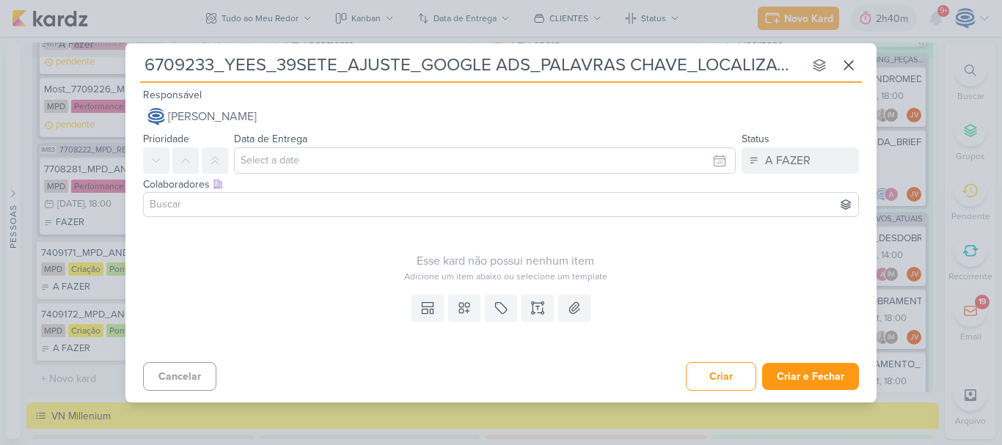
scroll to position [0, 11]
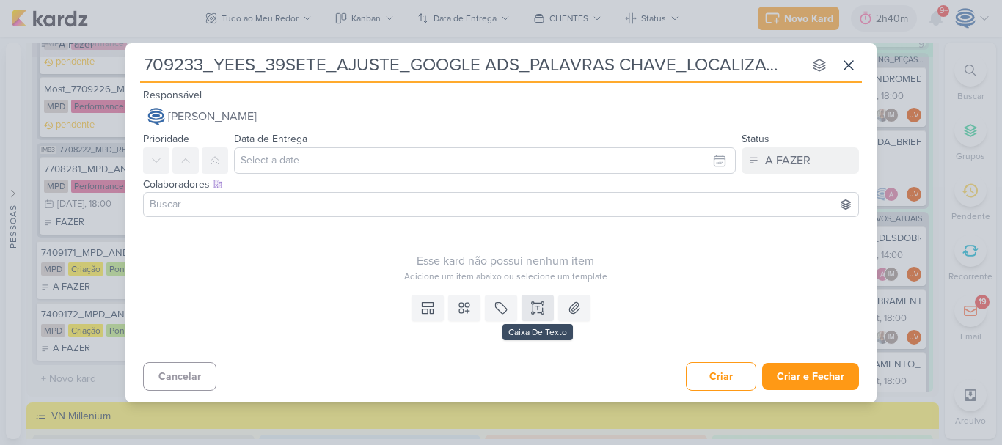
type input "6709233_YEES_39SETE_AJUSTE_GOOGLE ADS_PALAVRAS CHAVE_LOCALIZAÇÃO"
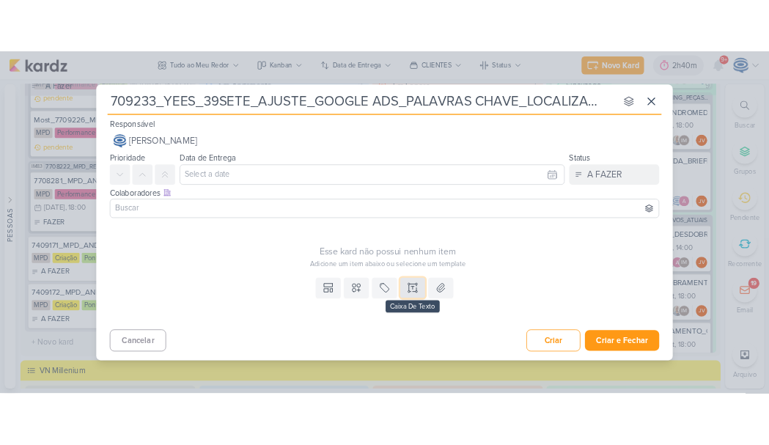
scroll to position [0, 0]
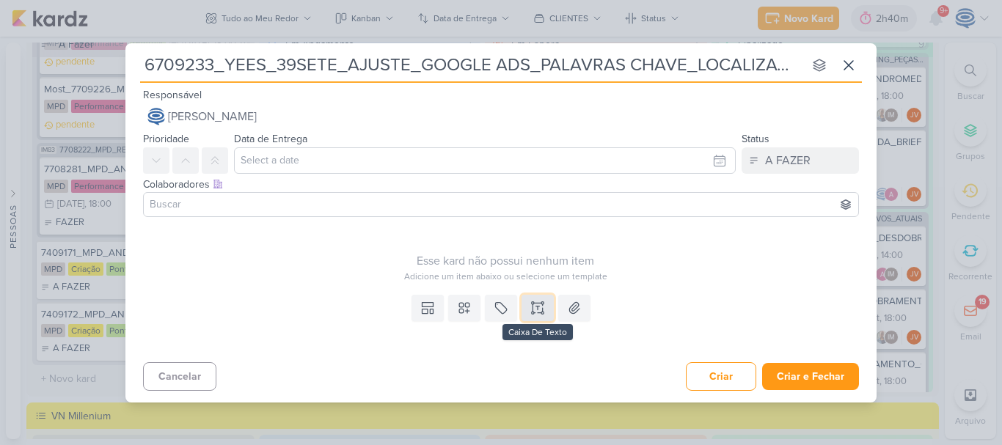
click at [533, 307] on icon at bounding box center [533, 307] width 0 height 7
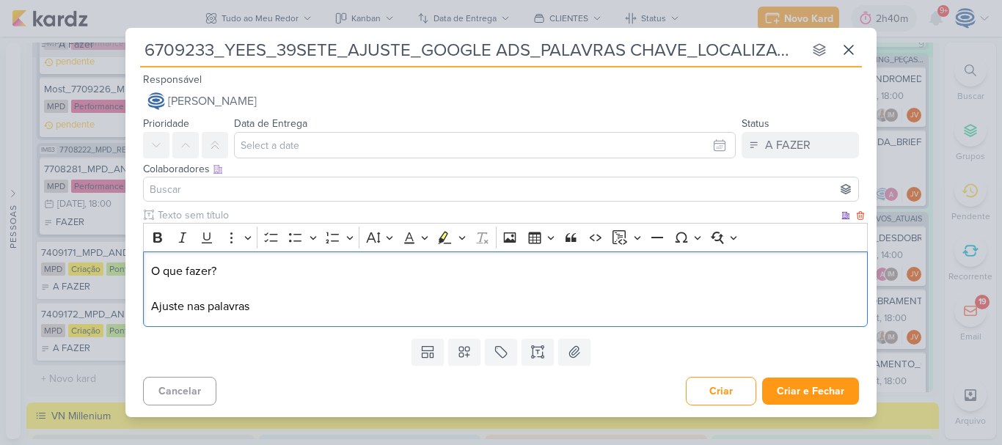
drag, startPoint x: 274, startPoint y: 308, endPoint x: 148, endPoint y: 303, distance: 125.5
click at [148, 303] on div "O que fazer? Ajuste nas palavras" at bounding box center [505, 290] width 725 height 76
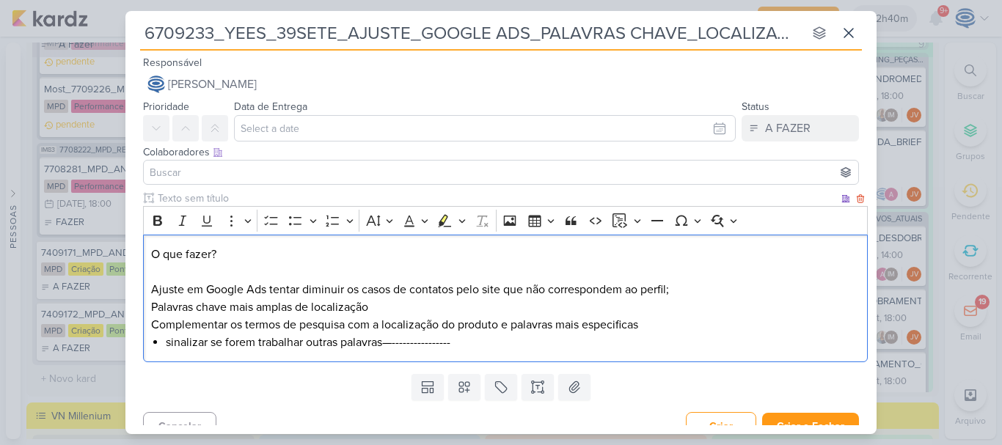
click at [172, 274] on p "O que fazer? Ajuste em Google Ads tentar diminuir os casos de contatos pelo sit…" at bounding box center [505, 290] width 709 height 88
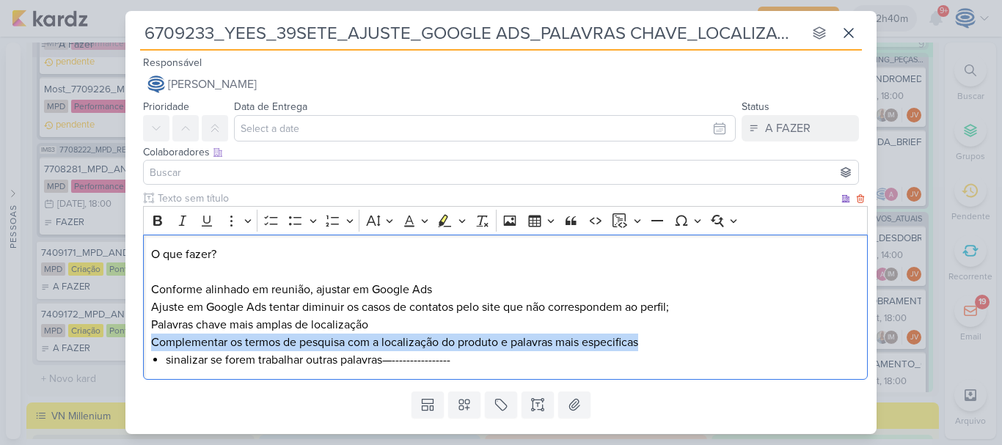
drag, startPoint x: 148, startPoint y: 342, endPoint x: 673, endPoint y: 347, distance: 525.2
click at [673, 347] on div "O que fazer? ⁠⁠⁠⁠⁠⁠⁠Conforme alinhado em reunião, ajustar em Google Ads Ajuste …" at bounding box center [505, 308] width 725 height 146
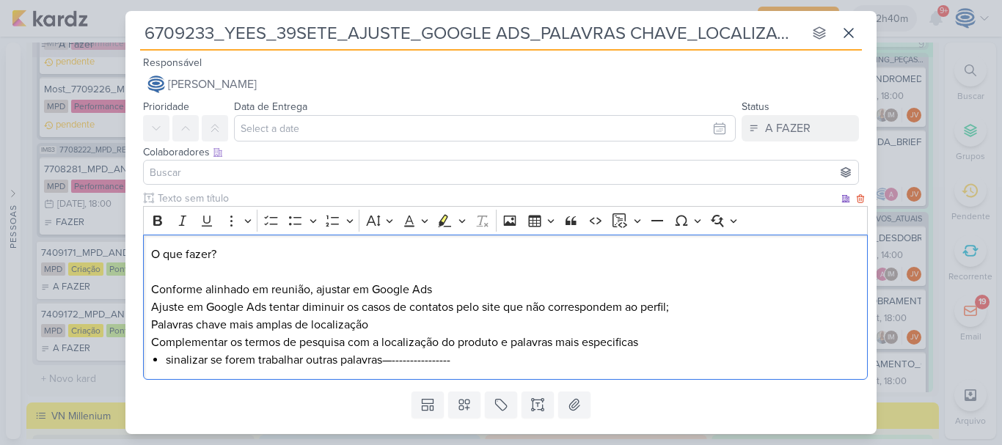
click at [446, 288] on p "O que fazer? Conforme alinhado em reunião, ajustar em Google Ads Ajuste em Goog…" at bounding box center [505, 299] width 709 height 106
click at [548, 289] on p "O que fazer? Conforme alinhado em reunião, complementar os termos de pesquisa c…" at bounding box center [505, 299] width 709 height 106
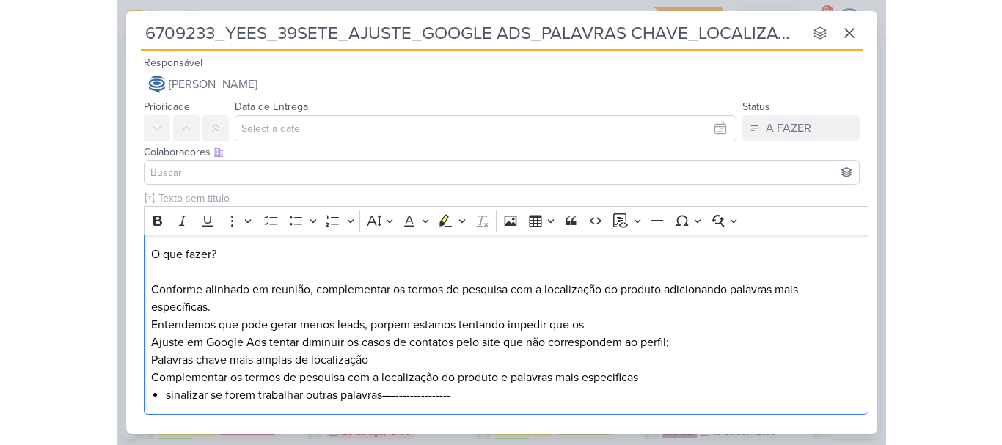
scroll to position [613, 0]
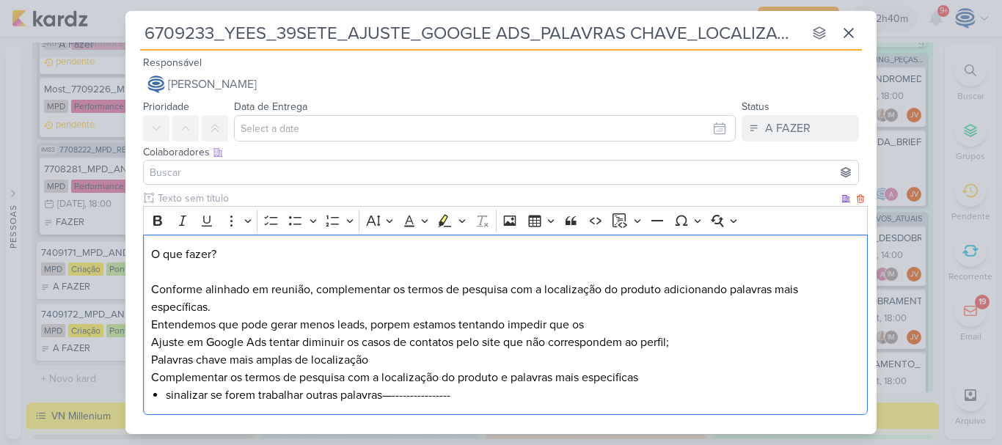
click at [386, 328] on p "O que fazer? Conforme alinhado em reunião, complementar os termos de pesquisa c…" at bounding box center [505, 316] width 709 height 141
click at [592, 326] on p "O que fazer? Conforme alinhado em reunião, complementar os termos de pesquisa c…" at bounding box center [505, 316] width 709 height 141
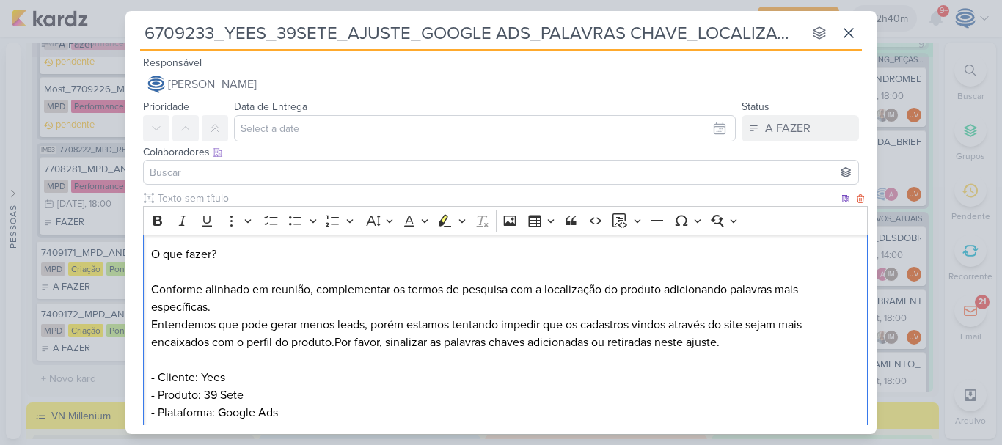
scroll to position [14, 0]
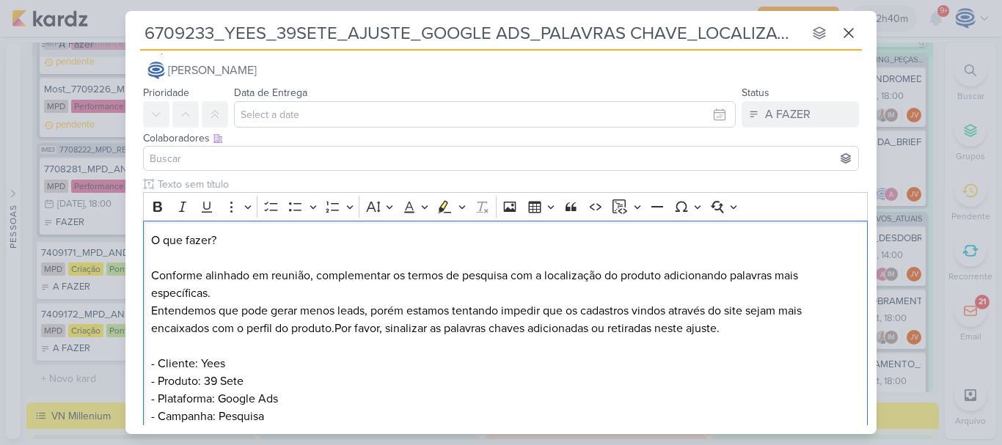
drag, startPoint x: 235, startPoint y: 236, endPoint x: 138, endPoint y: 213, distance: 99.5
click at [138, 213] on div "Clique para deixar o item visível somente à membros da sua organização Rich Tex…" at bounding box center [500, 310] width 751 height 266
click at [165, 204] on button "Bold" at bounding box center [158, 207] width 22 height 22
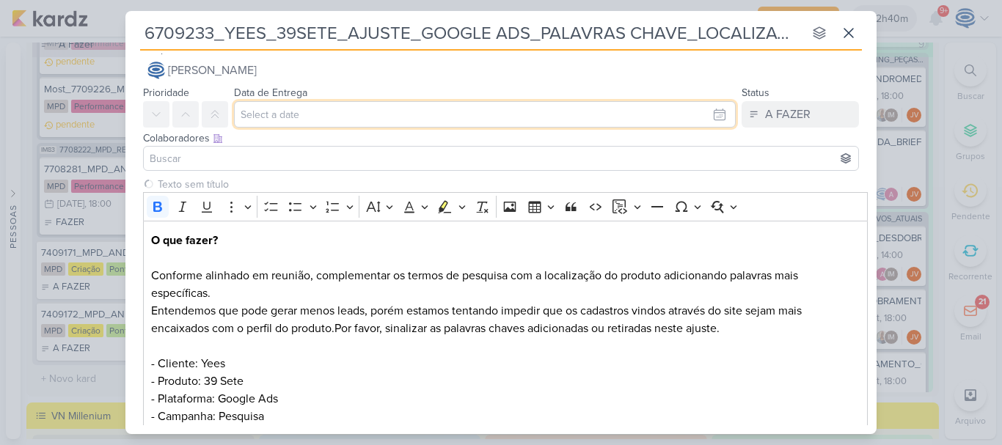
click at [329, 121] on input "text" at bounding box center [485, 114] width 502 height 26
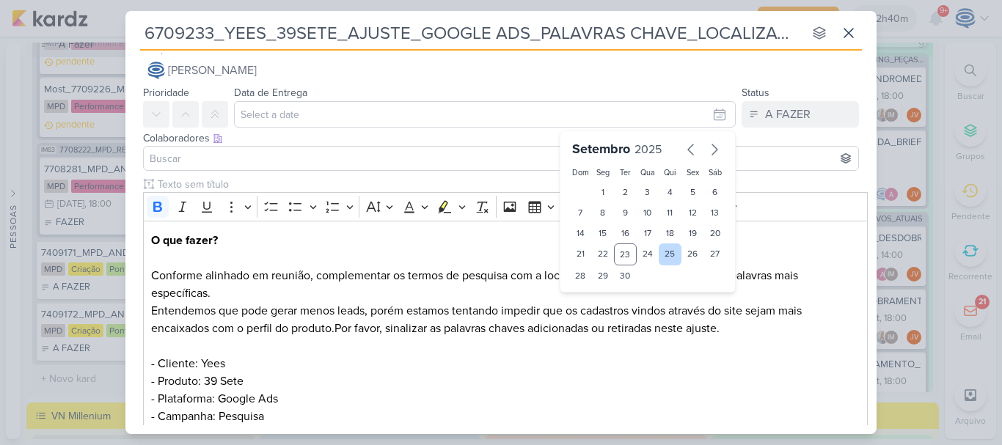
click at [659, 254] on div "25" at bounding box center [670, 255] width 23 height 22
type input "[DATE] 23:59"
click at [596, 299] on select "00 01 02 03 04 05 06 07 08 09 10 11 12 13 14 15 16 17 18 19 20 21 22 23" at bounding box center [603, 301] width 21 height 18
select select "18"
click at [593, 292] on select "00 01 02 03 04 05 06 07 08 09 10 11 12 13 14 15 16 17 18 19 20 21 22 23" at bounding box center [603, 301] width 21 height 18
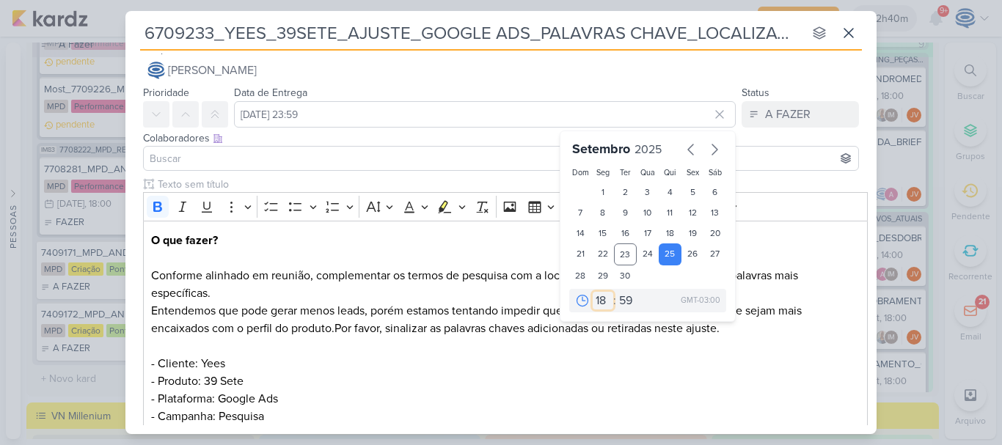
type input "[DATE] 18:59"
click at [616, 297] on select "00 05 10 15 20 25 30 35 40 45 50 55 59" at bounding box center [626, 301] width 21 height 18
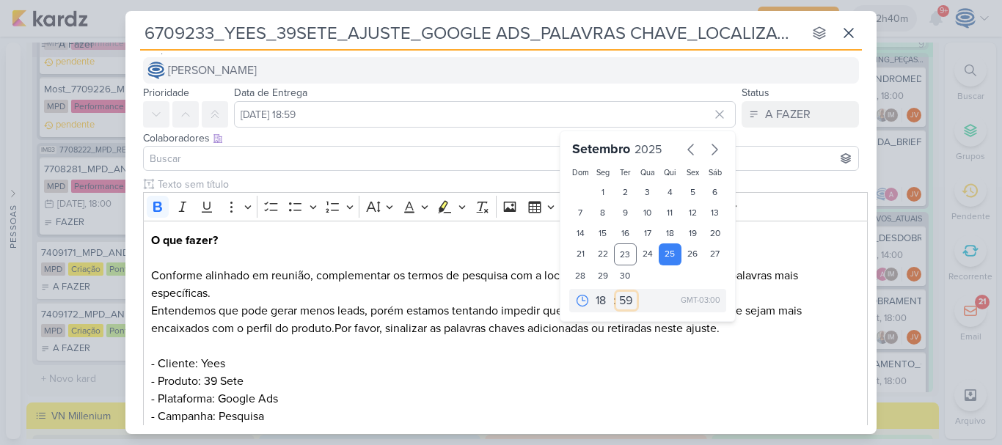
select select "0"
click at [616, 292] on select "00 05 10 15 20 25 30 35 40 45 50 55 59" at bounding box center [626, 301] width 21 height 18
type input "[DATE] 18:00"
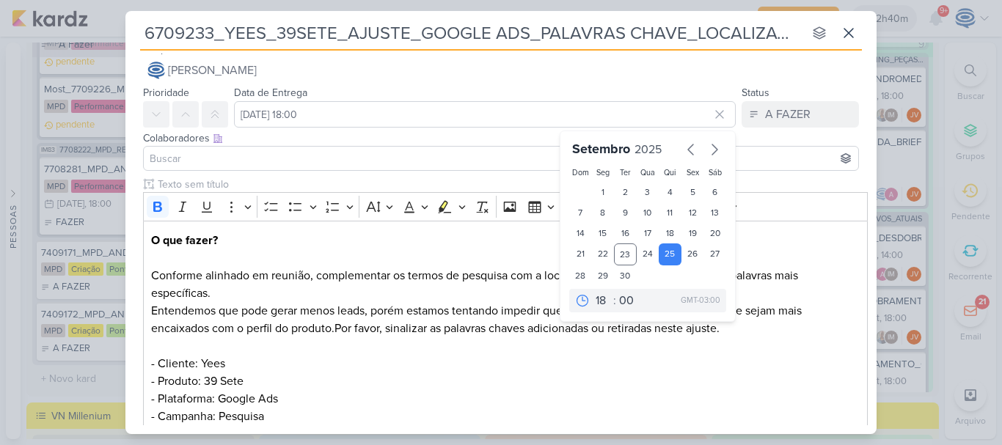
click at [624, 32] on input "6709233_YEES_39SETE_AJUSTE_GOOGLE ADS_PALAVRAS CHAVE_LOCALIZAÇÃO" at bounding box center [471, 33] width 663 height 26
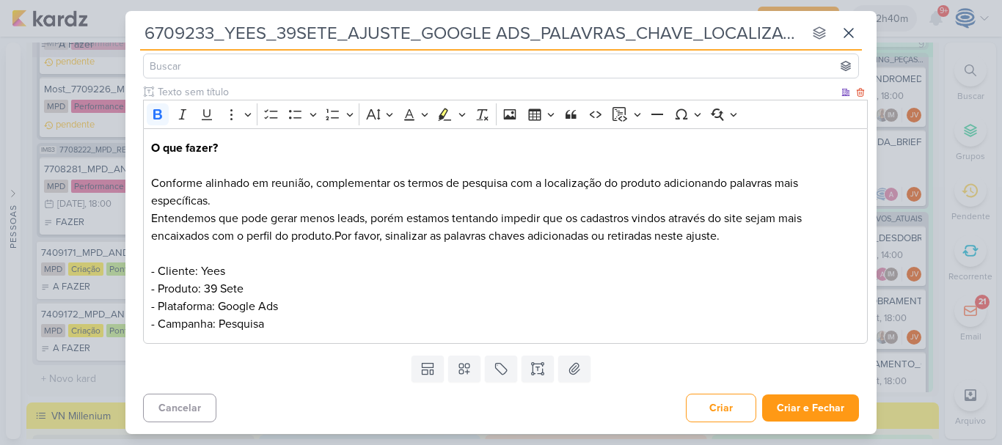
scroll to position [0, 0]
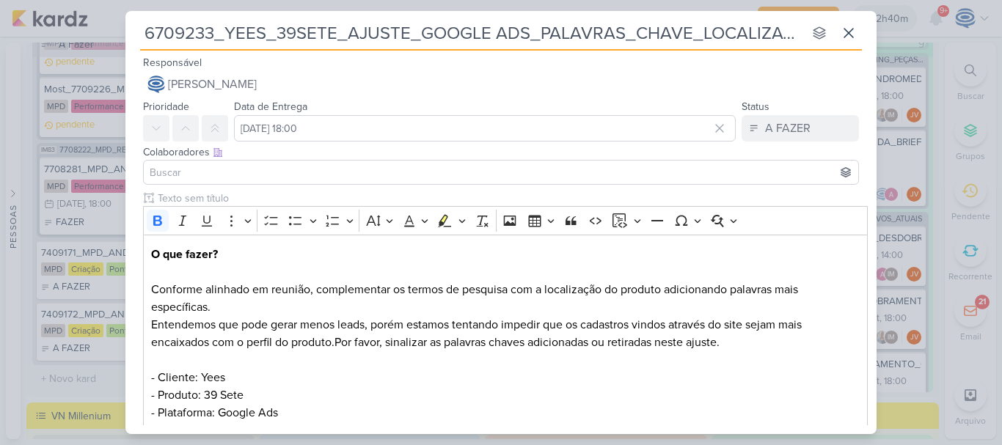
type input "6709233_YEES_39SETE_AJUSTE_GOOGLE ADS_PALAVRAS_CHAVE_LOCALIZAÇÃO"
click at [261, 166] on input at bounding box center [501, 173] width 709 height 18
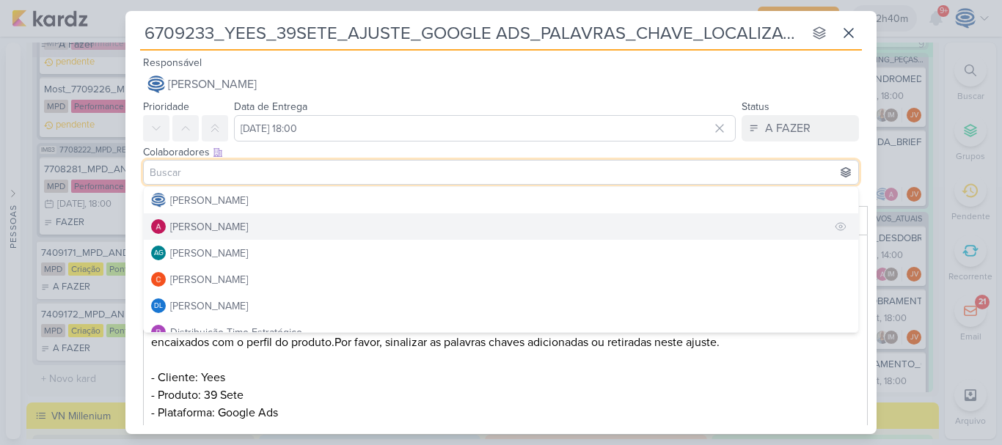
click at [214, 237] on button "[PERSON_NAME]" at bounding box center [501, 226] width 714 height 26
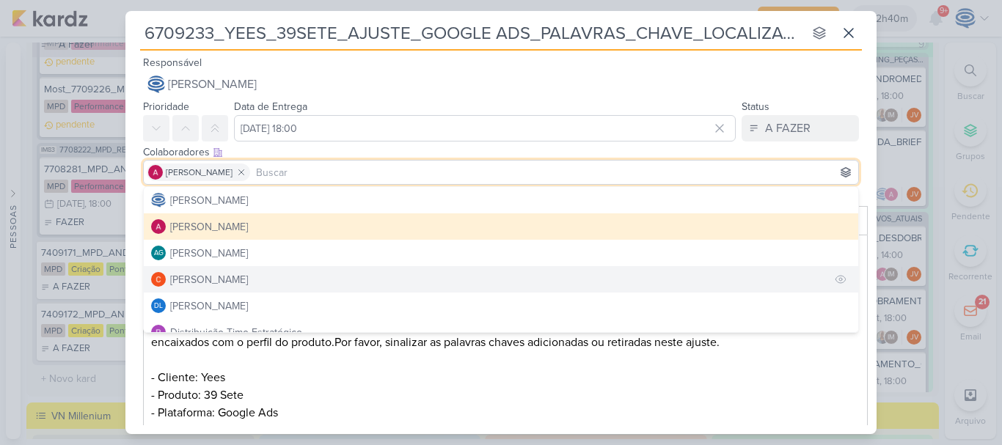
scroll to position [117, 0]
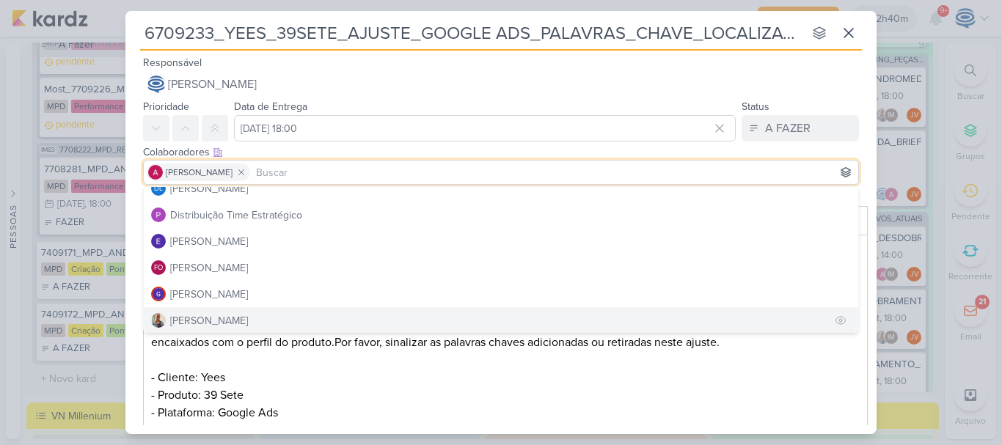
click at [219, 317] on div "[PERSON_NAME]" at bounding box center [209, 320] width 78 height 15
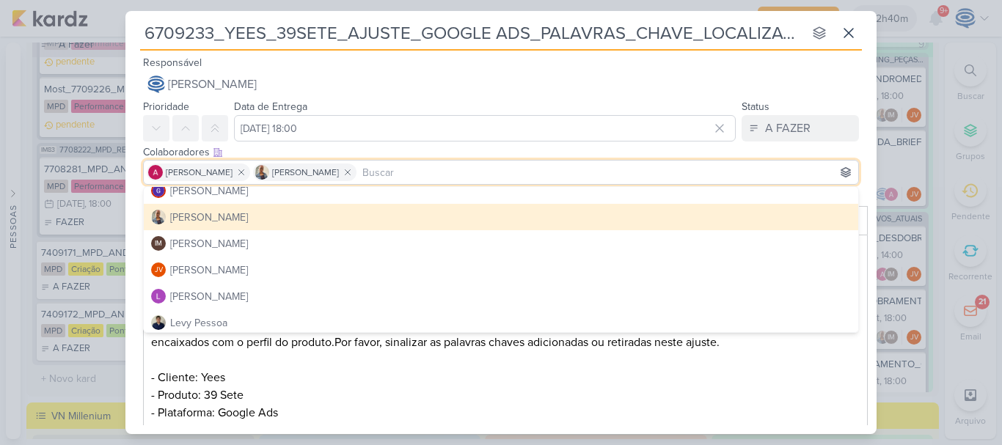
scroll to position [222, 0]
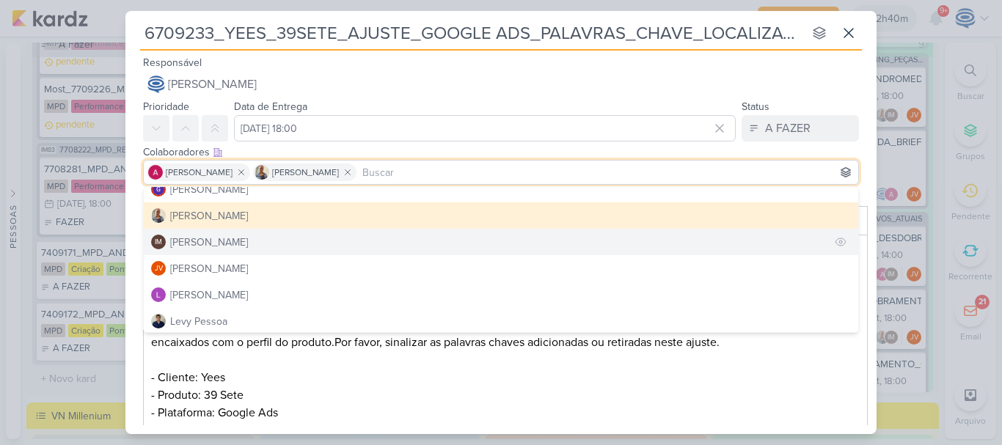
click at [247, 246] on div "[PERSON_NAME]" at bounding box center [209, 242] width 78 height 15
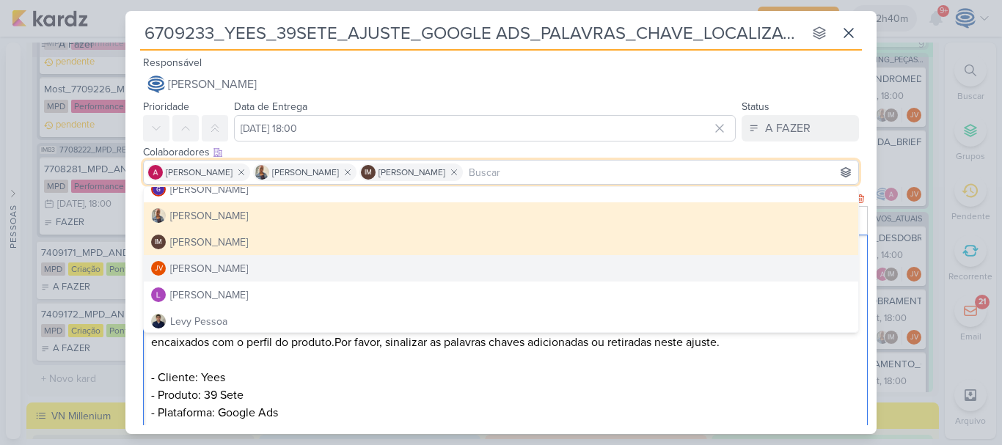
click at [334, 381] on p "O que fazer? Conforme alinhado em reunião, complementar os termos de pesquisa c…" at bounding box center [505, 343] width 709 height 194
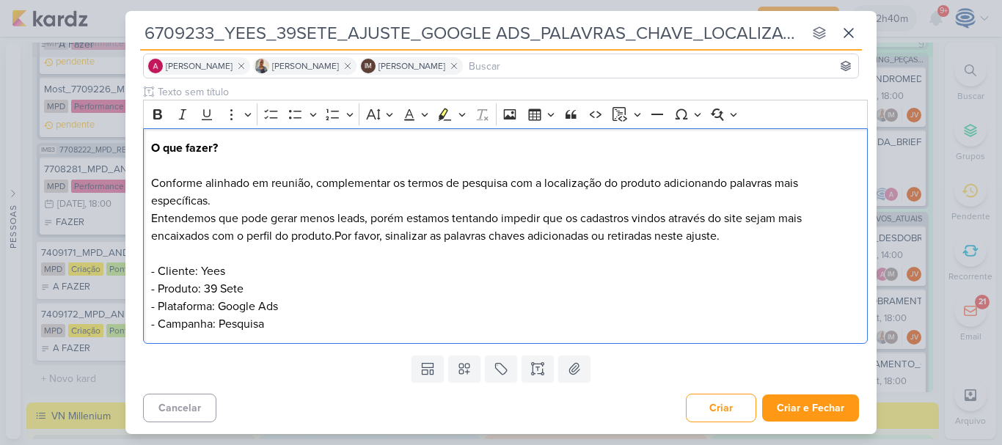
scroll to position [106, 0]
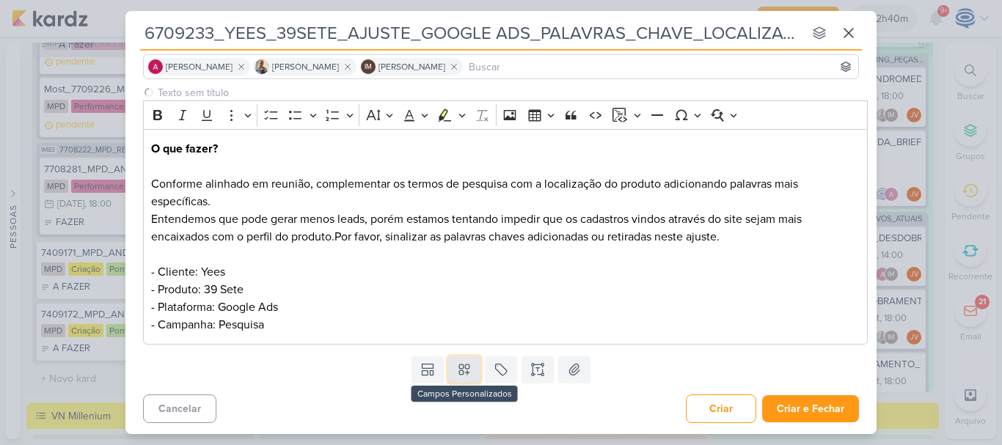
click at [457, 367] on icon at bounding box center [464, 369] width 15 height 15
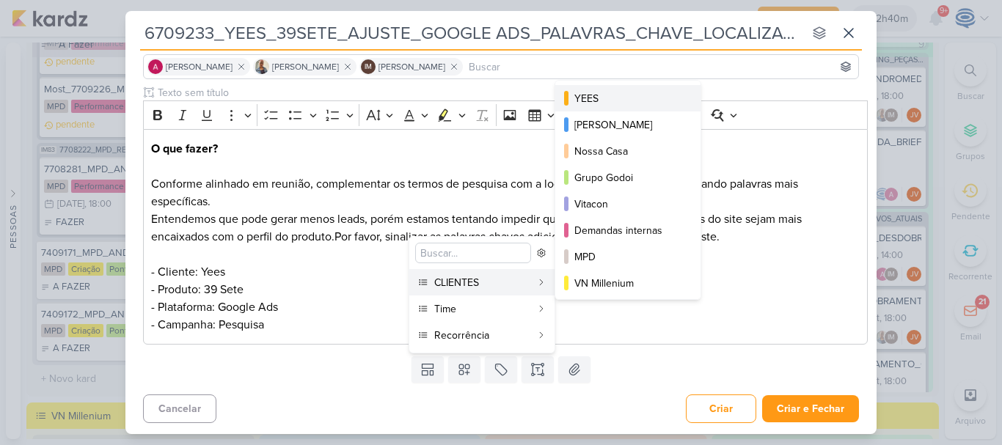
click at [647, 104] on div "YEES" at bounding box center [628, 98] width 109 height 15
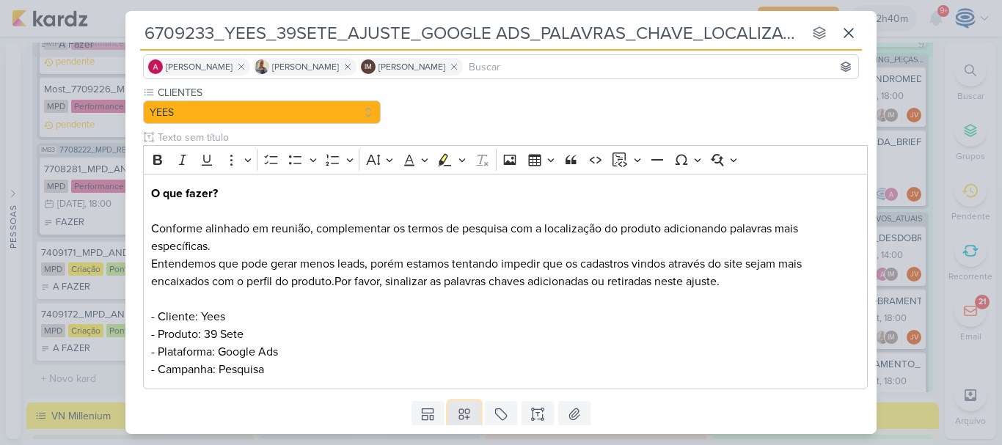
click at [460, 409] on icon at bounding box center [464, 414] width 15 height 15
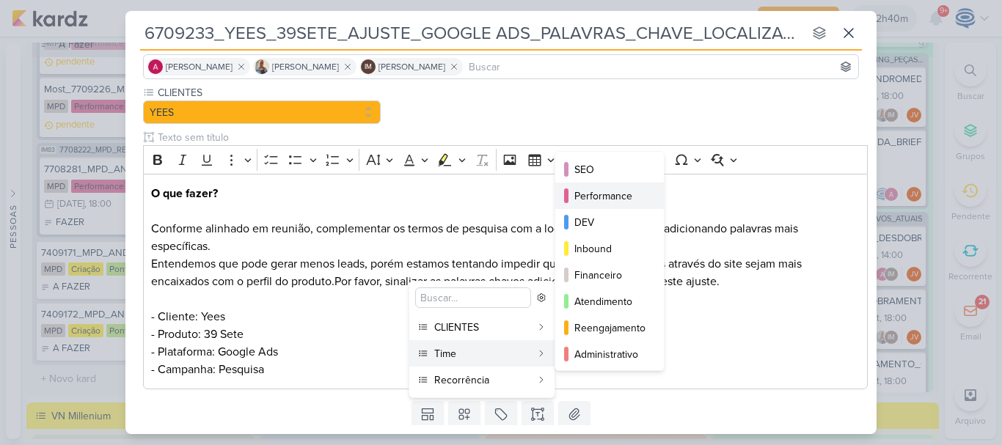
click at [619, 200] on div "Performance" at bounding box center [610, 196] width 72 height 15
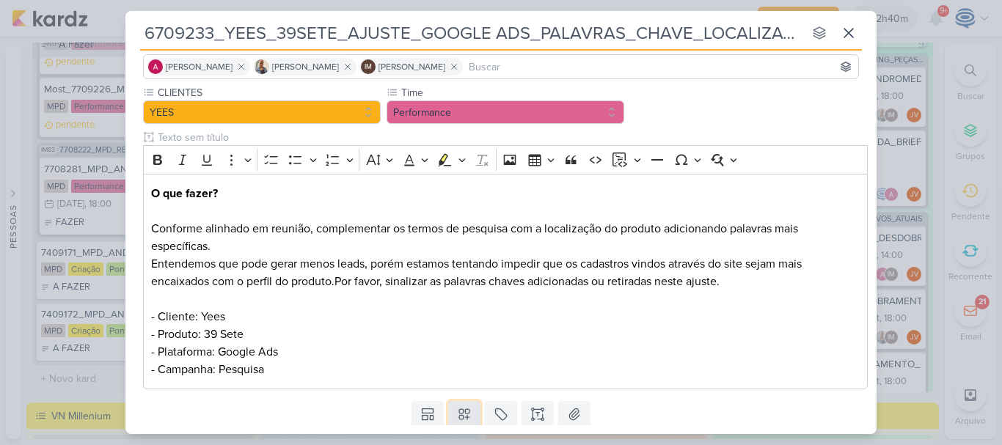
click at [466, 418] on icon at bounding box center [464, 415] width 10 height 10
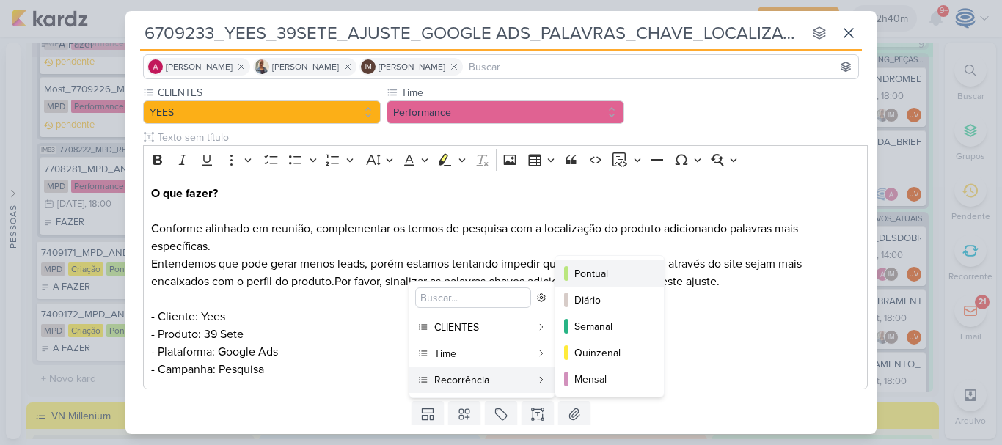
click at [582, 277] on div "Pontual" at bounding box center [610, 273] width 72 height 15
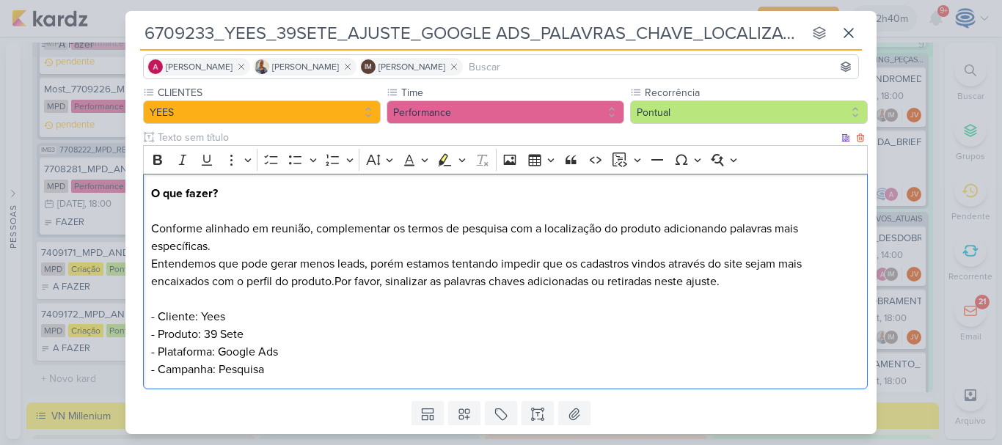
click at [570, 325] on p "O que fazer? Conforme alinhado em reunião, complementar os termos de pesquisa c…" at bounding box center [505, 282] width 709 height 194
drag, startPoint x: 319, startPoint y: 227, endPoint x: 330, endPoint y: 250, distance: 25.9
click at [330, 250] on p "O que fazer? Conforme alinhado em reunião, complementar os termos de pesquisa c…" at bounding box center [505, 282] width 709 height 194
click at [316, 230] on p "O que fazer? Conforme alinhado em reunião, complementar os termos de pesquisa c…" at bounding box center [505, 282] width 709 height 194
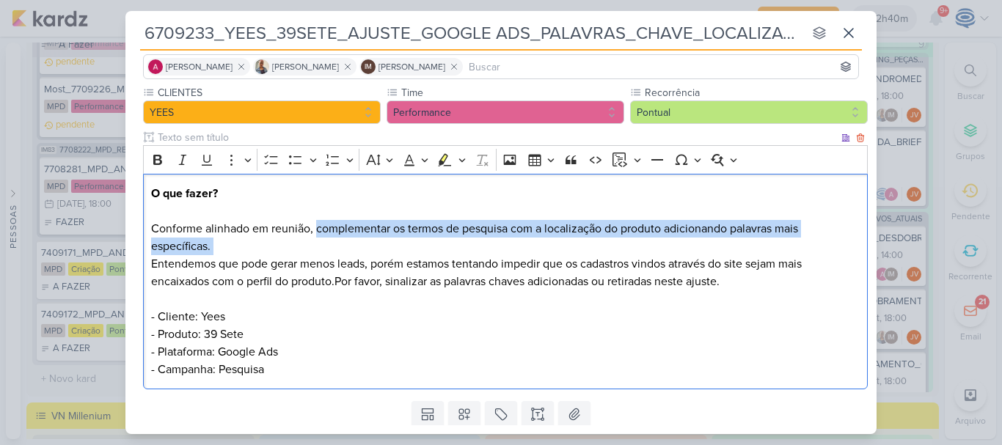
drag, startPoint x: 316, startPoint y: 230, endPoint x: 316, endPoint y: 244, distance: 14.7
click at [316, 244] on p "O que fazer? Conforme alinhado em reunião, complementar os termos de pesquisa c…" at bounding box center [505, 282] width 709 height 194
click at [158, 159] on icon "Editor toolbar" at bounding box center [157, 160] width 9 height 10
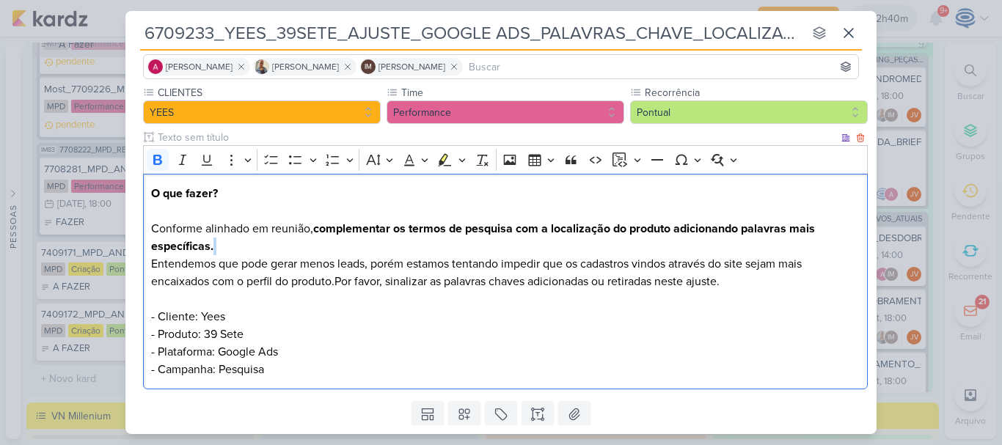
click at [289, 246] on p "O que fazer? Conforme alinhado em reunião, complementar os termos de pesquisa c…" at bounding box center [505, 282] width 709 height 194
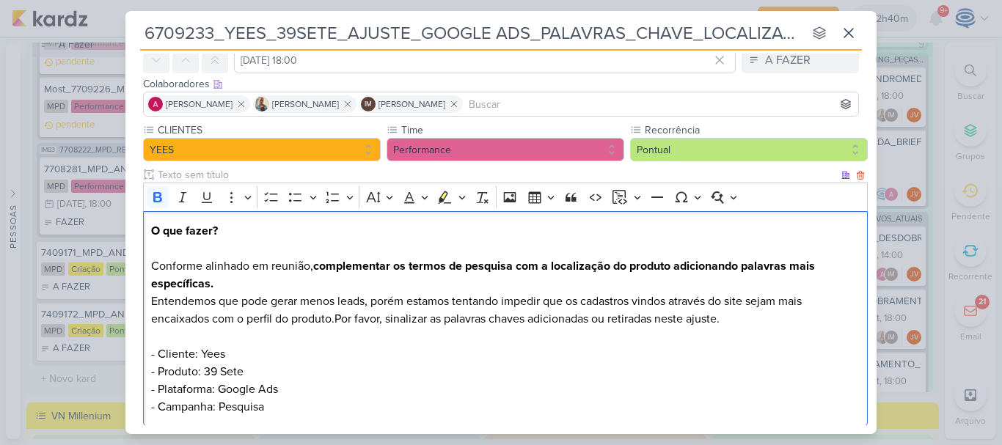
scroll to position [151, 0]
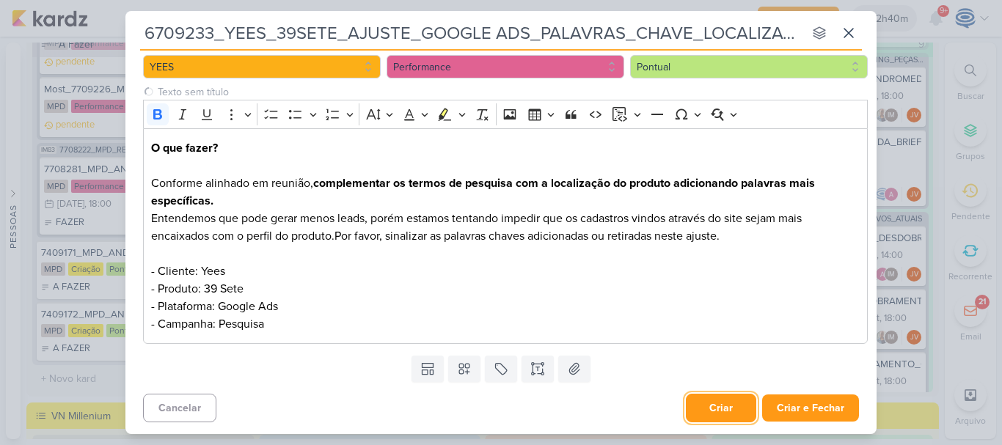
click at [704, 406] on button "Criar" at bounding box center [721, 408] width 70 height 29
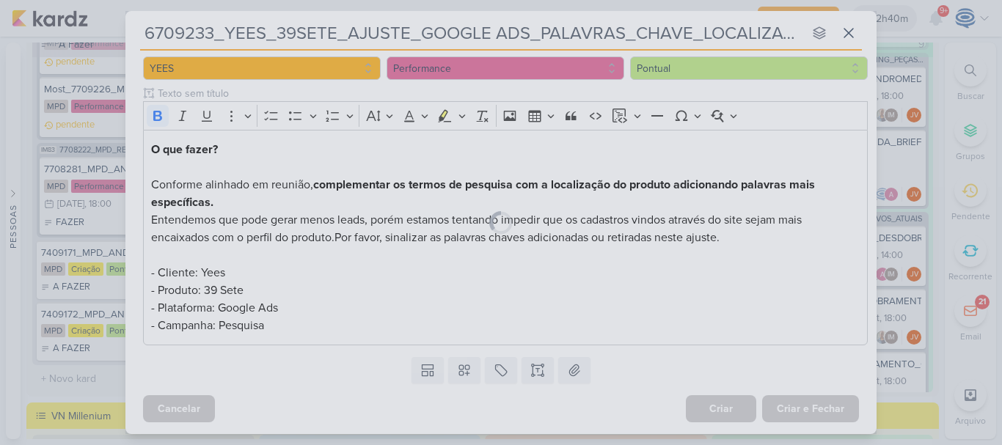
scroll to position [0, 0]
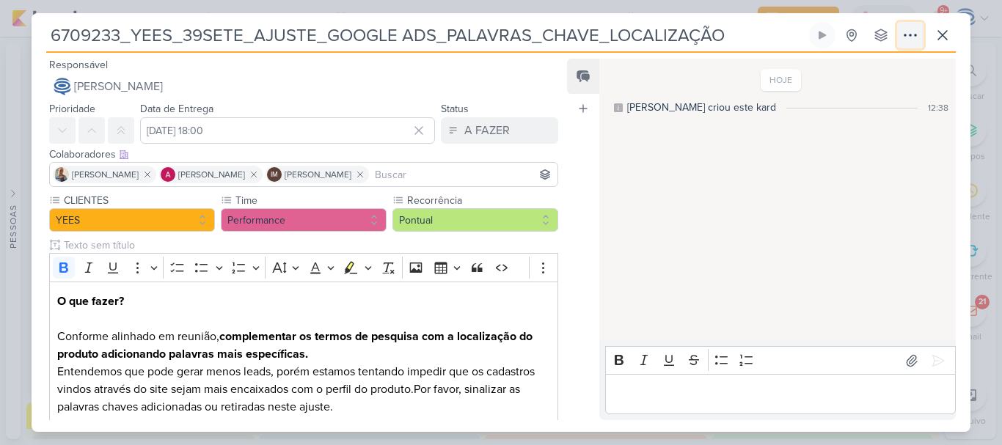
click at [915, 35] on icon at bounding box center [910, 34] width 12 height 1
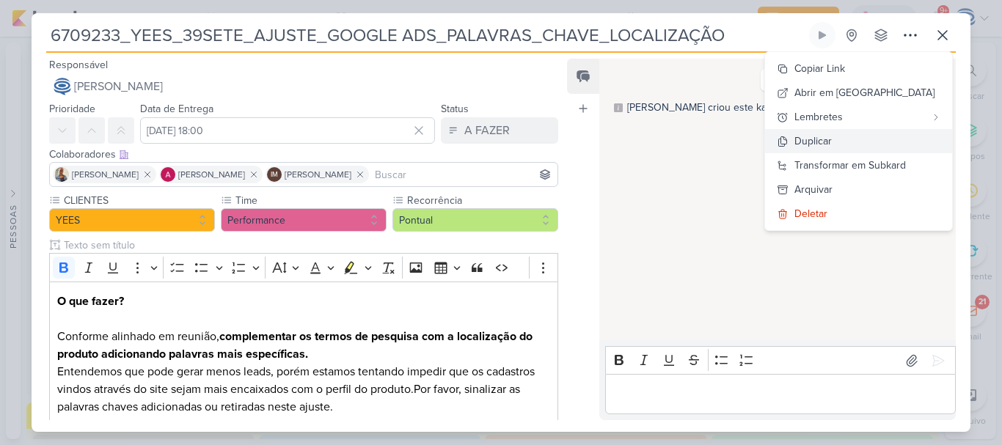
click at [832, 142] on div "Duplicar" at bounding box center [812, 140] width 37 height 15
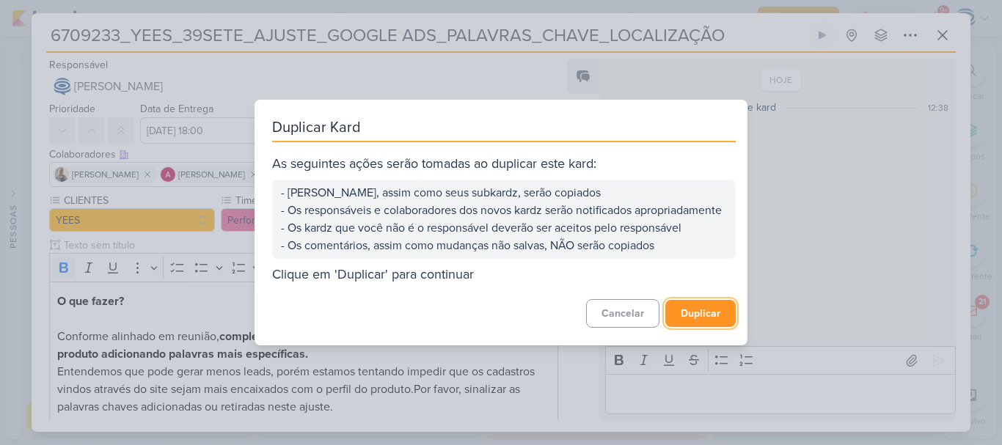
click at [694, 325] on button "Duplicar" at bounding box center [700, 313] width 70 height 27
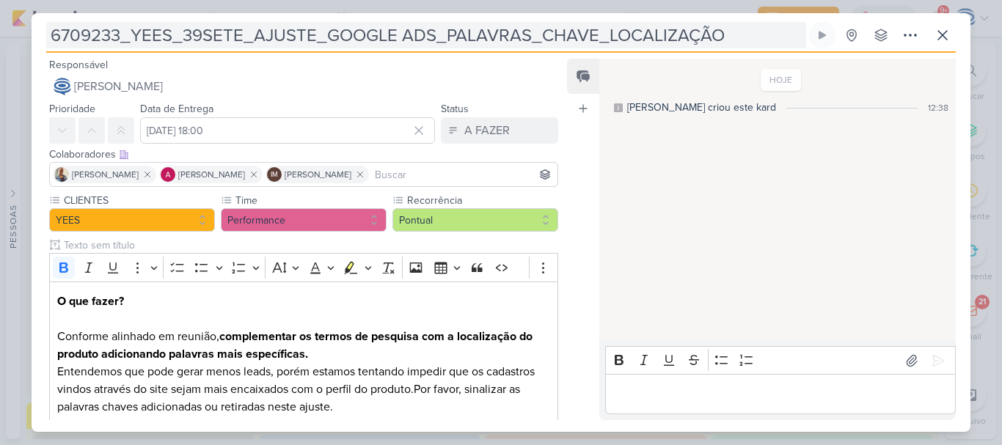
click at [227, 40] on input "6709233_YEES_39SETE_AJUSTE_GOOGLE ADS_PALAVRAS_CHAVE_LOCALIZAÇÃO" at bounding box center [426, 35] width 760 height 26
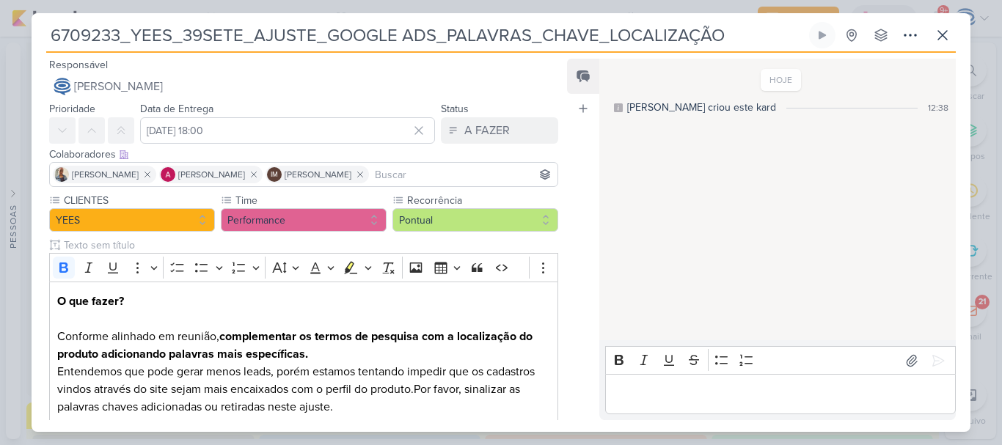
click at [227, 40] on input "6709233_YEES_39SETE_AJUSTE_GOOGLE ADS_PALAVRAS_CHAVE_LOCALIZAÇÃO" at bounding box center [426, 35] width 760 height 26
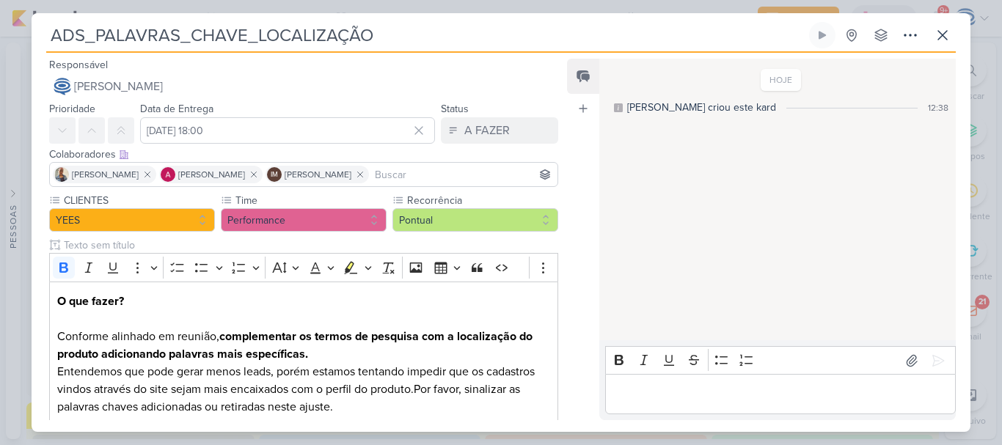
paste input "6709235_YEES_TATUAPÉ_GOOGLE_ADS_PALAVRAS"
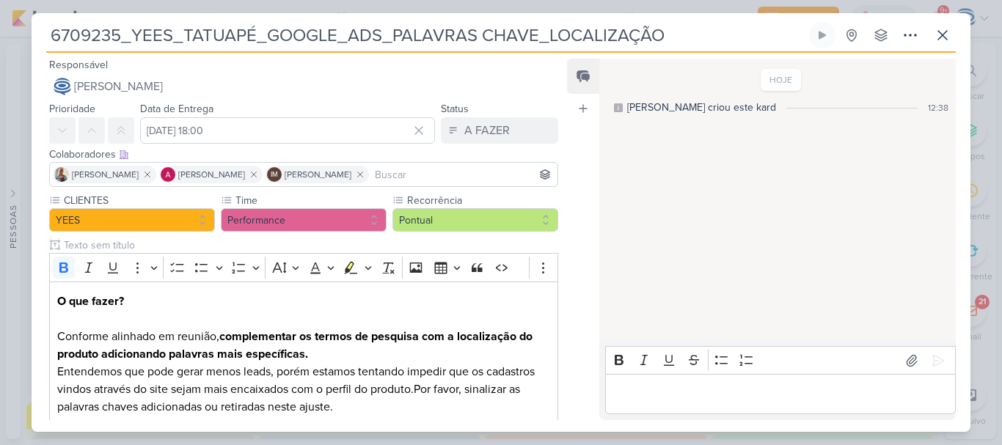
click at [480, 32] on input "6709235_YEES_TATUAPÉ_GOOGLE_ADS_PALAVRAS CHAVE_LOCALIZAÇÃO" at bounding box center [426, 35] width 760 height 26
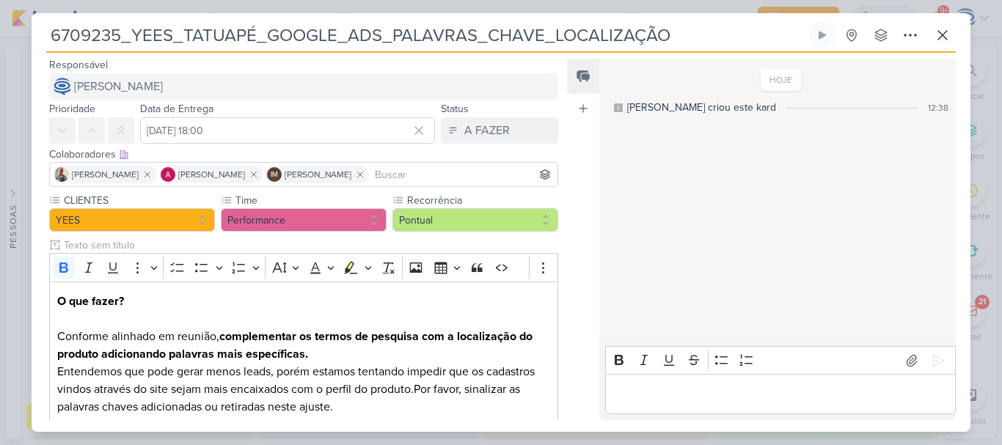
type input "6709235_YEES_TATUAPÉ_GOOGLE_ADS_PALAVRAS_CHAVE_LOCALIZAÇÃO"
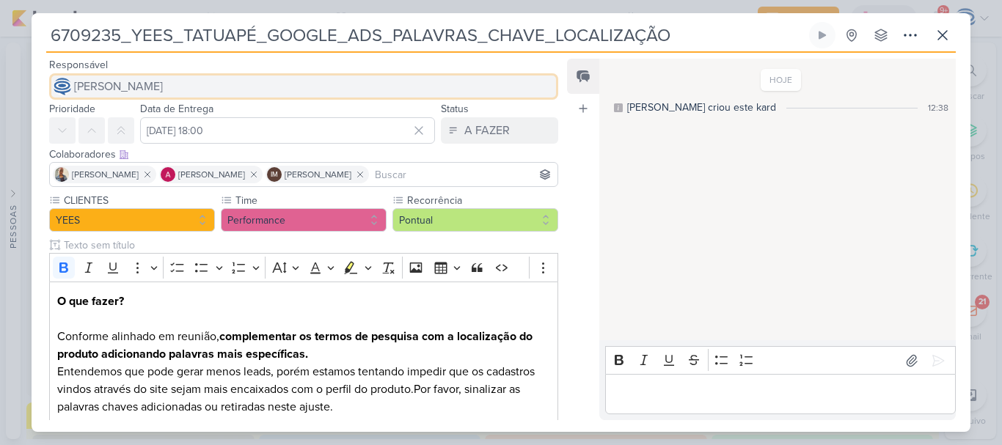
click at [163, 87] on span "[PERSON_NAME]" at bounding box center [118, 87] width 89 height 18
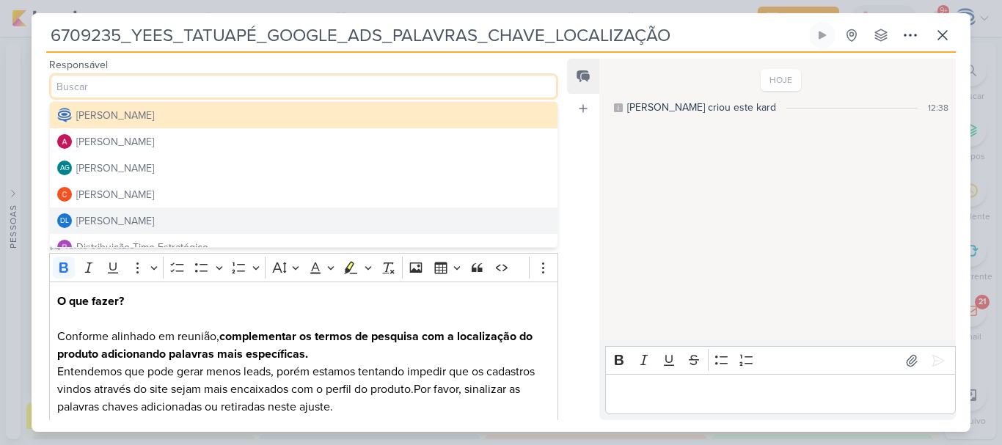
scroll to position [123, 0]
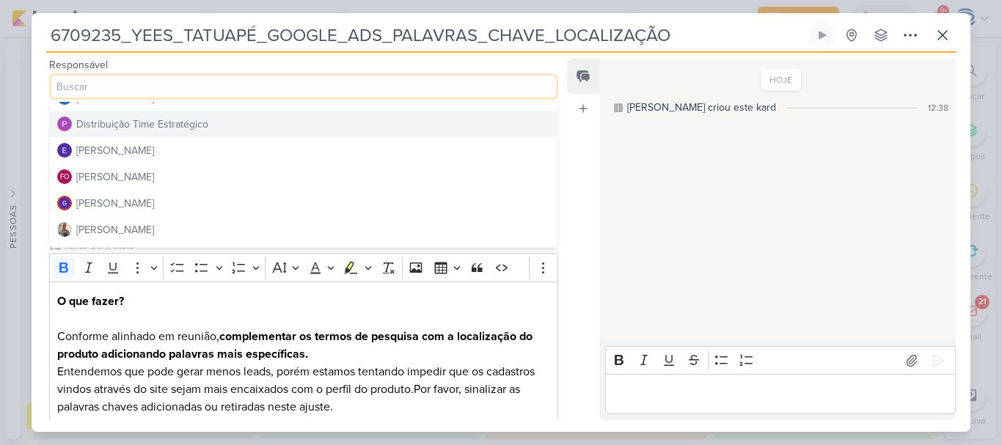
click at [167, 126] on div "Distribuição Time Estratégico" at bounding box center [142, 124] width 132 height 15
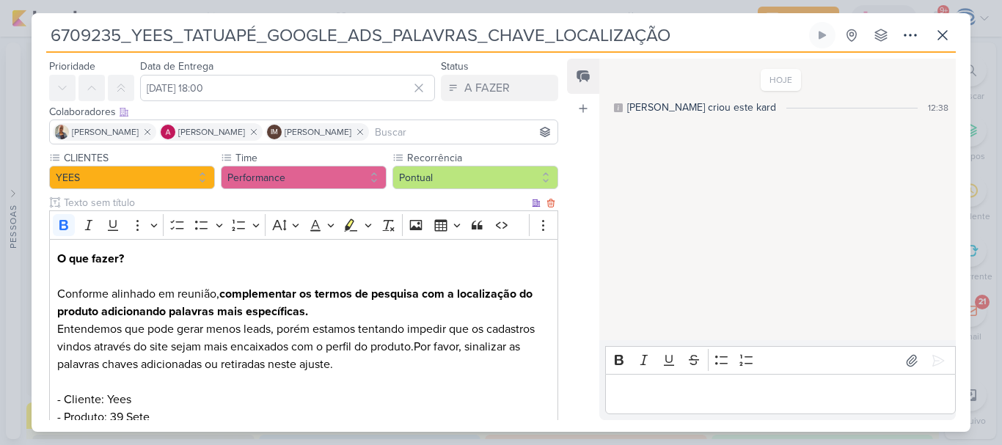
scroll to position [51, 0]
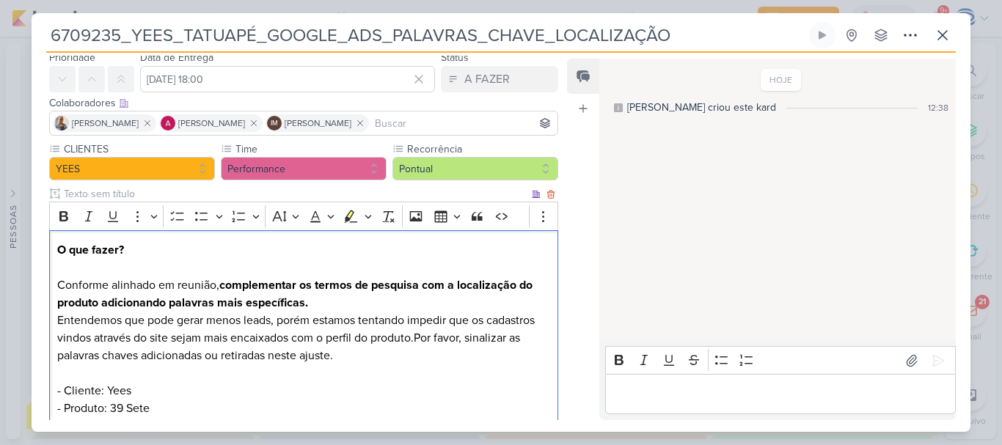
drag, startPoint x: 166, startPoint y: 282, endPoint x: 311, endPoint y: 297, distance: 146.0
click at [311, 297] on p "O que fazer? Conforme alinhado em reunião, complementar os termos de pesquisa c…" at bounding box center [303, 346] width 493 height 211
click at [329, 302] on p "O que fazer? Conforme alinhado em reunião, complementar os termos de pesquisa c…" at bounding box center [303, 346] width 493 height 211
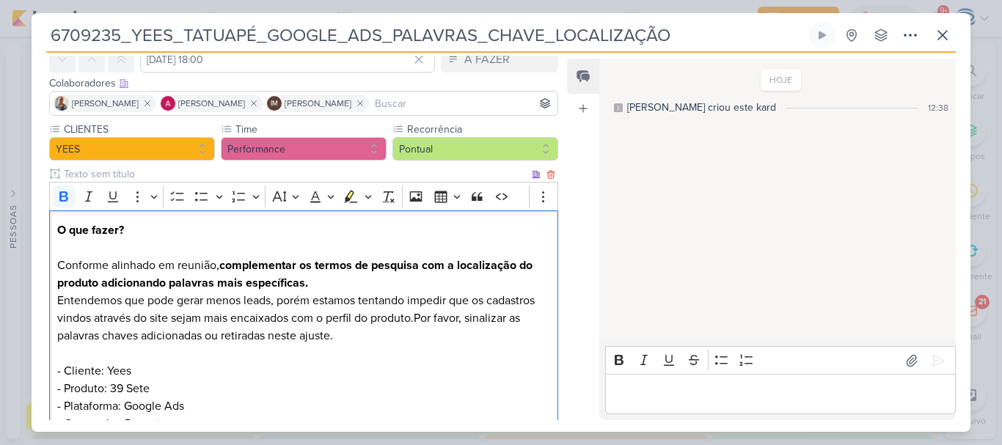
scroll to position [72, 0]
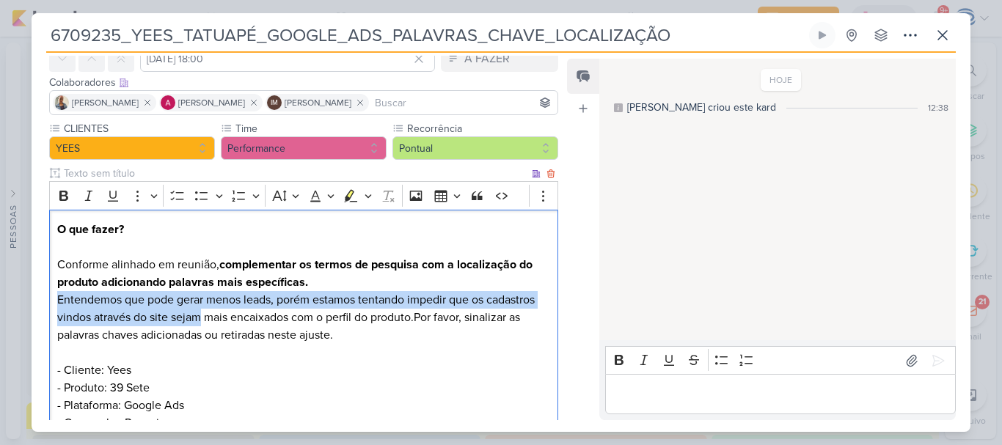
drag, startPoint x: 56, startPoint y: 299, endPoint x: 202, endPoint y: 320, distance: 148.1
click at [202, 320] on div "O que fazer? Conforme alinhado em reunião, complementar os termos de pesquisa c…" at bounding box center [303, 327] width 509 height 234
drag, startPoint x: 117, startPoint y: 303, endPoint x: 172, endPoint y: 319, distance: 57.3
click at [172, 319] on p "O que fazer? Conforme alinhado em reunião, complementar os termos de pesquisa c…" at bounding box center [303, 326] width 493 height 211
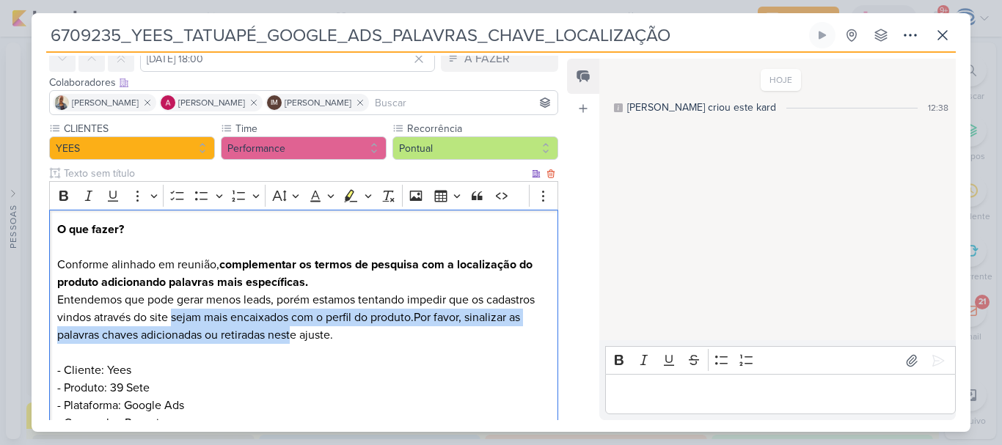
drag, startPoint x: 172, startPoint y: 319, endPoint x: 294, endPoint y: 335, distance: 122.8
click at [294, 335] on p "O que fazer? Conforme alinhado em reunião, complementar os termos de pesquisa c…" at bounding box center [303, 326] width 493 height 211
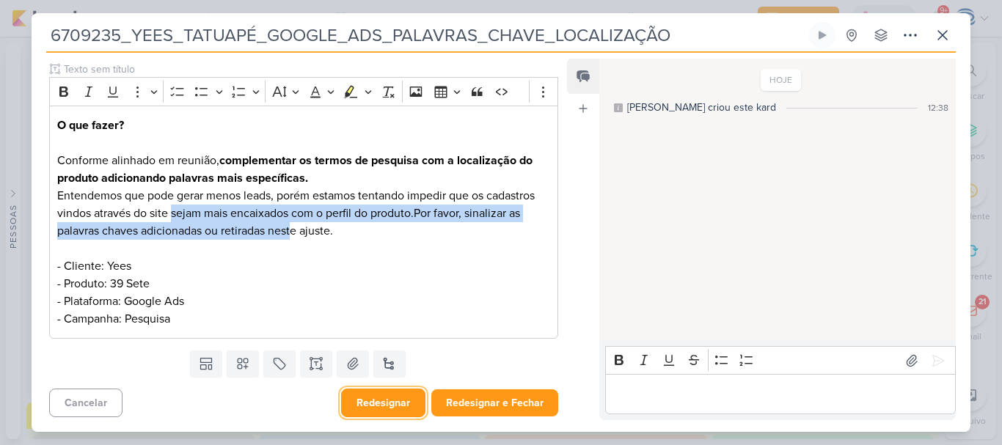
click at [389, 402] on button "Redesignar" at bounding box center [383, 403] width 84 height 29
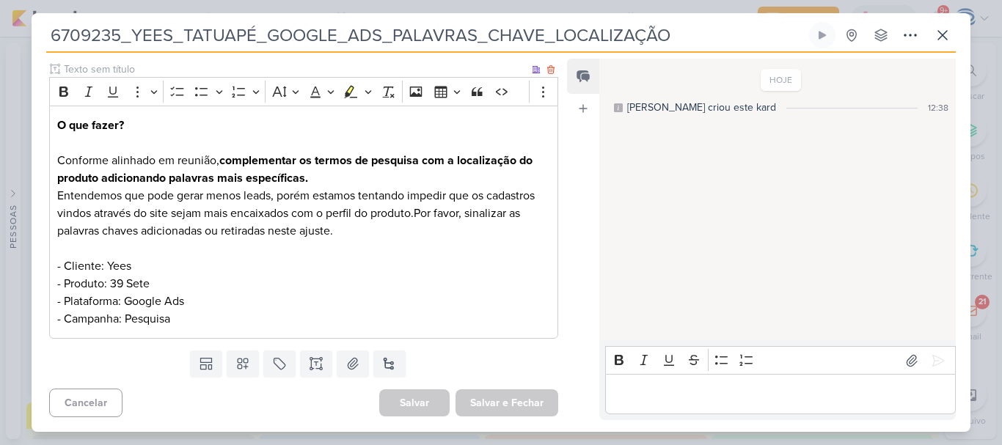
click at [242, 254] on p "O que fazer? Conforme alinhado em reunião, complementar os termos de pesquisa c…" at bounding box center [303, 222] width 493 height 211
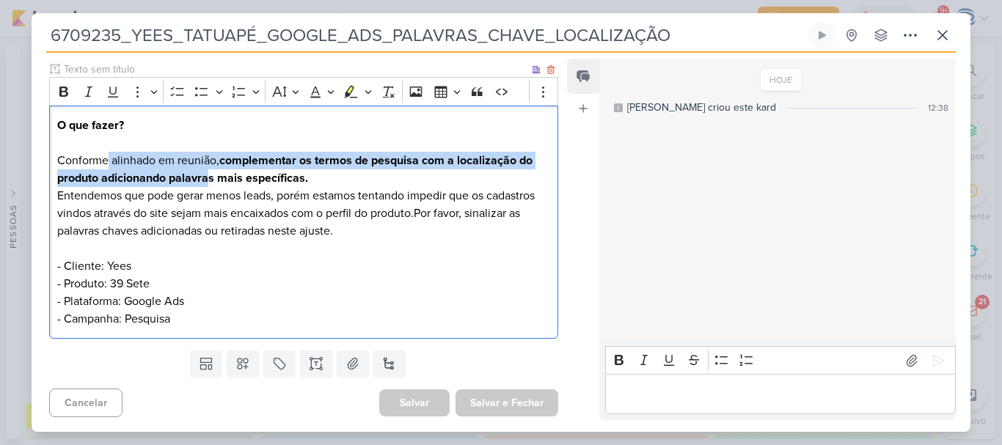
drag, startPoint x: 109, startPoint y: 159, endPoint x: 208, endPoint y: 183, distance: 101.2
click at [208, 183] on p "O que fazer? Conforme alinhado em reunião, complementar os termos de pesquisa c…" at bounding box center [303, 222] width 493 height 211
click at [317, 180] on p "O que fazer? Conforme alinhado em reunião, complementar os termos de pesquisa c…" at bounding box center [303, 222] width 493 height 211
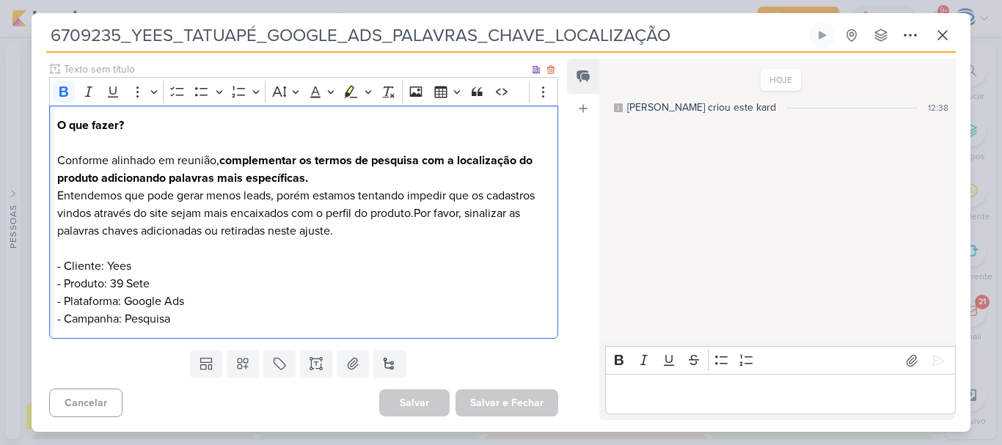
click at [98, 178] on strong "complementar os termos de pesquisa com a localização do produto adicionando pal…" at bounding box center [294, 169] width 475 height 32
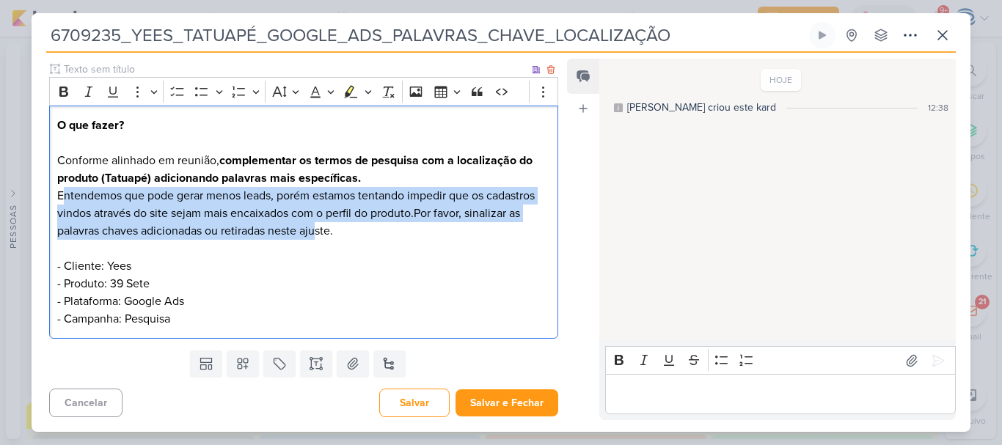
drag, startPoint x: 62, startPoint y: 196, endPoint x: 321, endPoint y: 226, distance: 260.7
click at [321, 226] on p "O que fazer? Conforme alinhado em reunião, complementar os termos de pesquisa c…" at bounding box center [303, 222] width 493 height 211
click at [368, 204] on p "O que fazer? Conforme alinhado em reunião, complementar os termos de pesquisa c…" at bounding box center [303, 222] width 493 height 211
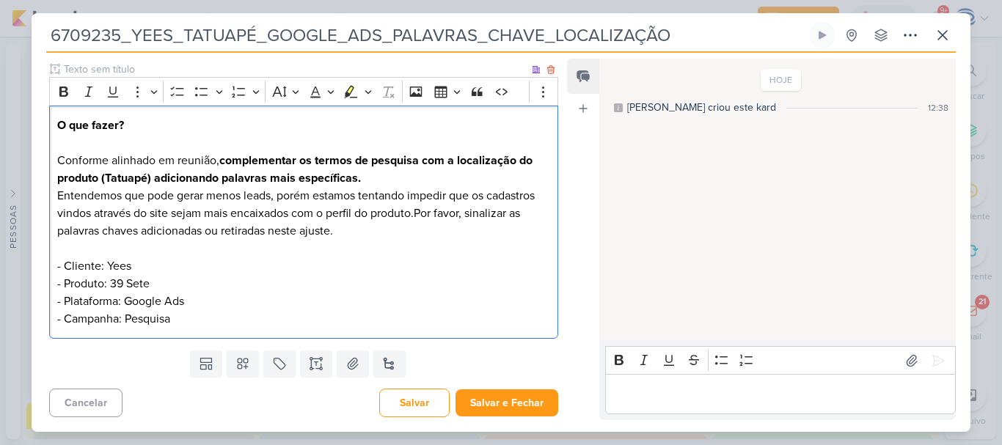
click at [167, 211] on p "O que fazer? Conforme alinhado em reunião, complementar os termos de pesquisa c…" at bounding box center [303, 222] width 493 height 211
drag, startPoint x: 237, startPoint y: 215, endPoint x: 295, endPoint y: 217, distance: 58.0
click at [295, 217] on p "O que fazer? Conforme alinhado em reunião, complementar os termos de pesquisa c…" at bounding box center [303, 222] width 493 height 211
click at [146, 212] on p "O que fazer? Conforme alinhado em reunião, complementar os termos de pesquisa c…" at bounding box center [303, 222] width 493 height 211
click at [434, 228] on p "O que fazer? Conforme alinhado em reunião, complementar os termos de pesquisa c…" at bounding box center [303, 222] width 493 height 211
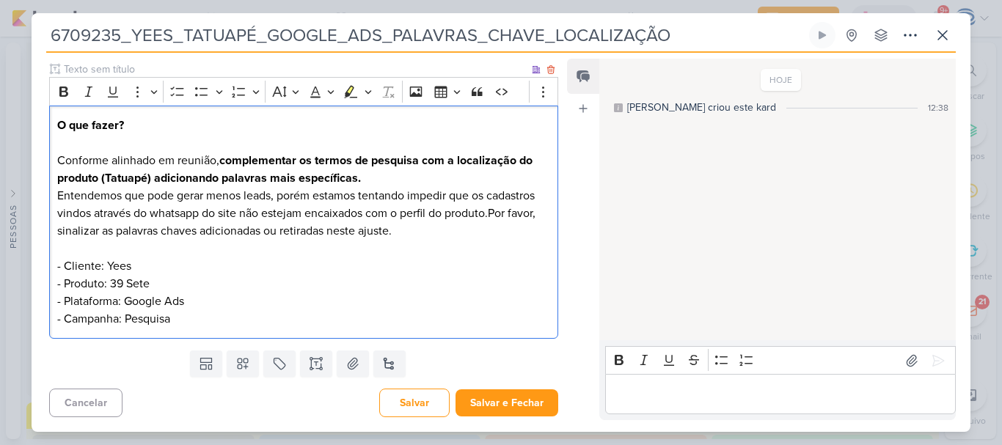
click at [157, 290] on p "O que fazer? Conforme alinhado em reunião, complementar os termos de pesquisa c…" at bounding box center [303, 222] width 493 height 211
click at [425, 408] on button "Salvar" at bounding box center [414, 403] width 70 height 29
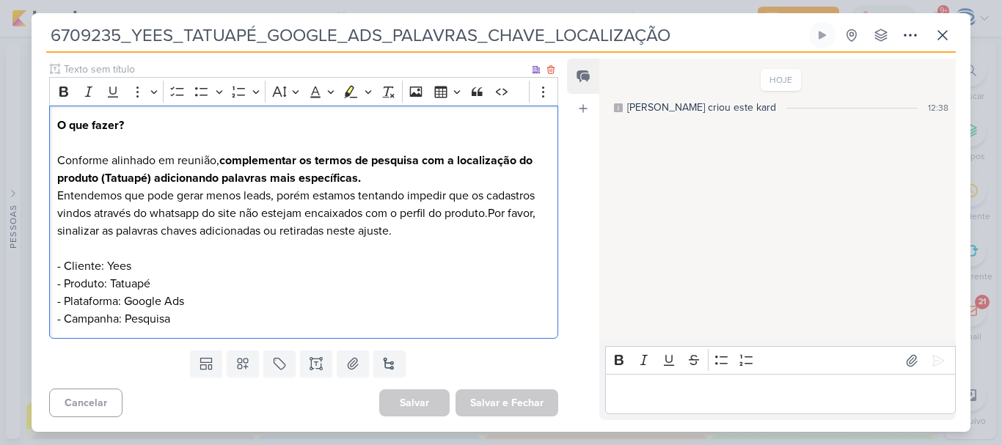
drag, startPoint x: 434, startPoint y: 236, endPoint x: 58, endPoint y: 154, distance: 384.4
click at [58, 154] on p "O que fazer? Conforme alinhado em reunião, complementar os termos de pesquisa c…" at bounding box center [303, 222] width 493 height 211
copy p "Conforme alinhado em reunião, complementar os termos de pesquisa com a localiza…"
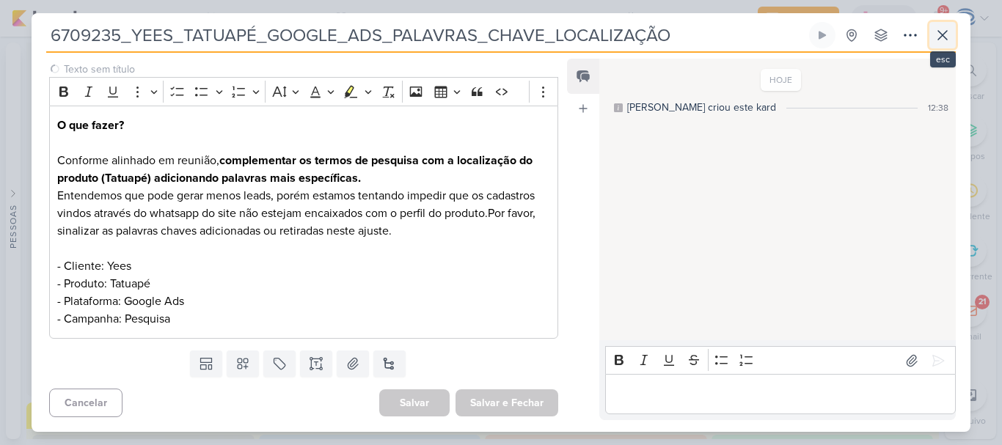
click at [945, 30] on icon at bounding box center [943, 35] width 18 height 18
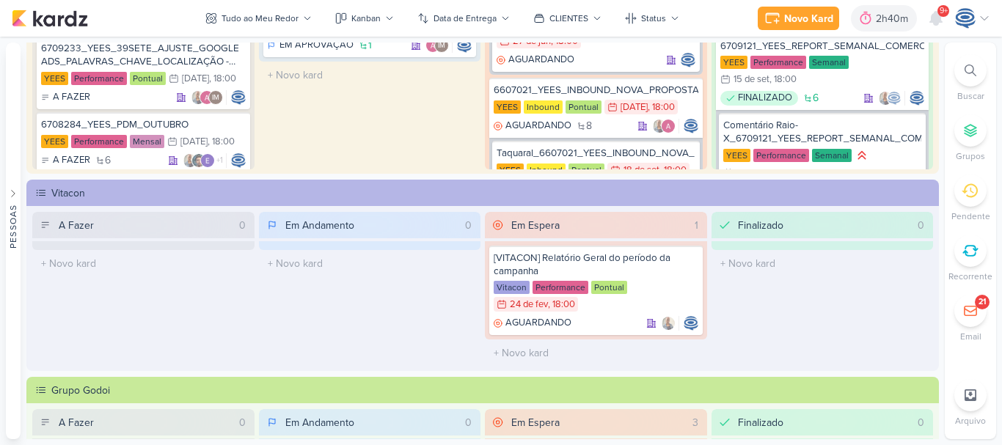
scroll to position [0, 0]
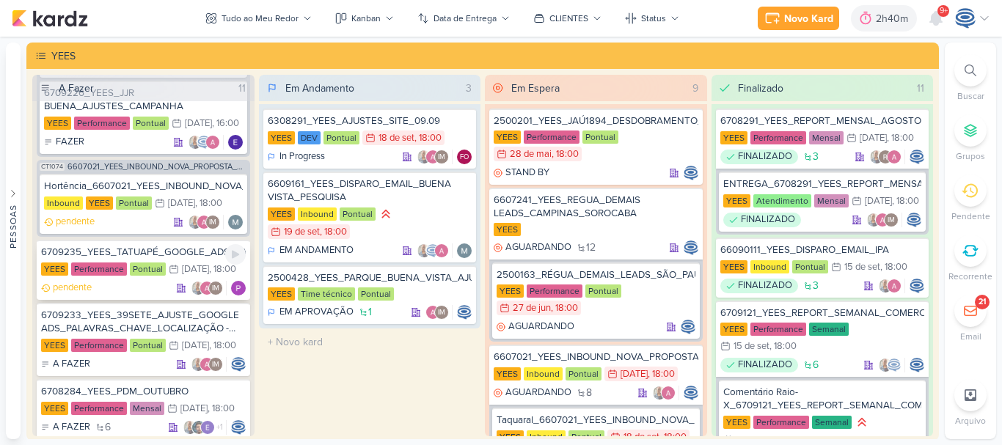
click at [175, 278] on div "YEES Performance Pontual 25/9 [DATE] 18:00" at bounding box center [143, 270] width 205 height 16
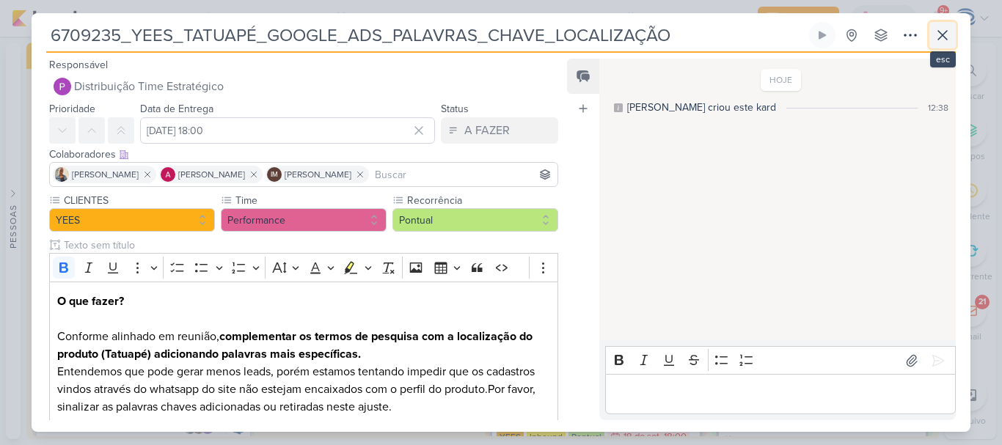
click at [944, 34] on icon at bounding box center [942, 35] width 9 height 9
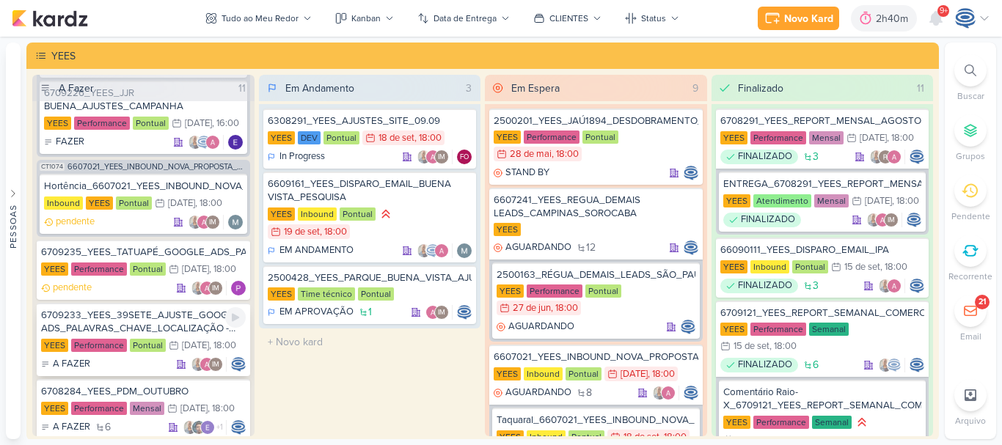
click at [190, 335] on div "6709233_YEES_39SETE_AJUSTE_GOOGLE ADS_PALAVRAS_CHAVE_LOCALIZAÇÃO - cópia" at bounding box center [143, 322] width 205 height 26
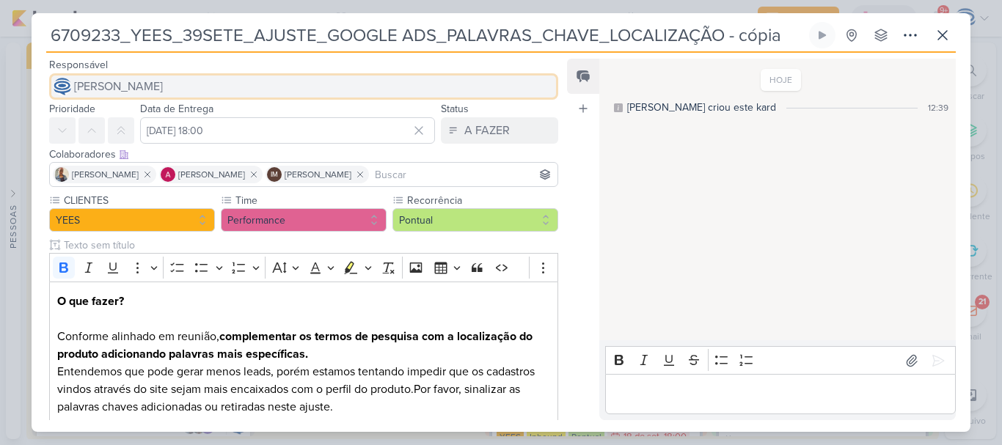
click at [235, 84] on button "[PERSON_NAME]" at bounding box center [303, 86] width 509 height 26
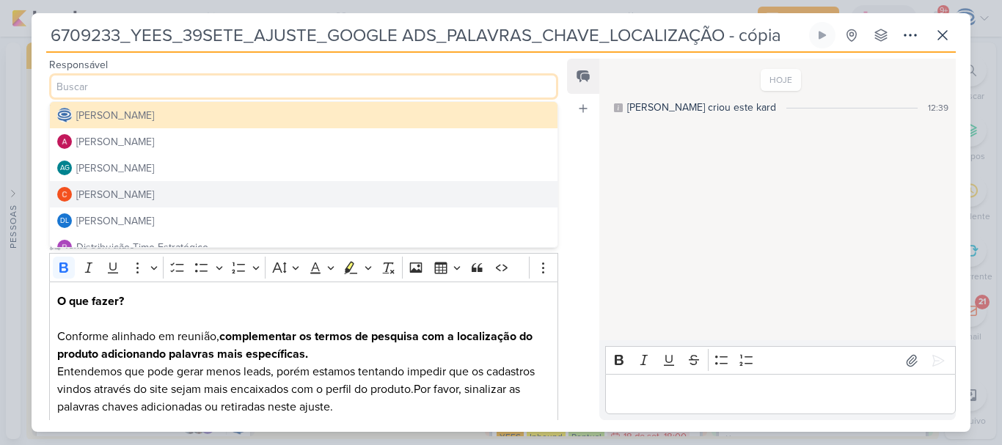
scroll to position [45, 0]
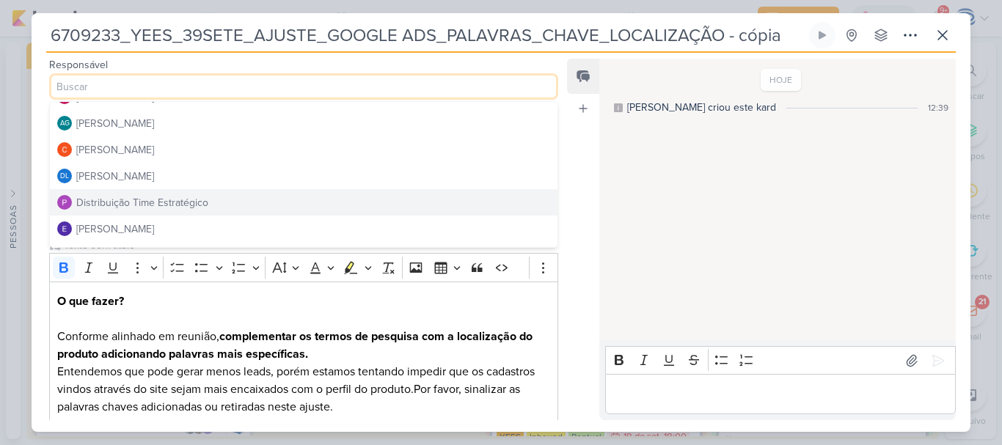
click at [222, 203] on button "Distribuição Time Estratégico" at bounding box center [304, 202] width 508 height 26
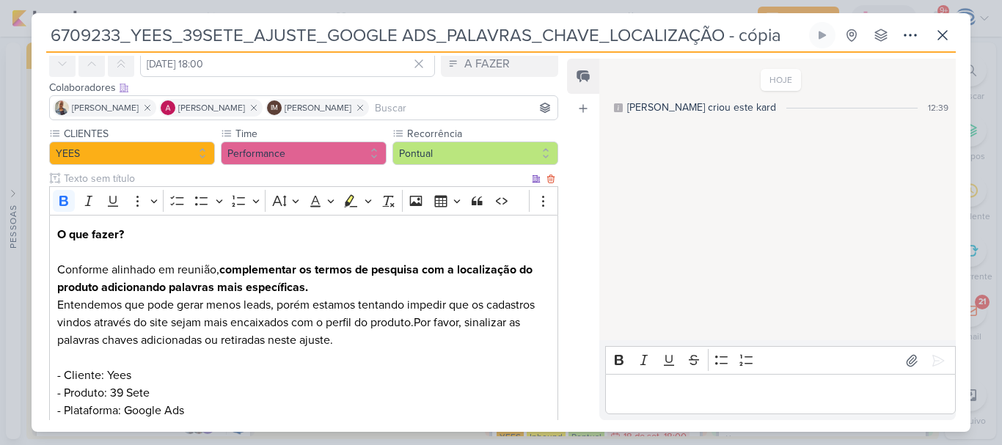
scroll to position [67, 0]
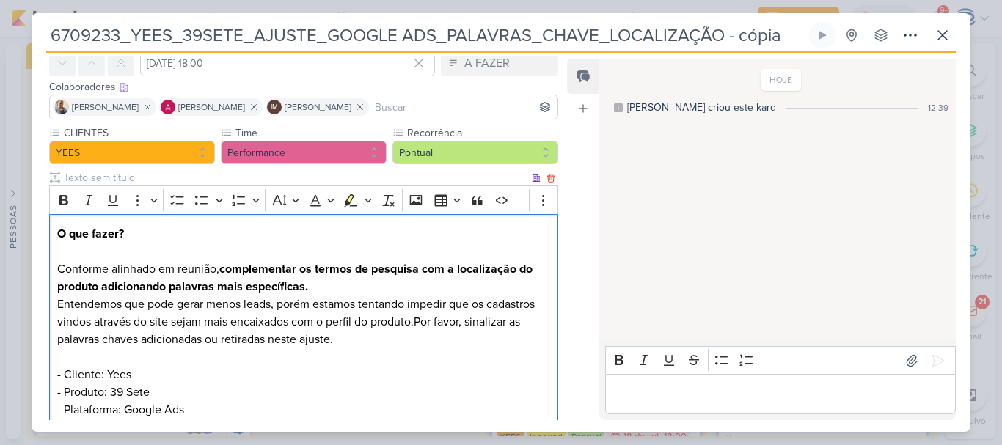
drag, startPoint x: 370, startPoint y: 341, endPoint x: 59, endPoint y: 275, distance: 317.9
click at [59, 275] on p "O que fazer? Conforme alinhado em reunião, complementar os termos de pesquisa c…" at bounding box center [303, 330] width 493 height 211
click at [147, 288] on strong "complementar os termos de pesquisa com a localização do produto (Tatuapé) adici…" at bounding box center [294, 278] width 475 height 32
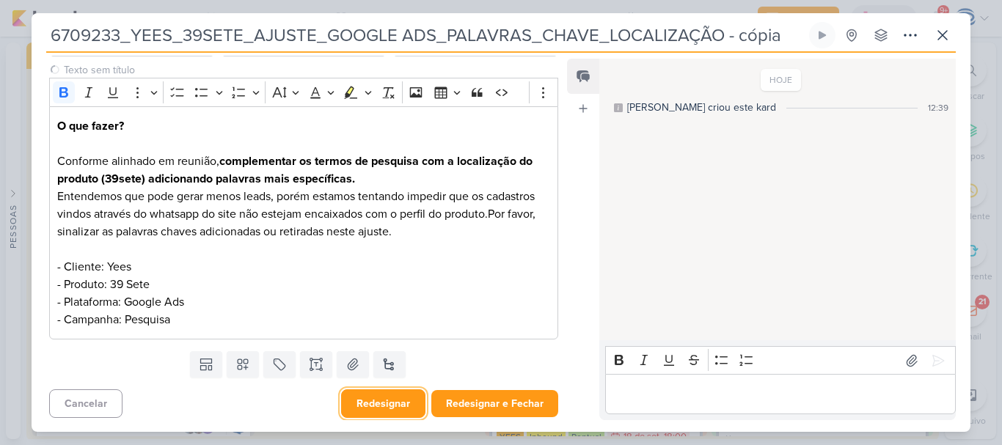
click at [380, 410] on button "Redesignar" at bounding box center [383, 403] width 84 height 29
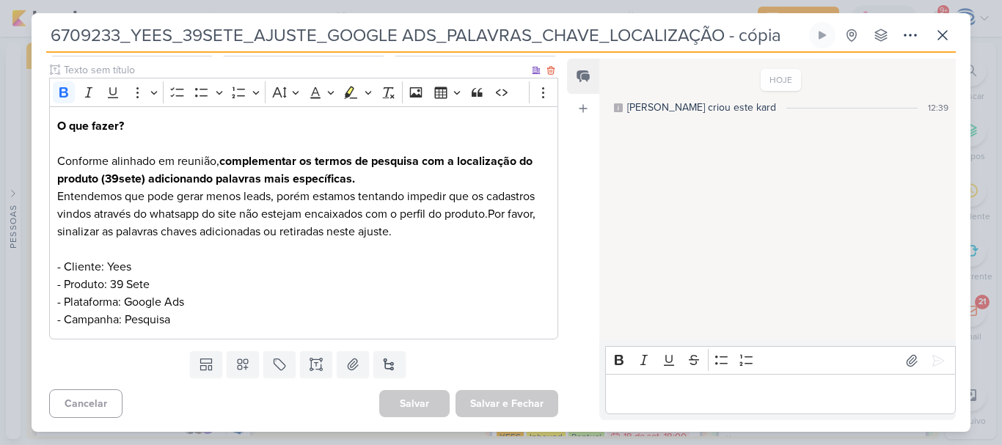
scroll to position [0, 0]
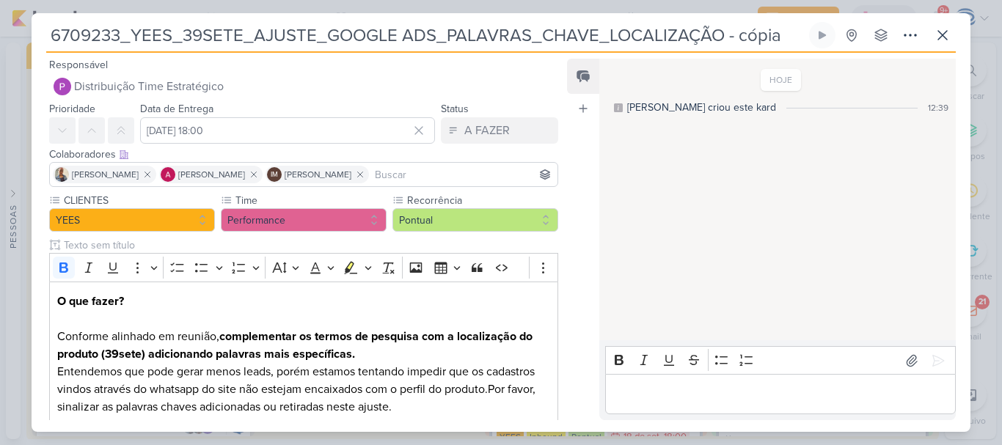
click at [777, 40] on input "6709233_YEES_39SETE_AJUSTE_GOOGLE ADS_PALAVRAS_CHAVE_LOCALIZAÇÃO - cópia" at bounding box center [426, 35] width 760 height 26
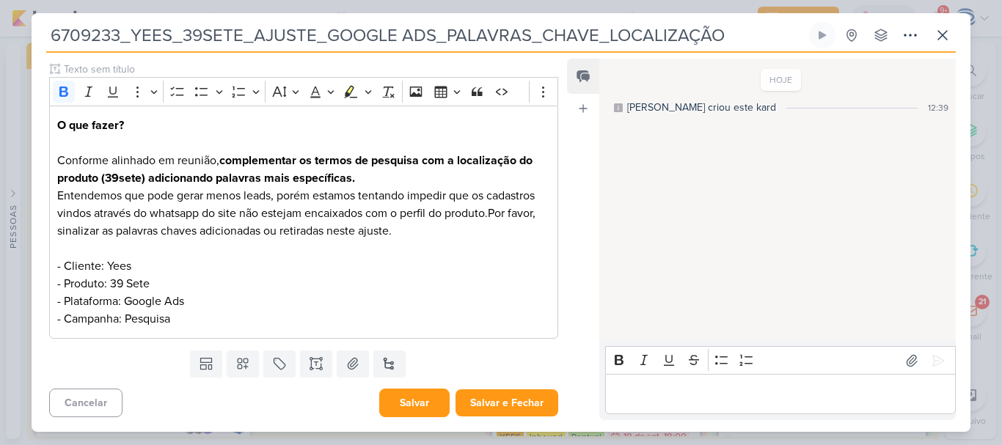
type input "6709233_YEES_39SETE_AJUSTE_GOOGLE ADS_PALAVRAS_CHAVE_LOCALIZAÇÃO"
click at [425, 403] on button "Salvar" at bounding box center [414, 403] width 70 height 29
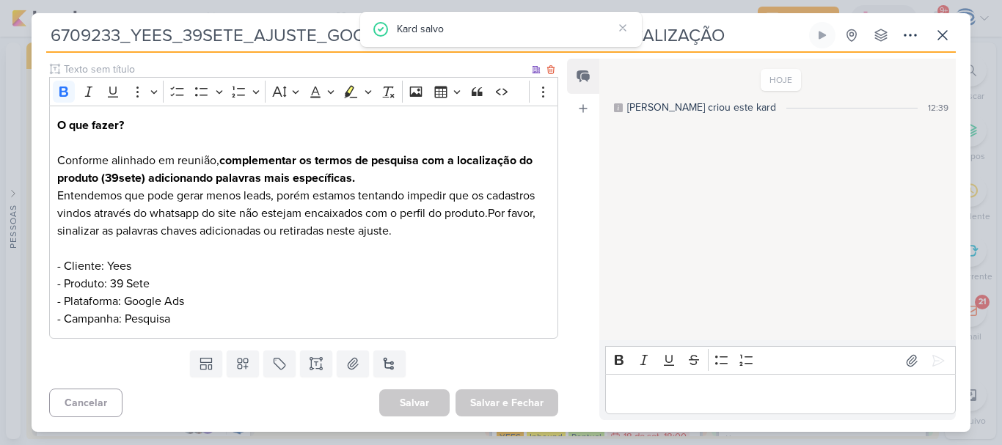
scroll to position [0, 0]
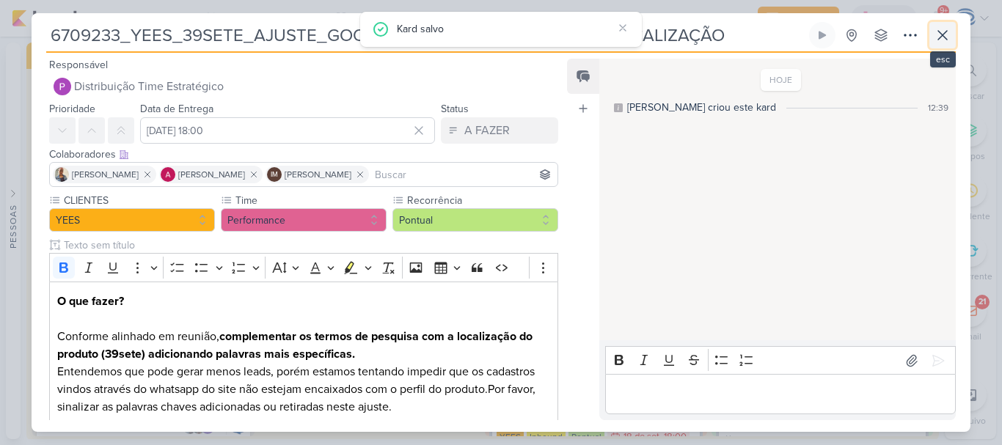
click at [937, 38] on icon at bounding box center [943, 35] width 18 height 18
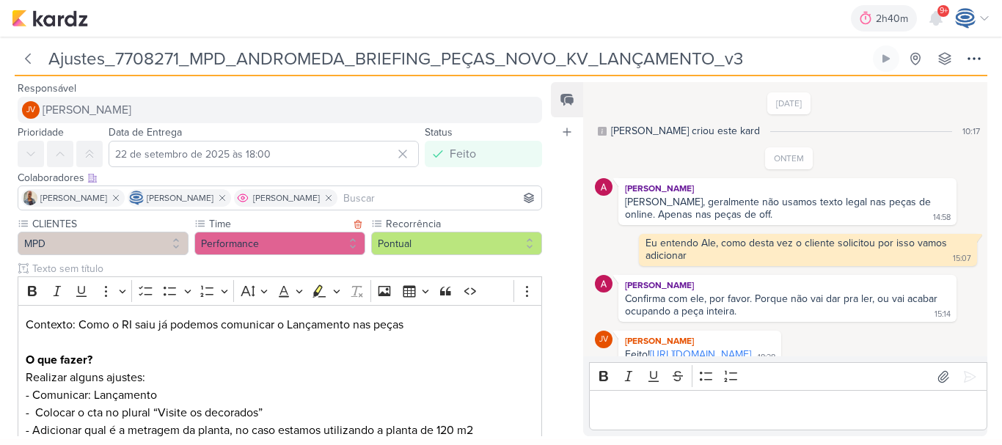
scroll to position [135, 0]
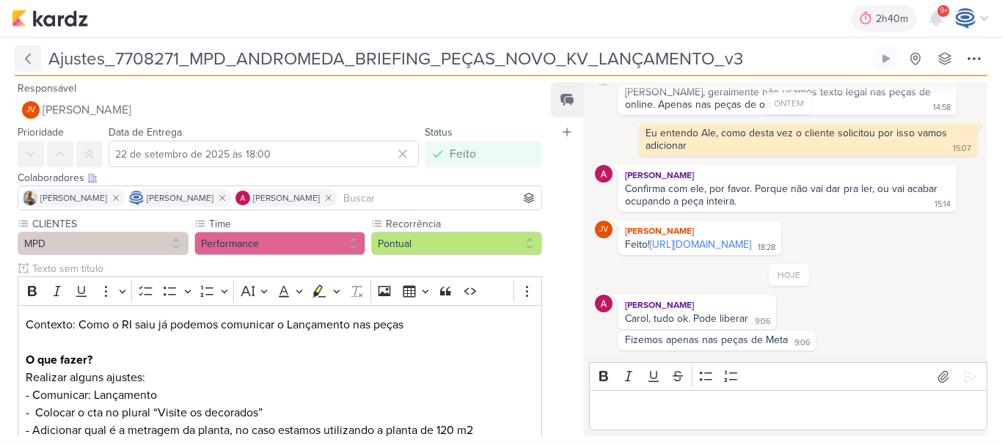
click at [32, 64] on icon at bounding box center [28, 58] width 15 height 15
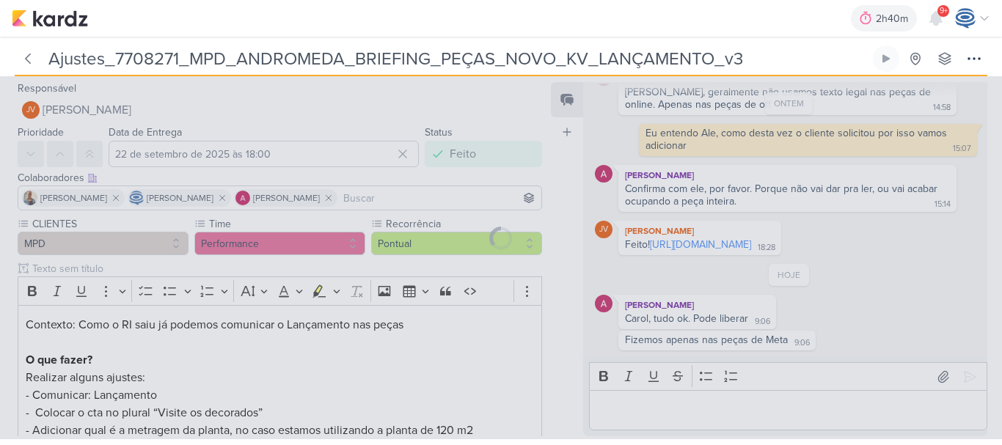
type input "7708271_MPD_ANDROMEDA_BRIEFING_PEÇAS_NOVO_KV_LANÇAMENTO"
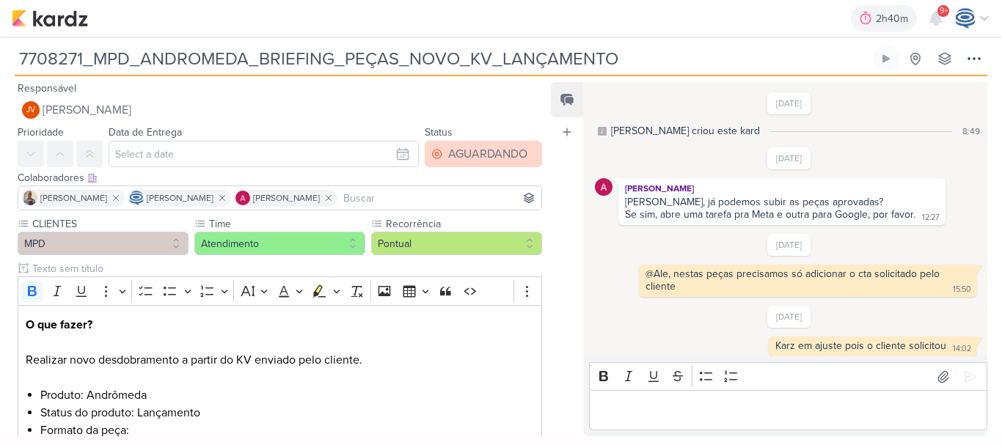
scroll to position [6, 0]
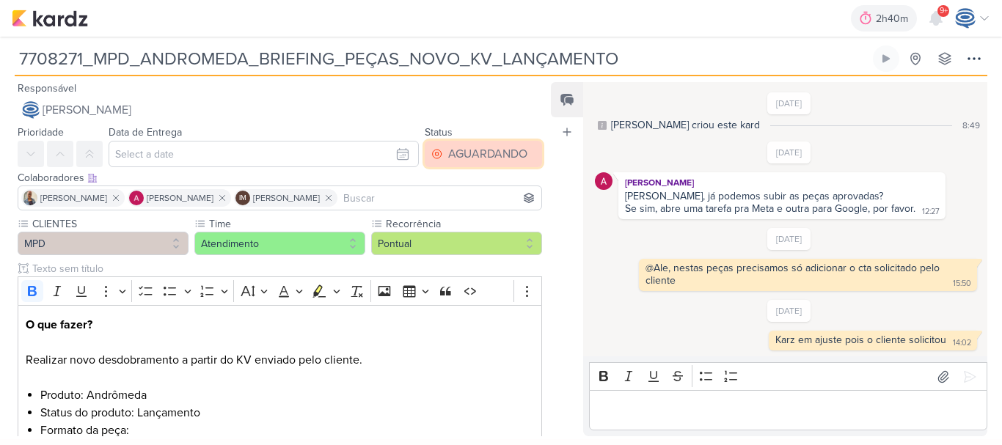
click at [488, 152] on div "AGUARDANDO" at bounding box center [487, 154] width 79 height 18
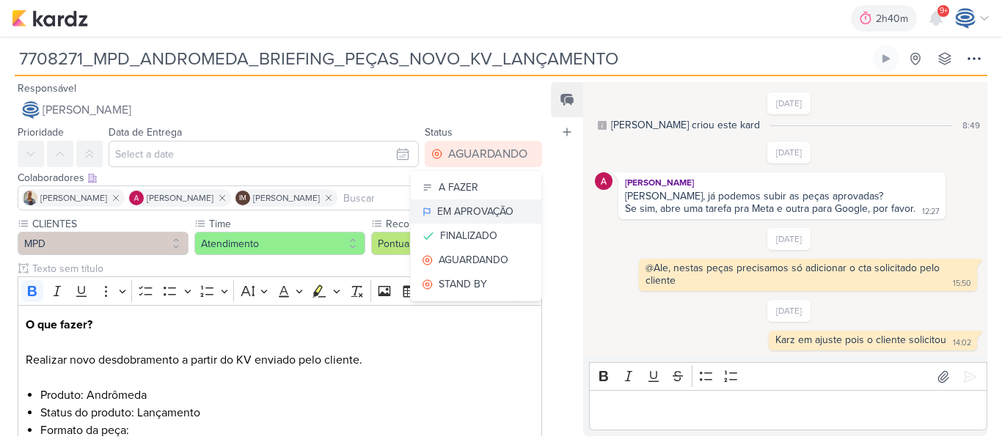
click at [476, 216] on div "EM APROVAÇÃO" at bounding box center [475, 211] width 76 height 15
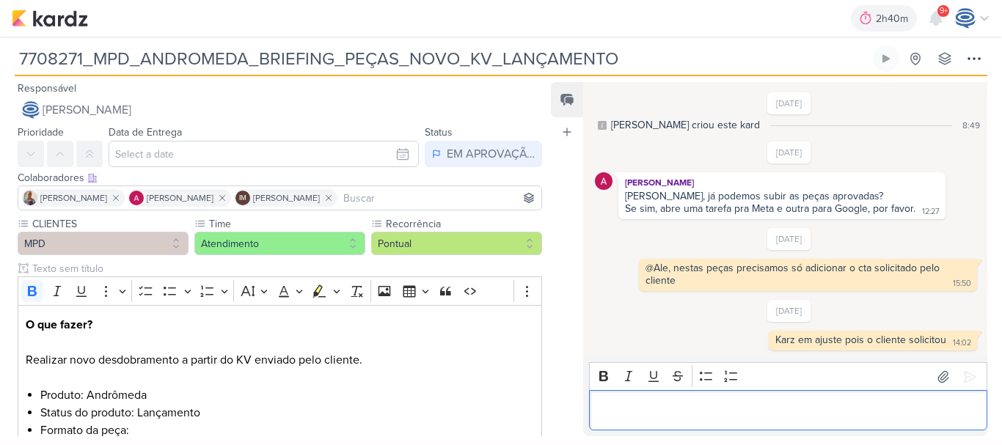
click at [653, 412] on p "Editor editing area: main" at bounding box center [788, 411] width 383 height 18
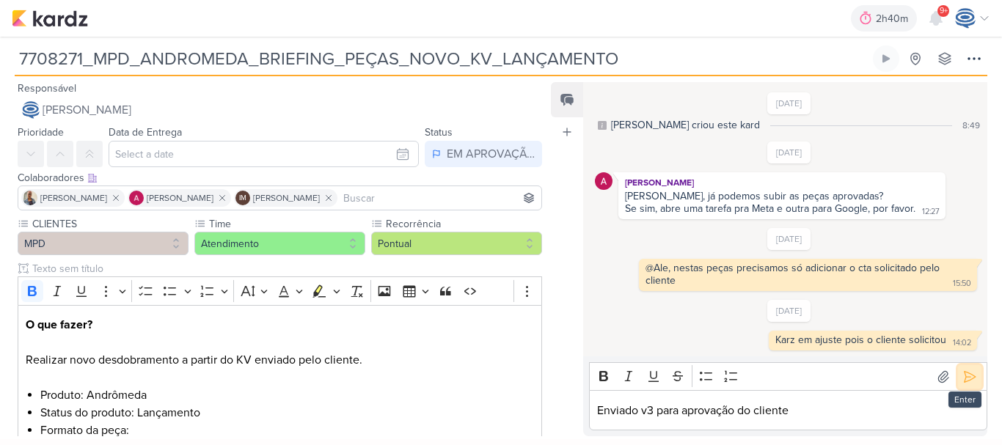
click at [966, 381] on icon at bounding box center [969, 377] width 15 height 15
